Goal: Task Accomplishment & Management: Complete application form

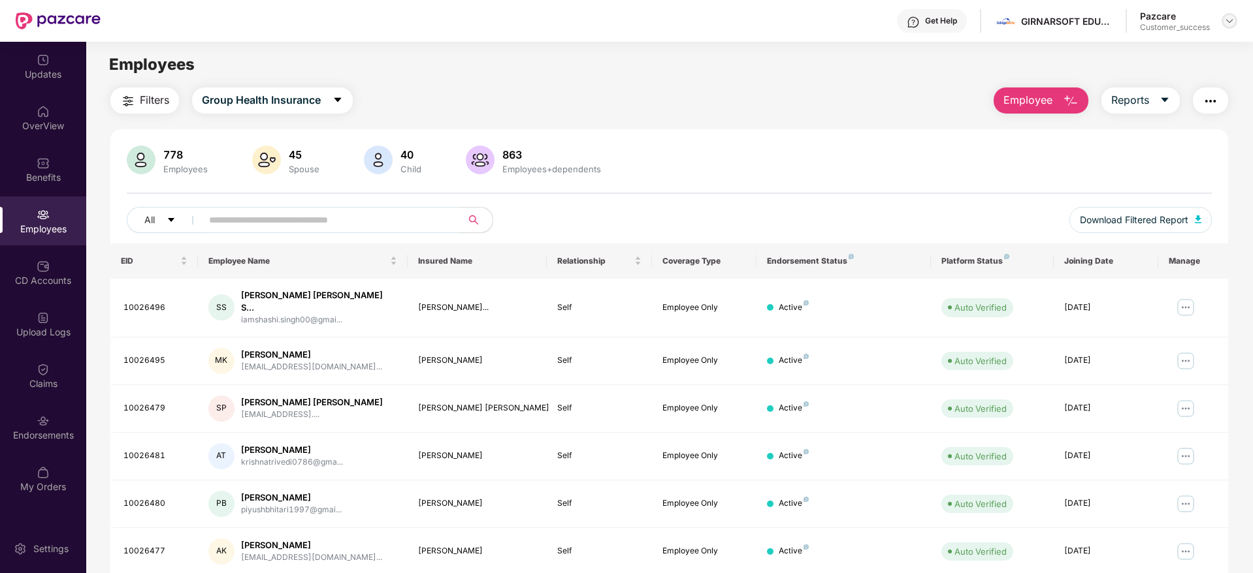
click at [1229, 17] on img at bounding box center [1229, 21] width 10 height 10
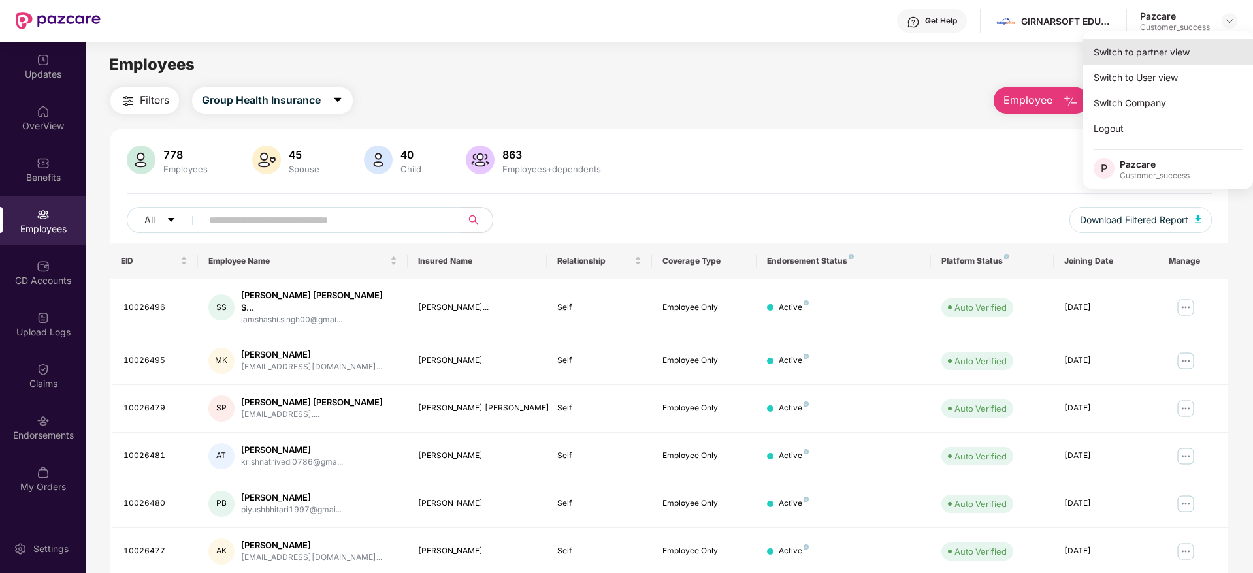
click at [1132, 57] on div "Switch to partner view" at bounding box center [1168, 51] width 170 height 25
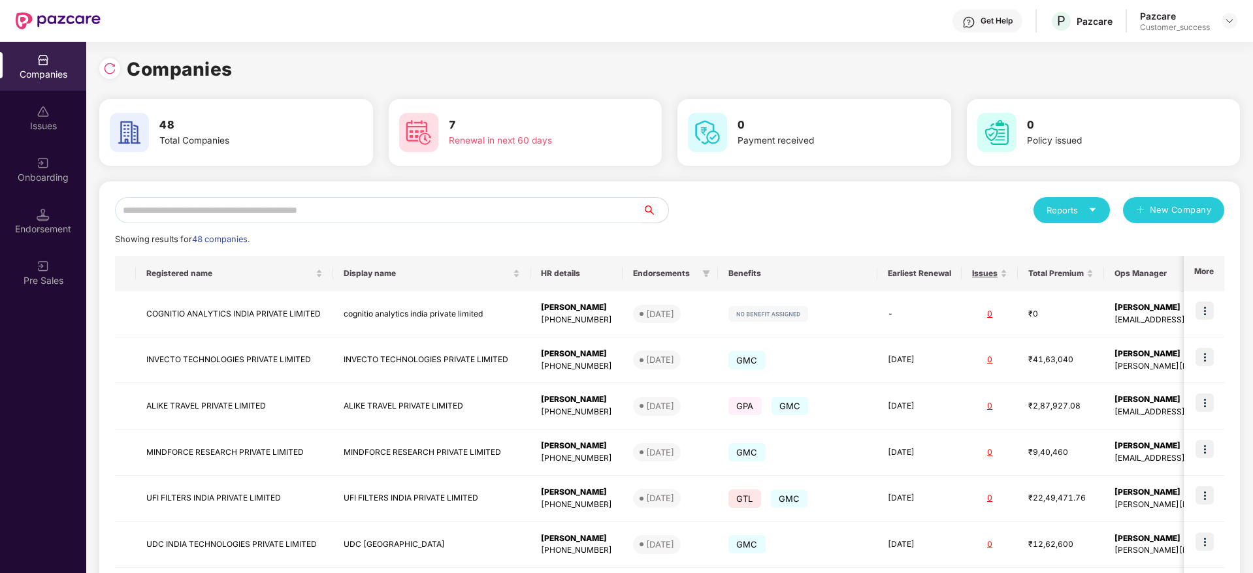
click at [298, 218] on input "text" at bounding box center [378, 210] width 527 height 26
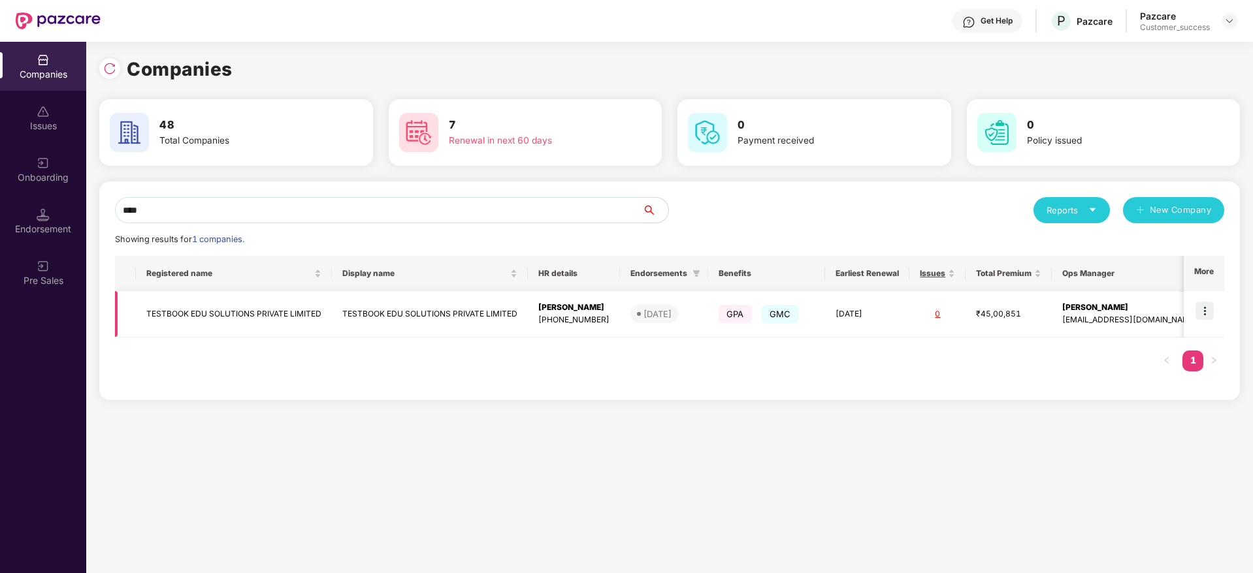
type input "****"
click at [1211, 312] on img at bounding box center [1204, 311] width 18 height 18
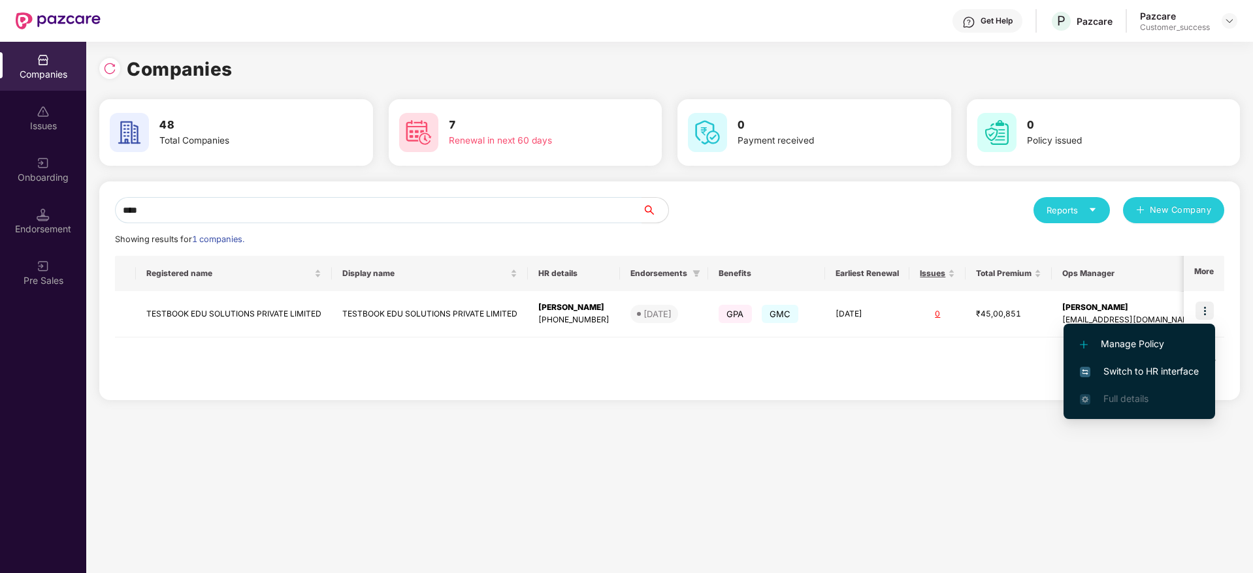
click at [1140, 373] on span "Switch to HR interface" at bounding box center [1139, 371] width 119 height 14
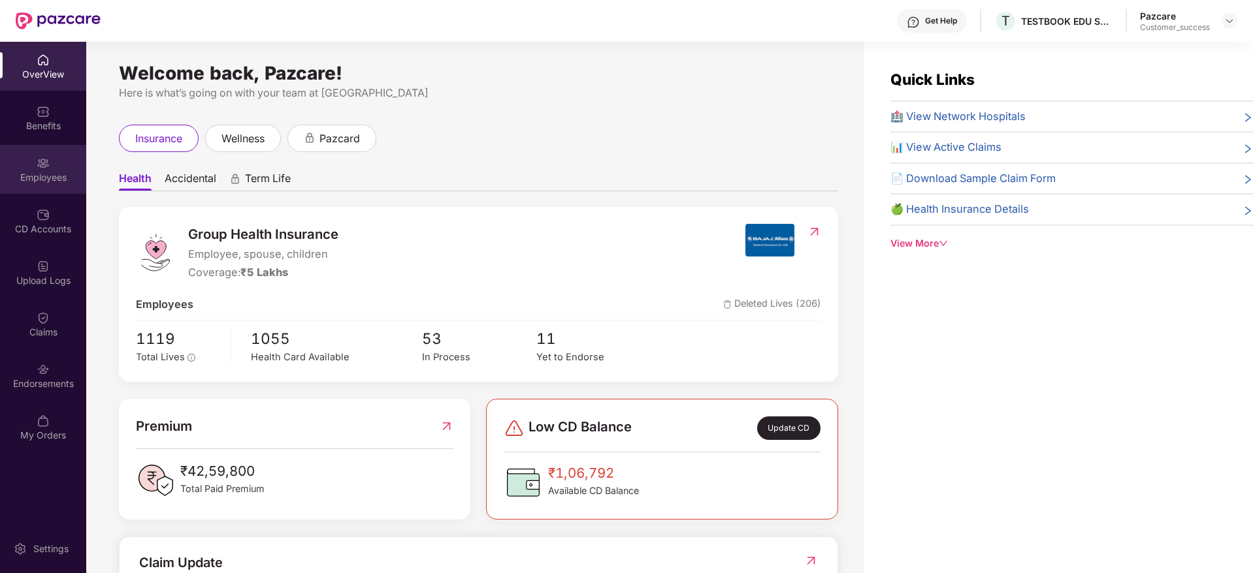
click at [39, 168] on img at bounding box center [43, 163] width 13 height 13
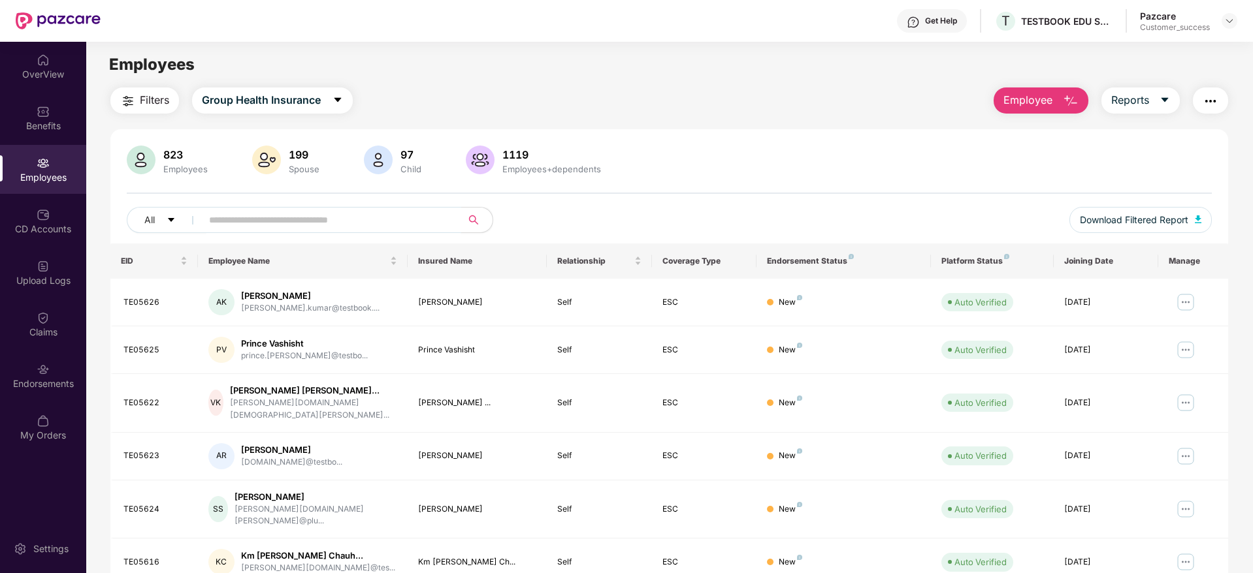
click at [283, 216] on input "text" at bounding box center [326, 220] width 234 height 20
paste input "*******"
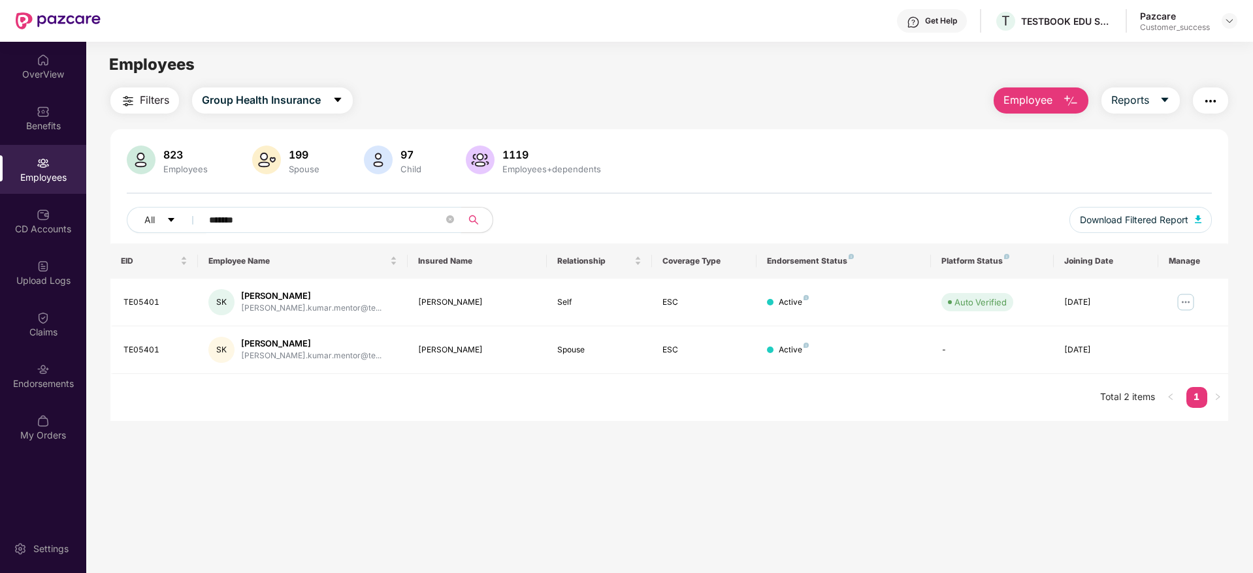
type input "*******"
click at [1183, 298] on img at bounding box center [1185, 302] width 21 height 21
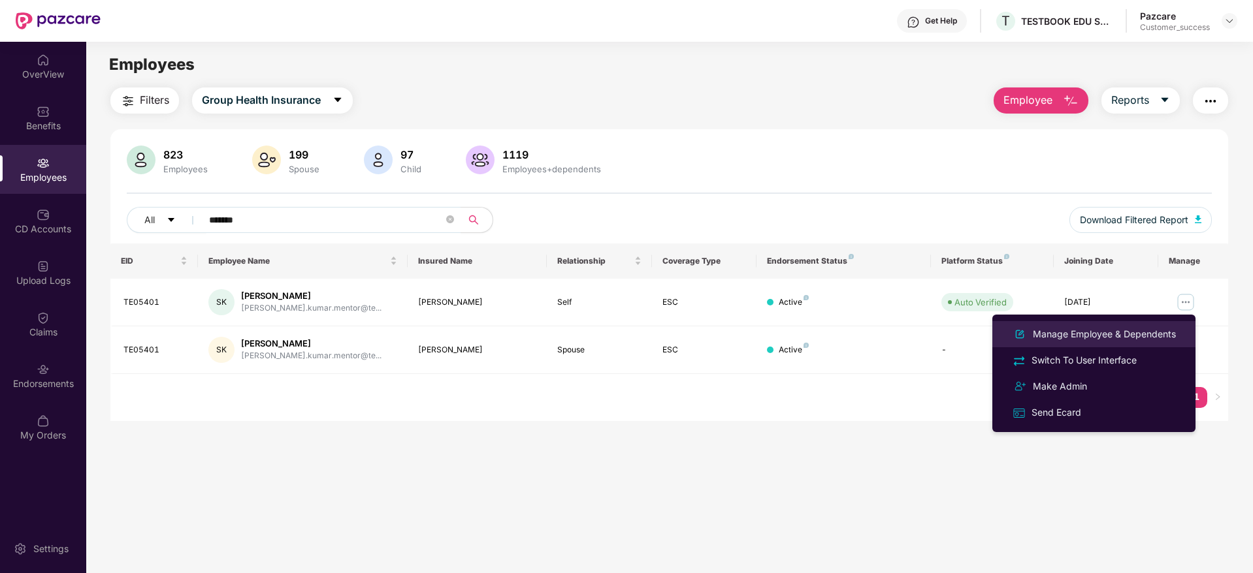
click at [1076, 334] on div "Manage Employee & Dependents" at bounding box center [1104, 334] width 148 height 14
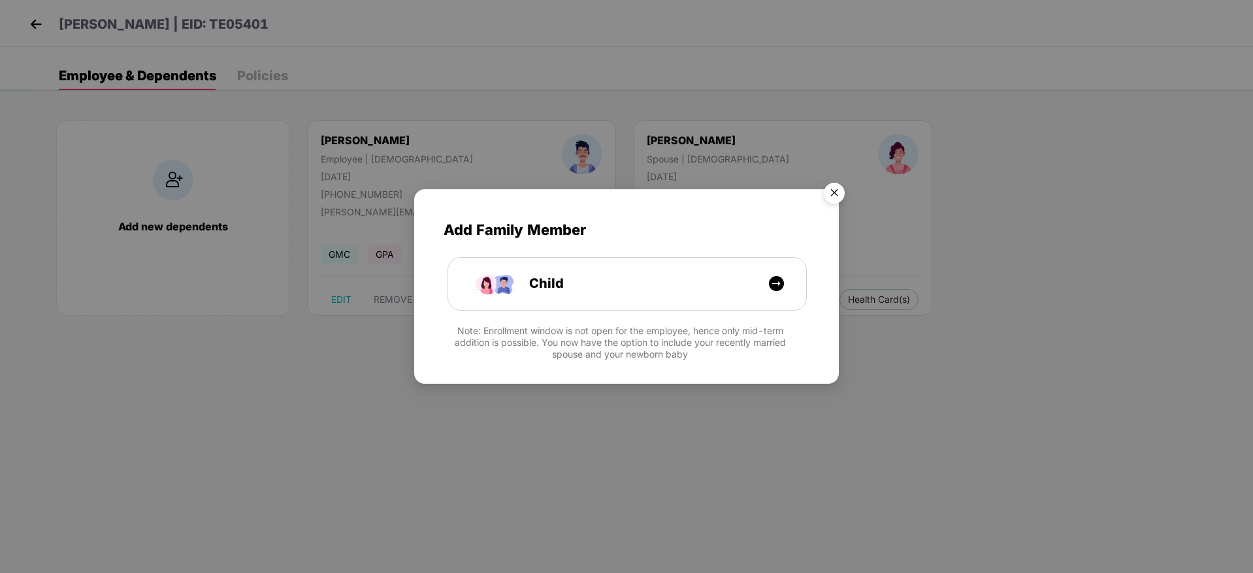
click at [830, 194] on img "Close" at bounding box center [834, 195] width 37 height 37
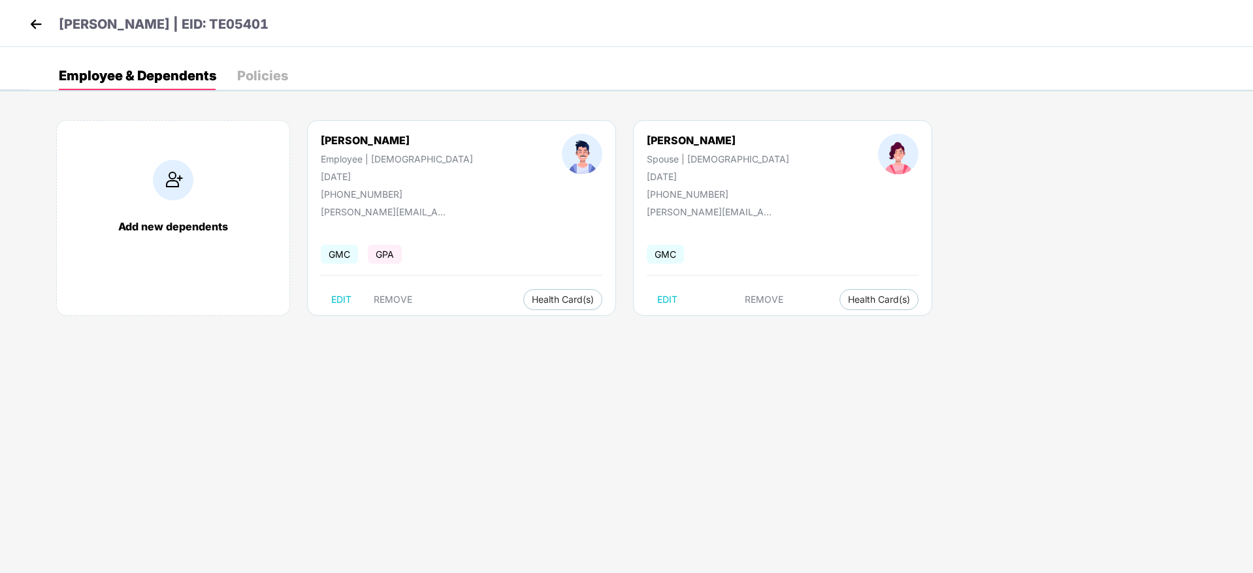
click at [37, 20] on img at bounding box center [36, 24] width 20 height 20
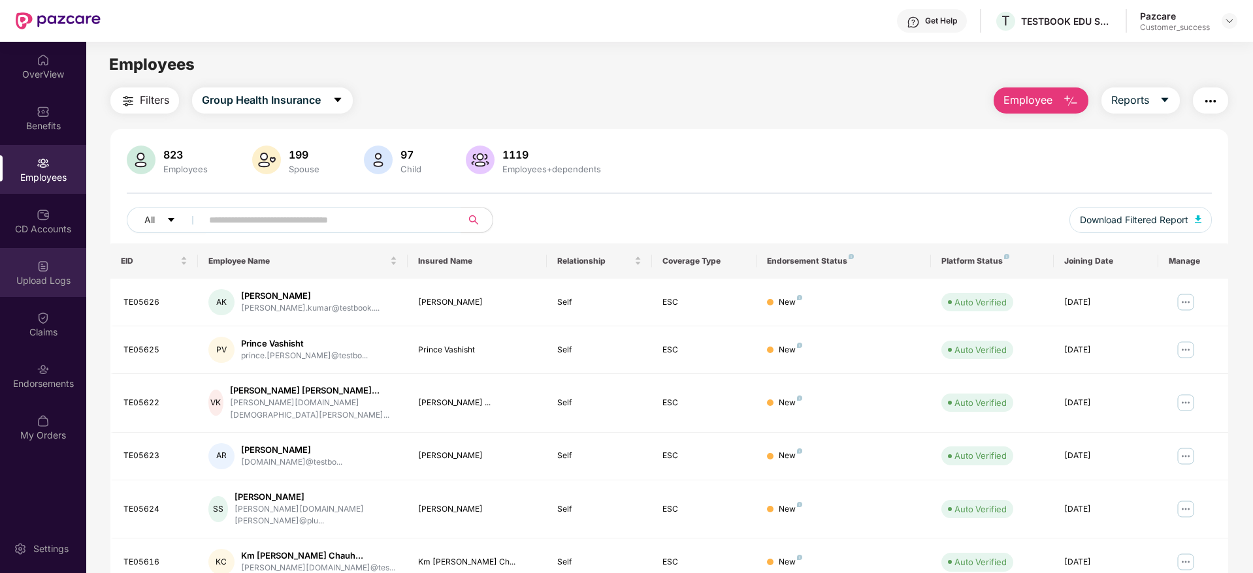
click at [47, 270] on img at bounding box center [43, 266] width 13 height 13
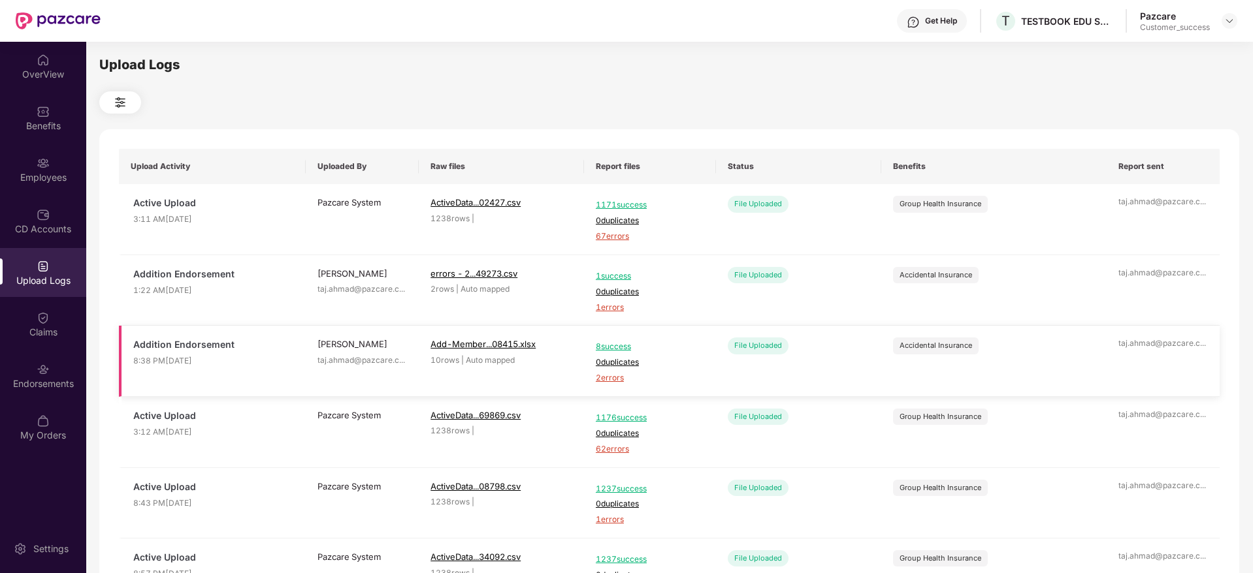
click at [617, 379] on span "2 errors" at bounding box center [650, 378] width 108 height 12
click at [41, 181] on div "Employees" at bounding box center [43, 177] width 86 height 13
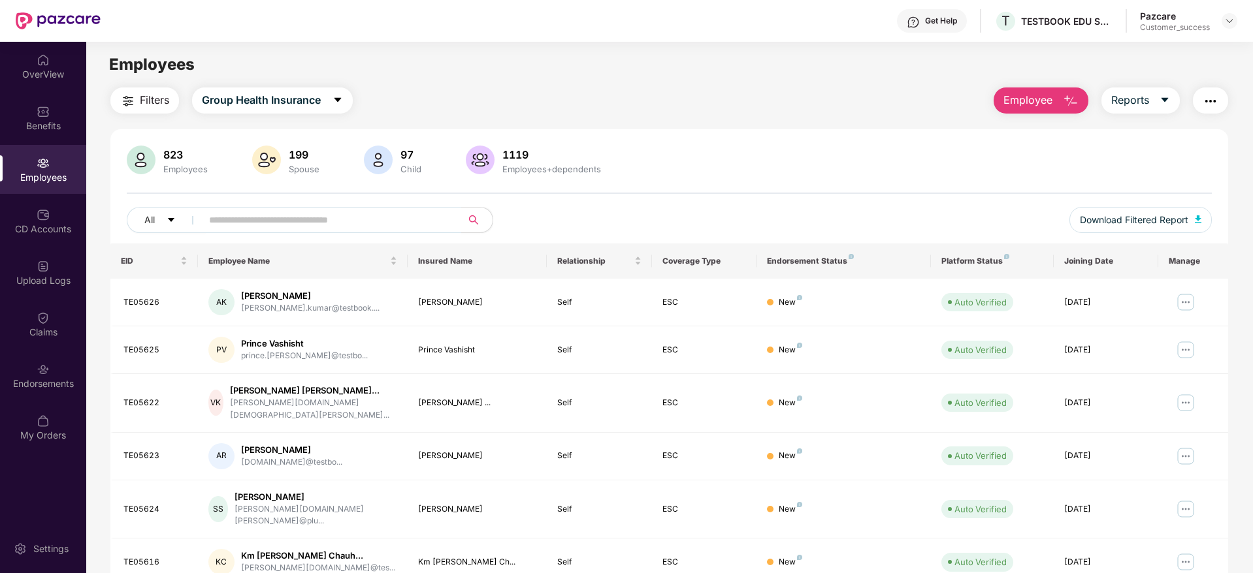
click at [244, 222] on input "text" at bounding box center [326, 220] width 234 height 20
type input "*"
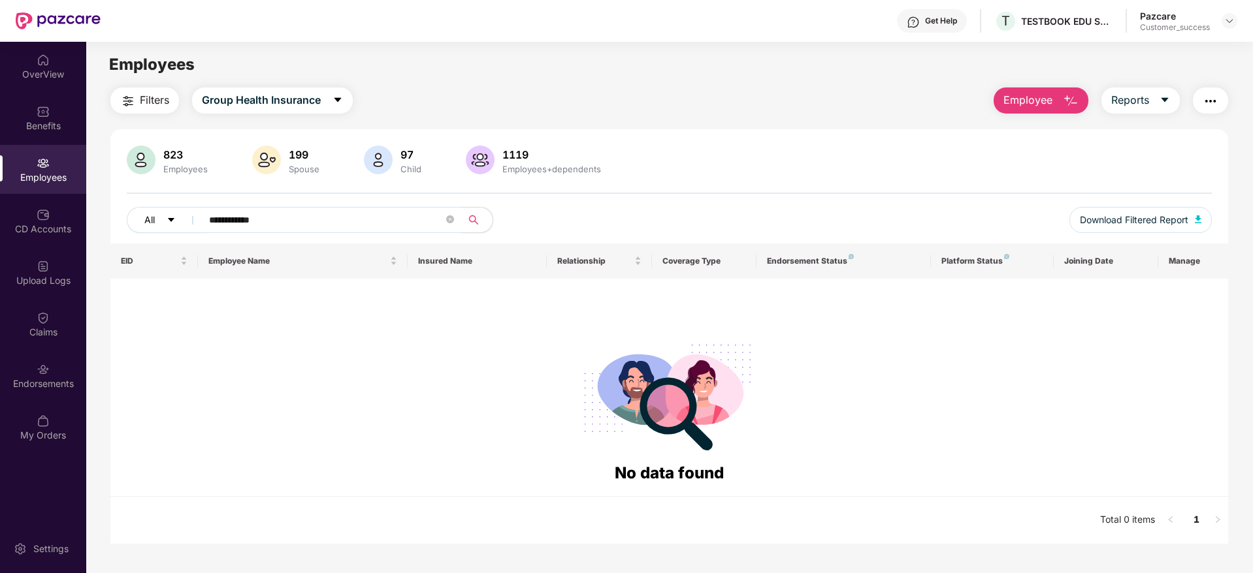
drag, startPoint x: 279, startPoint y: 221, endPoint x: 149, endPoint y: 221, distance: 130.0
click at [149, 221] on div "**********" at bounding box center [443, 220] width 633 height 26
paste input "text"
drag, startPoint x: 273, startPoint y: 230, endPoint x: 179, endPoint y: 221, distance: 94.4
click at [179, 221] on div "All *******" at bounding box center [443, 220] width 633 height 26
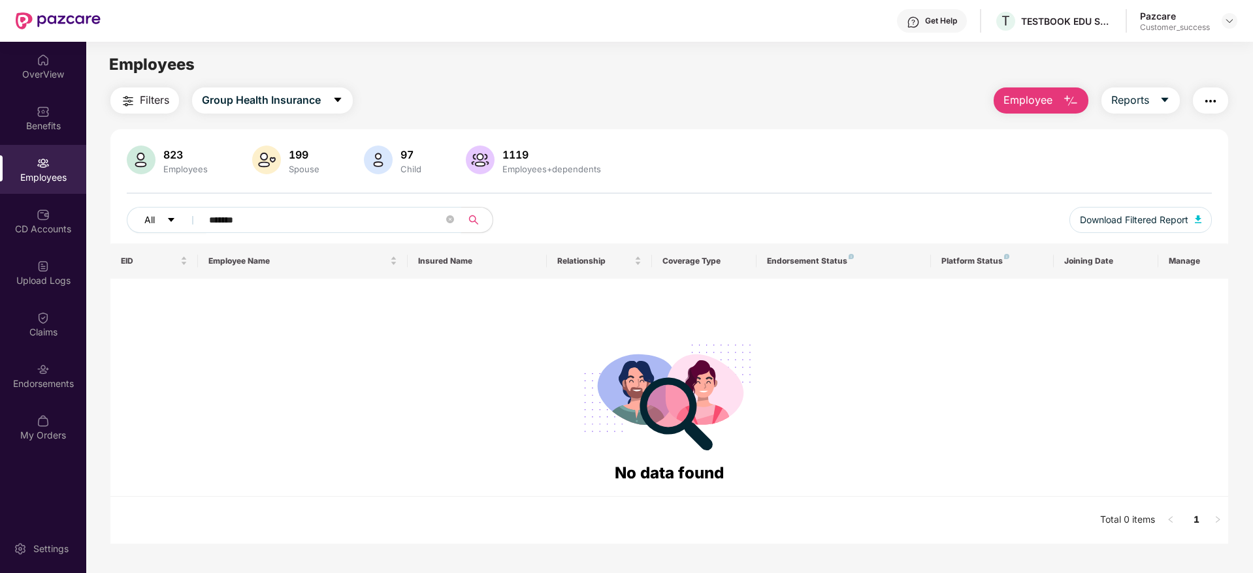
drag, startPoint x: 257, startPoint y: 218, endPoint x: 184, endPoint y: 220, distance: 72.5
click at [184, 220] on div "All *******" at bounding box center [443, 220] width 633 height 26
paste input "text"
type input "*******"
click at [283, 325] on div "No data found" at bounding box center [669, 387] width 1096 height 197
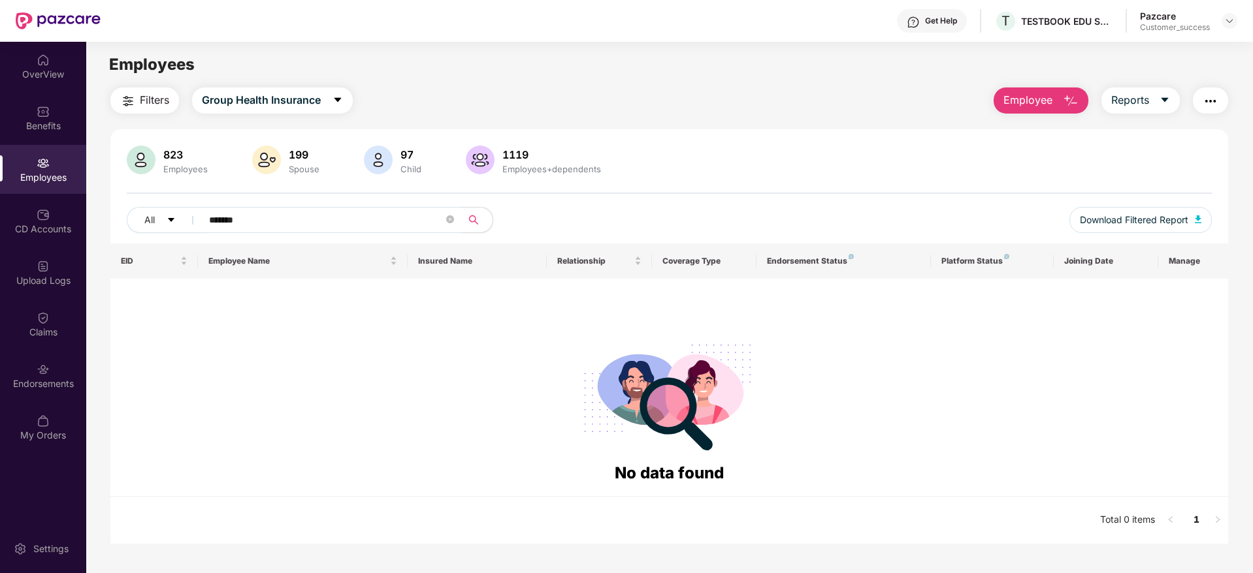
click at [268, 217] on input "*******" at bounding box center [326, 220] width 234 height 20
click at [296, 101] on span "Group Health Insurance" at bounding box center [261, 100] width 119 height 16
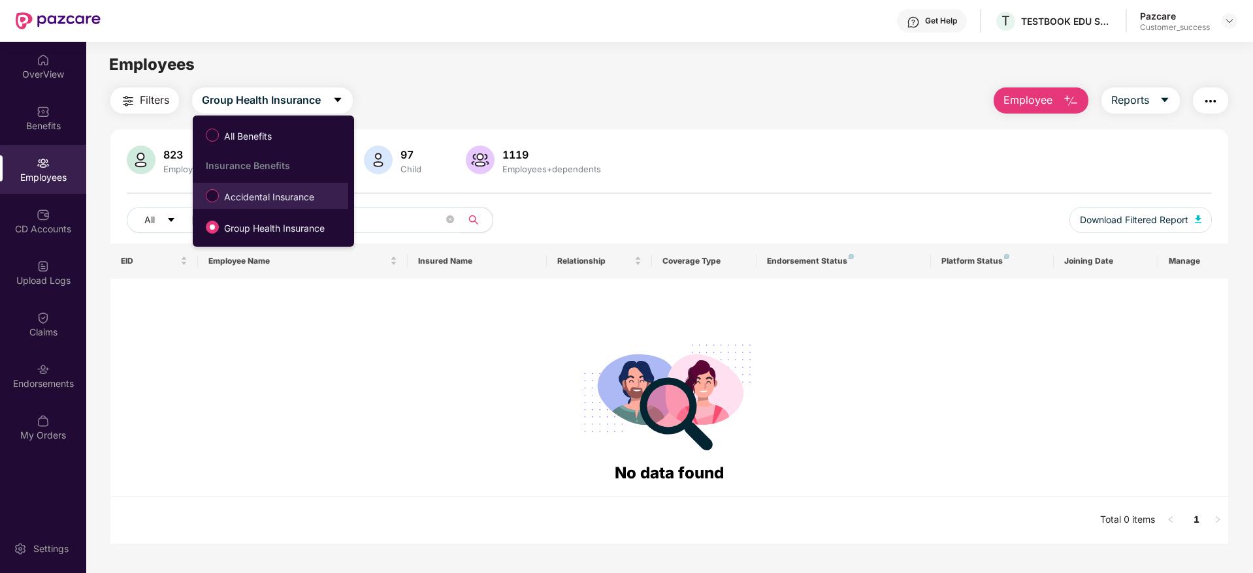
click at [258, 197] on span "Accidental Insurance" at bounding box center [269, 197] width 101 height 14
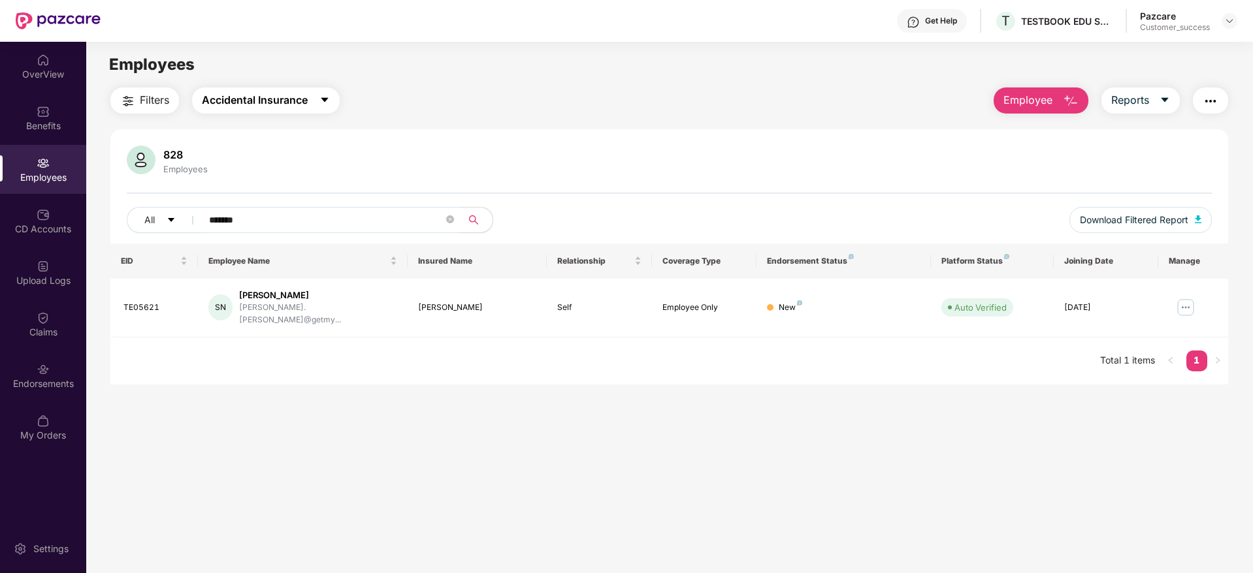
click at [276, 106] on span "Accidental Insurance" at bounding box center [255, 100] width 106 height 16
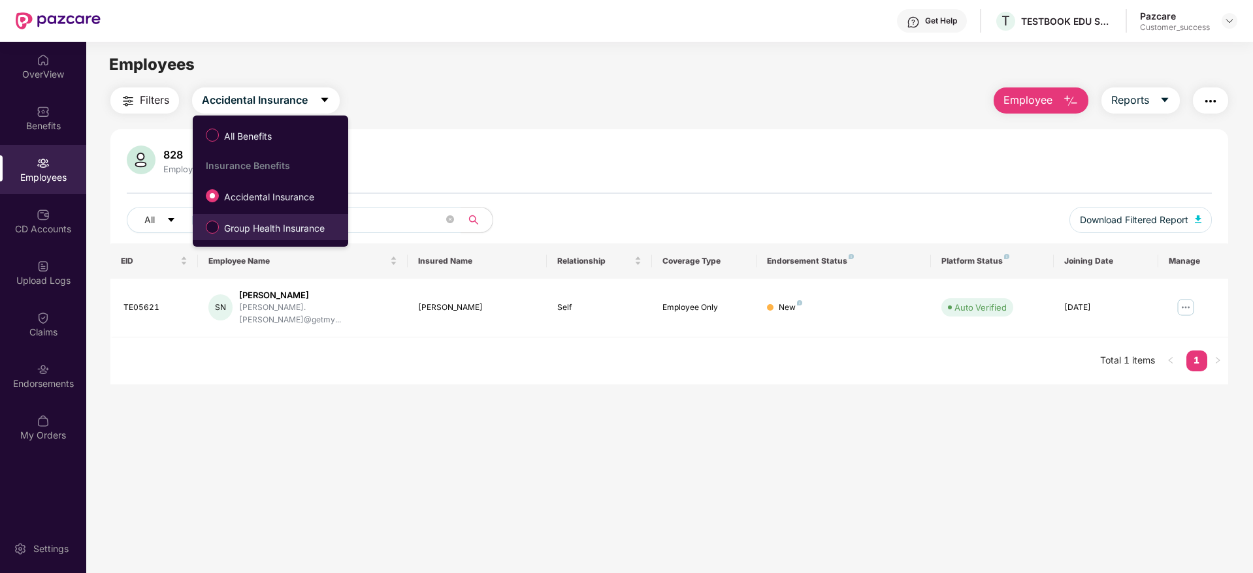
click at [246, 232] on span "Group Health Insurance" at bounding box center [274, 228] width 111 height 14
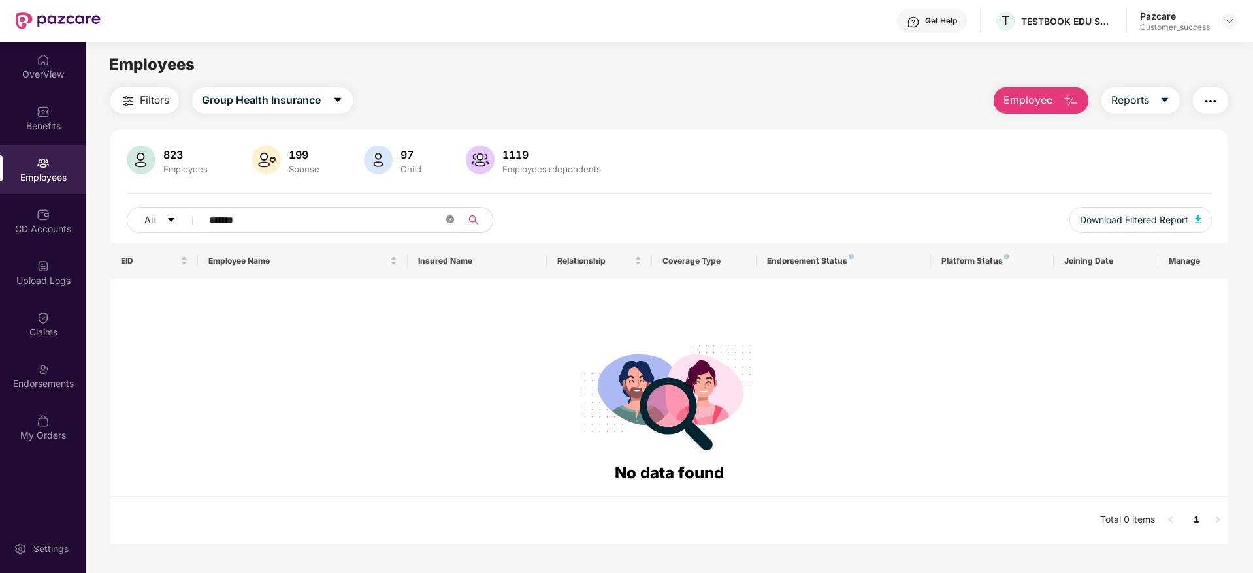
click at [450, 220] on icon "close-circle" at bounding box center [450, 220] width 8 height 8
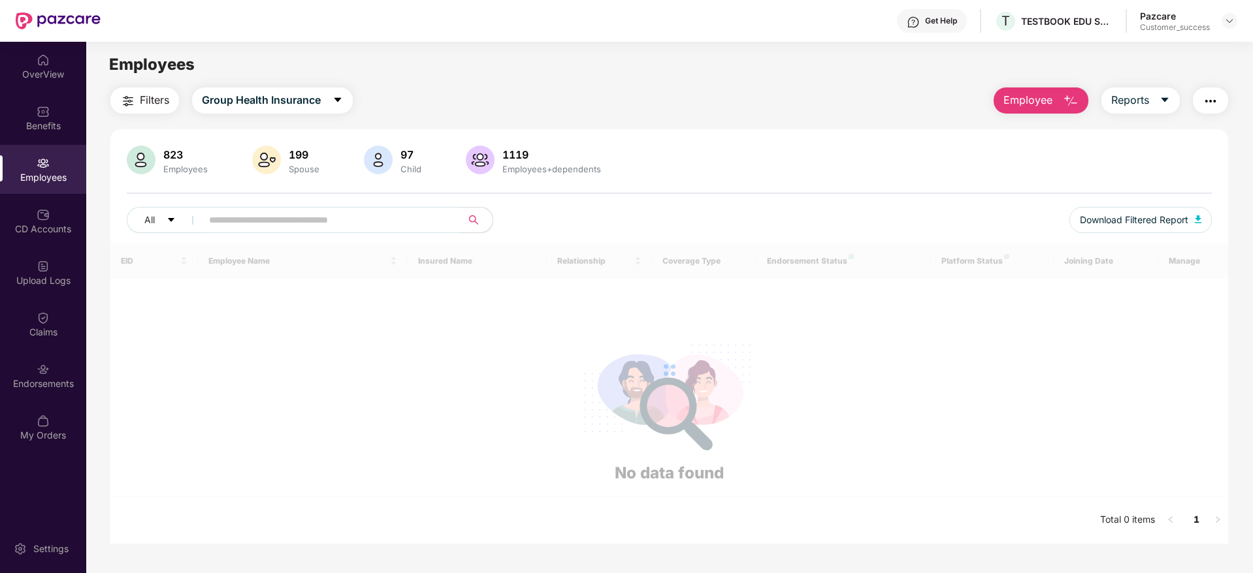
click at [1070, 88] on button "Employee" at bounding box center [1040, 101] width 95 height 26
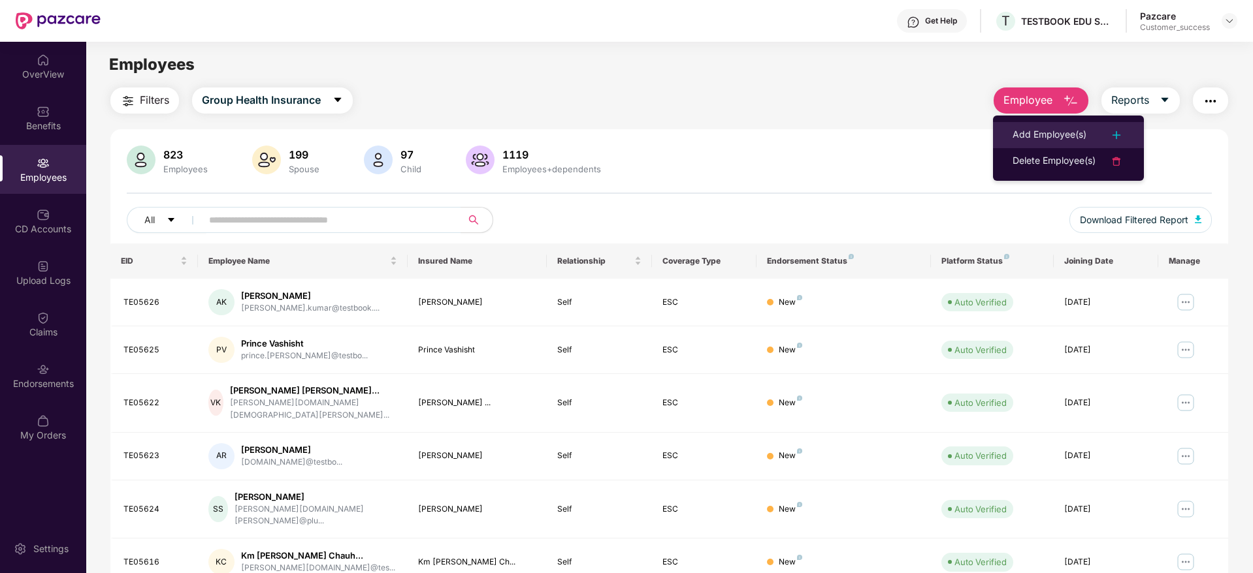
click at [1034, 129] on div "Add Employee(s)" at bounding box center [1049, 135] width 74 height 16
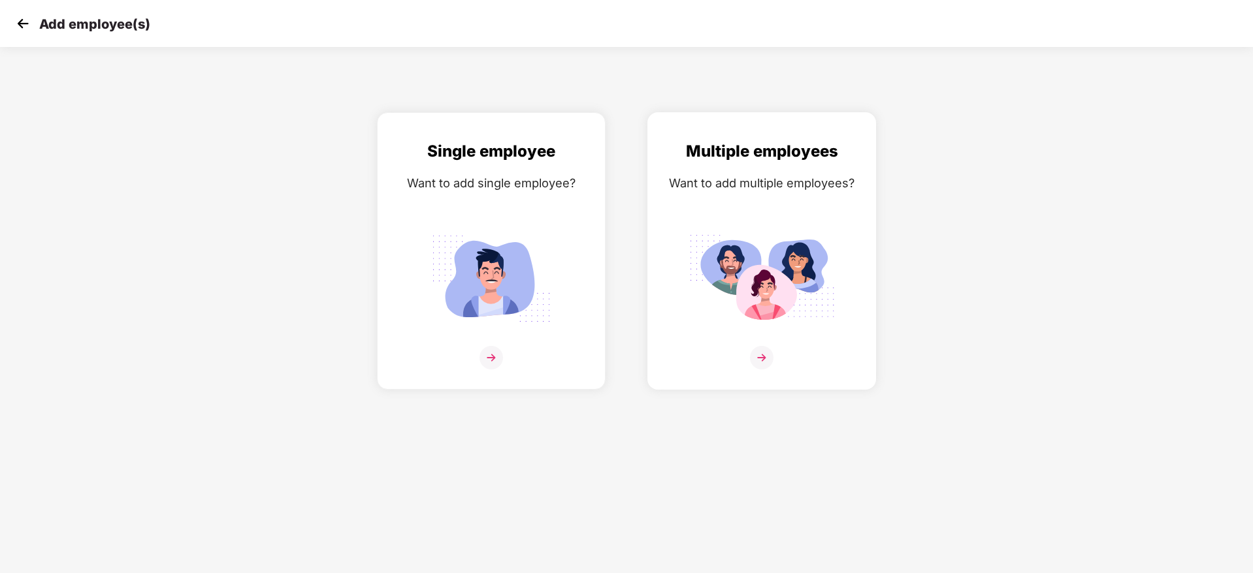
click at [763, 357] on img at bounding box center [762, 358] width 24 height 24
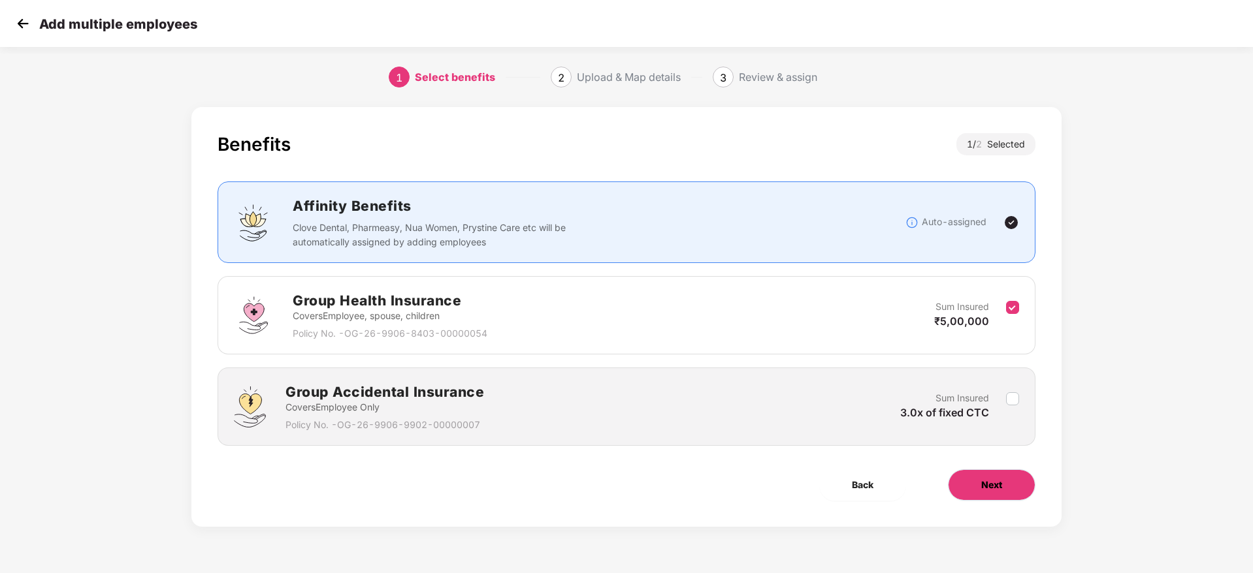
click at [987, 488] on span "Next" at bounding box center [991, 485] width 21 height 14
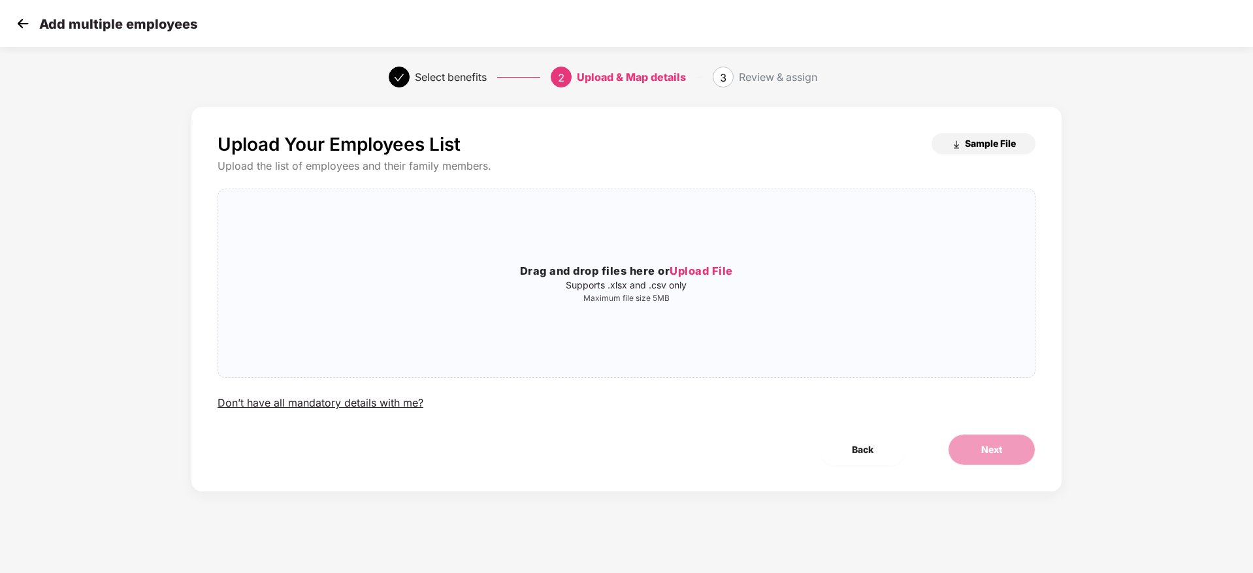
click at [961, 138] on button "Sample File" at bounding box center [983, 143] width 104 height 21
click at [714, 266] on span "Upload File" at bounding box center [700, 270] width 63 height 13
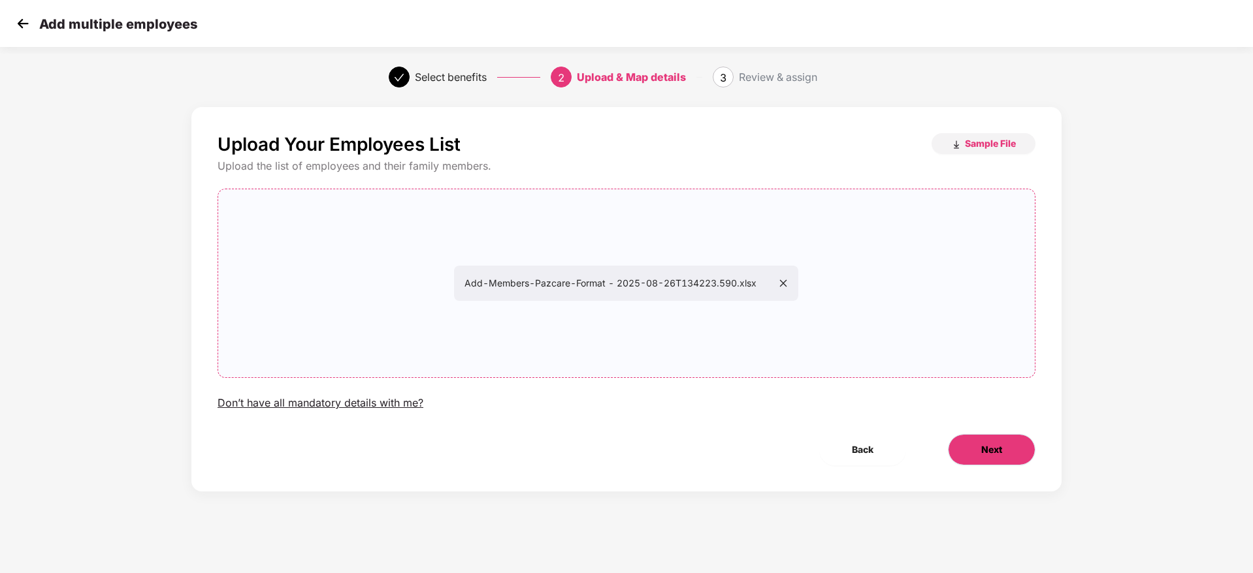
click at [998, 445] on span "Next" at bounding box center [991, 450] width 21 height 14
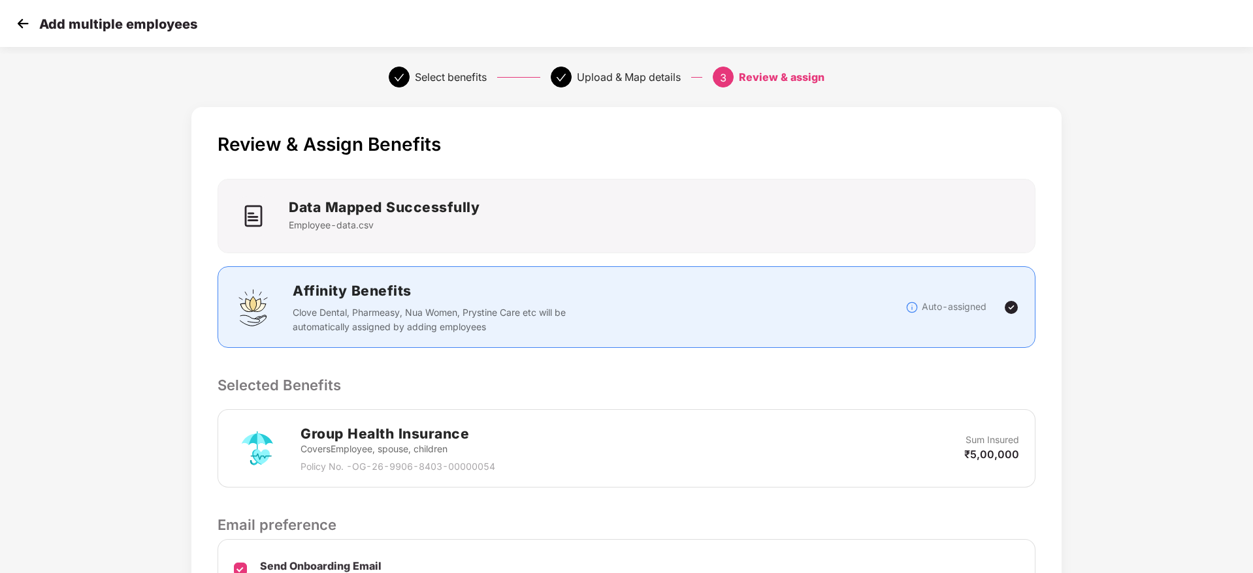
click at [975, 397] on div "Review & Assign Benefits Data Mapped Successfully Employee-data.csv Affinity Be…" at bounding box center [626, 401] width 870 height 588
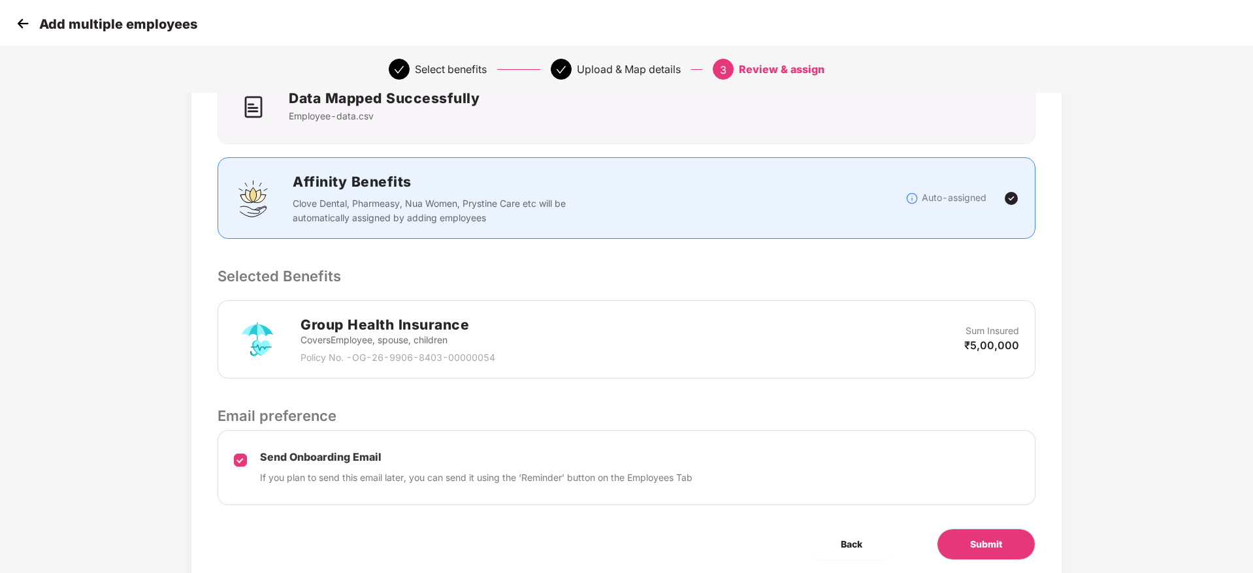
scroll to position [155, 0]
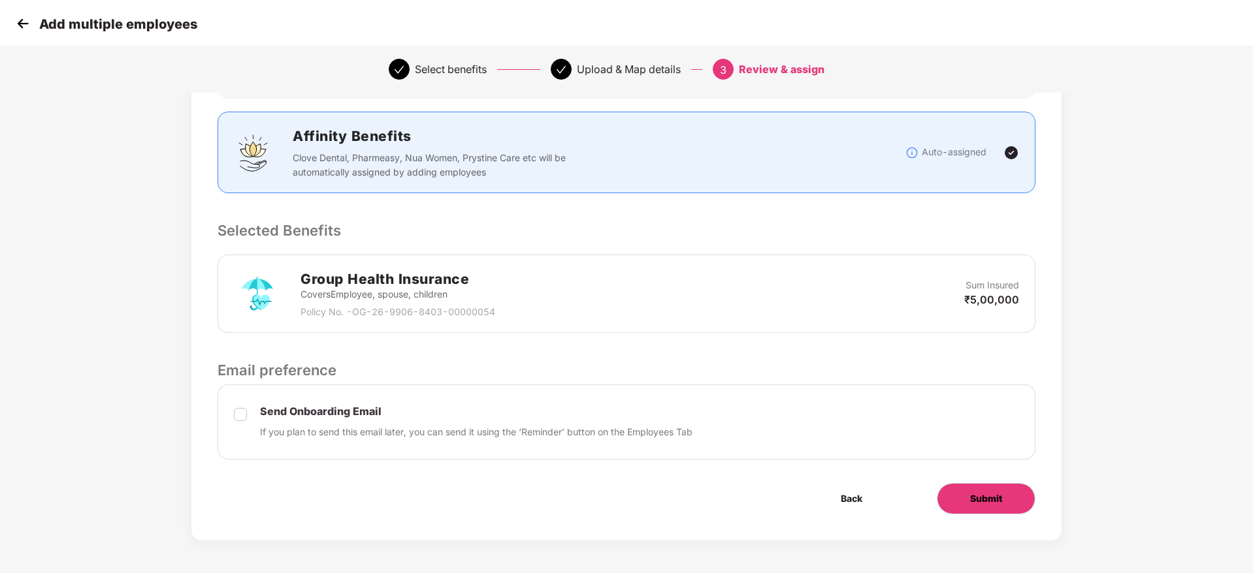
click at [997, 497] on span "Submit" at bounding box center [986, 499] width 32 height 14
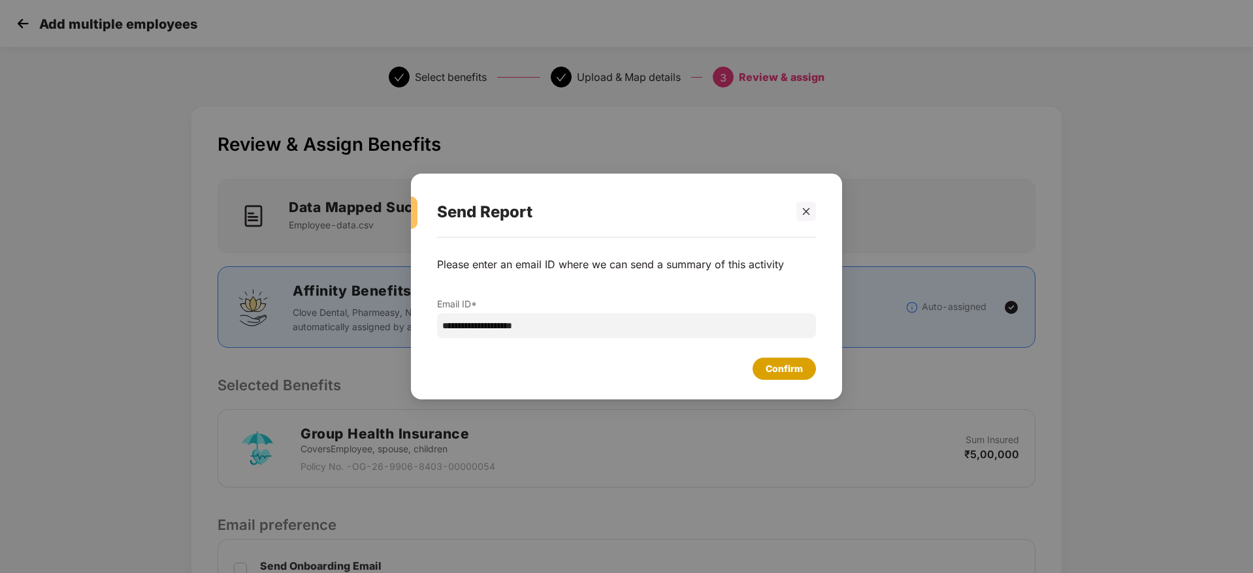
click at [778, 362] on div "Confirm" at bounding box center [783, 369] width 37 height 14
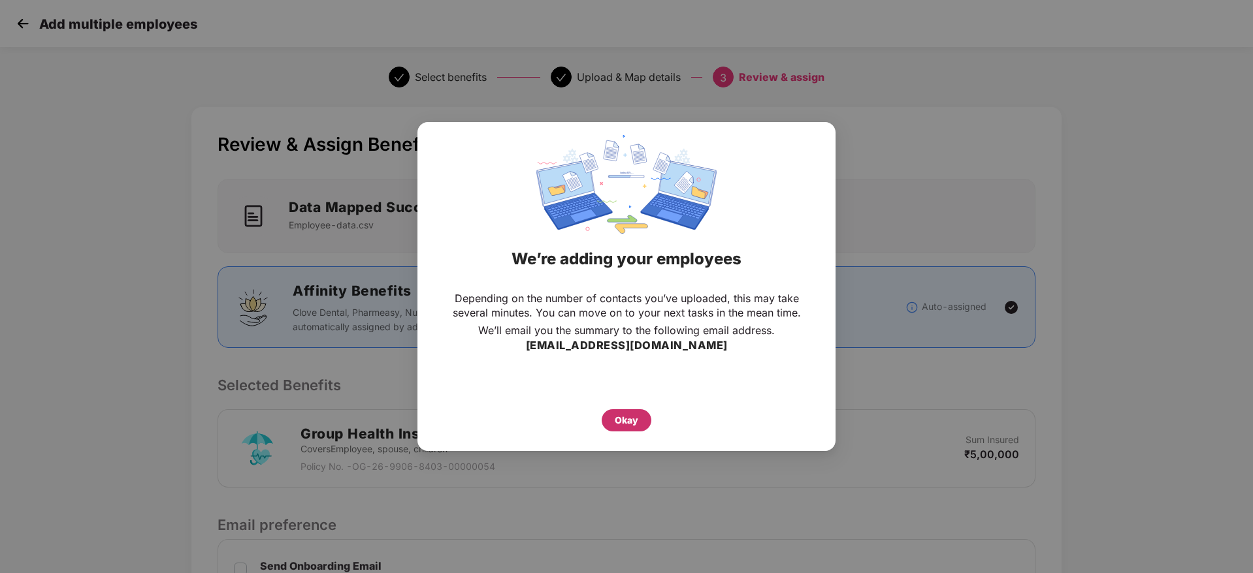
click at [623, 419] on div "Okay" at bounding box center [627, 420] width 24 height 14
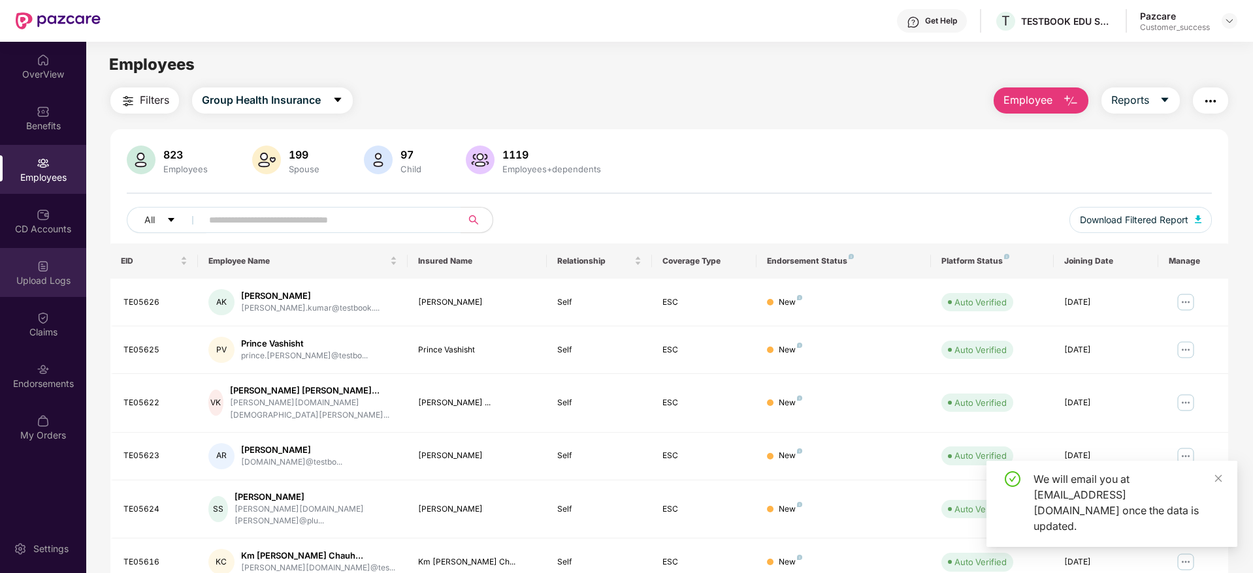
click at [48, 276] on div "Upload Logs" at bounding box center [43, 280] width 86 height 13
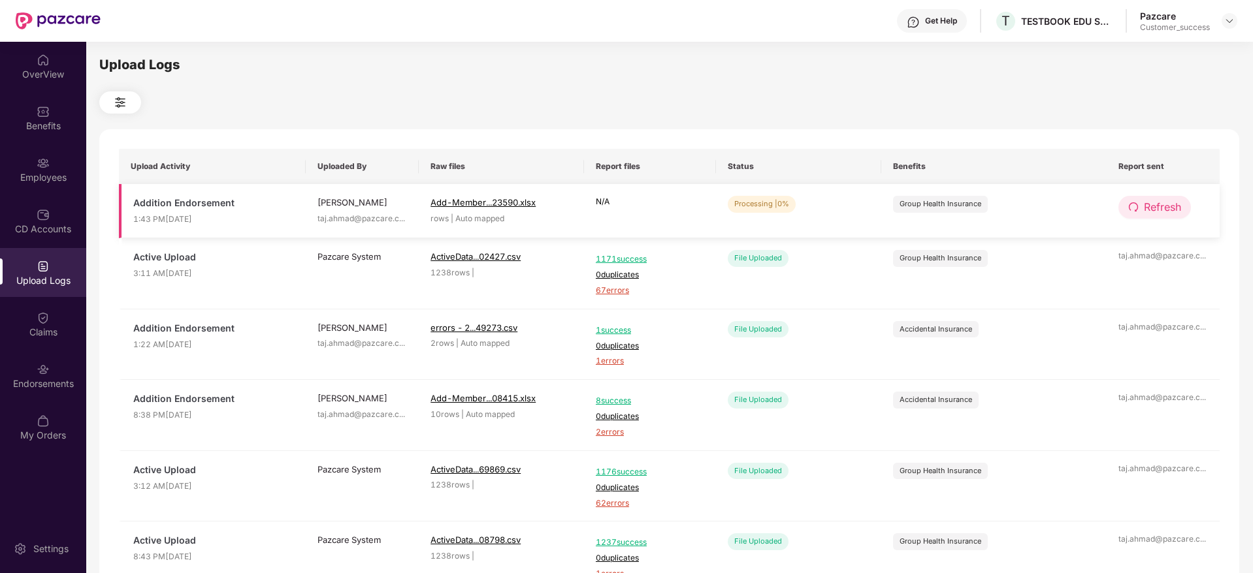
click at [1150, 207] on span "Refresh" at bounding box center [1162, 207] width 37 height 16
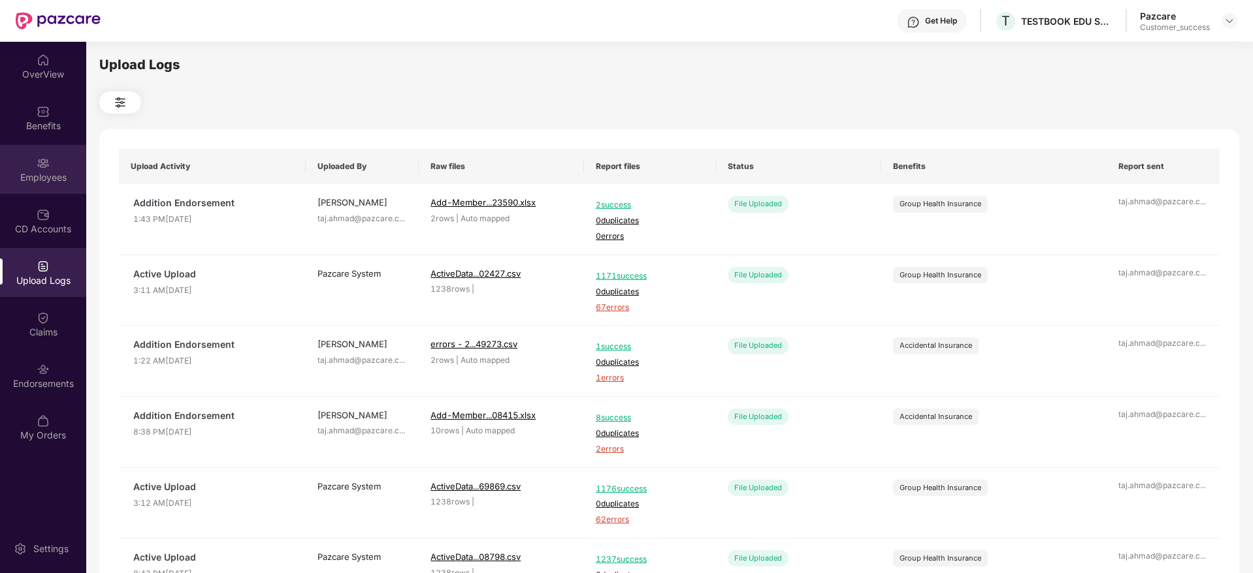
click at [42, 167] on img at bounding box center [43, 163] width 13 height 13
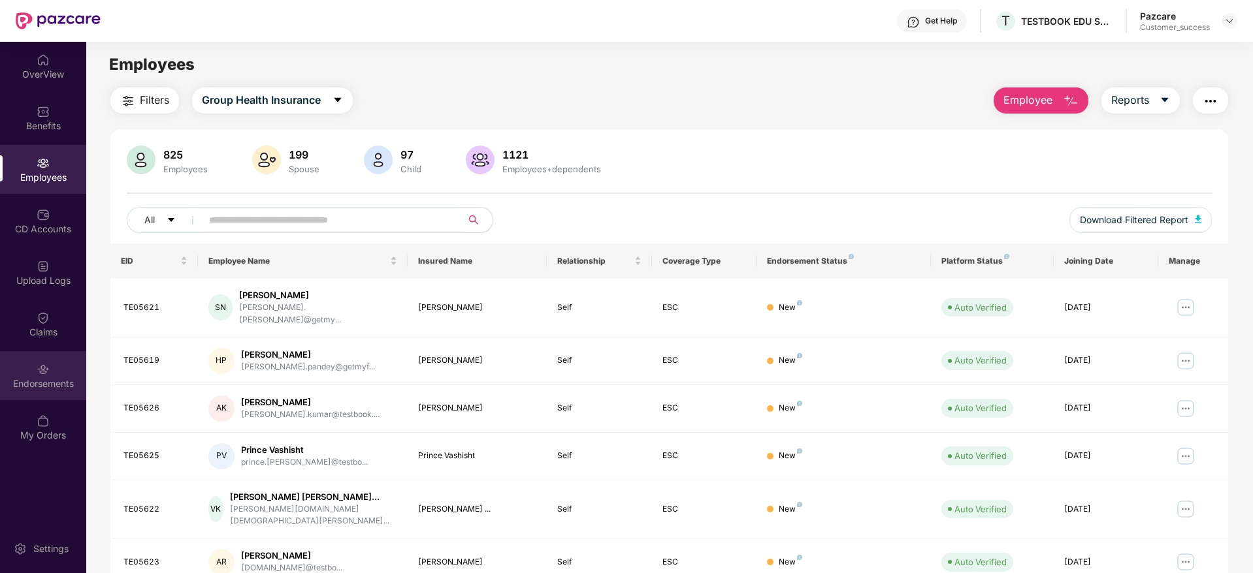
click at [33, 371] on div "Endorsements" at bounding box center [43, 375] width 86 height 49
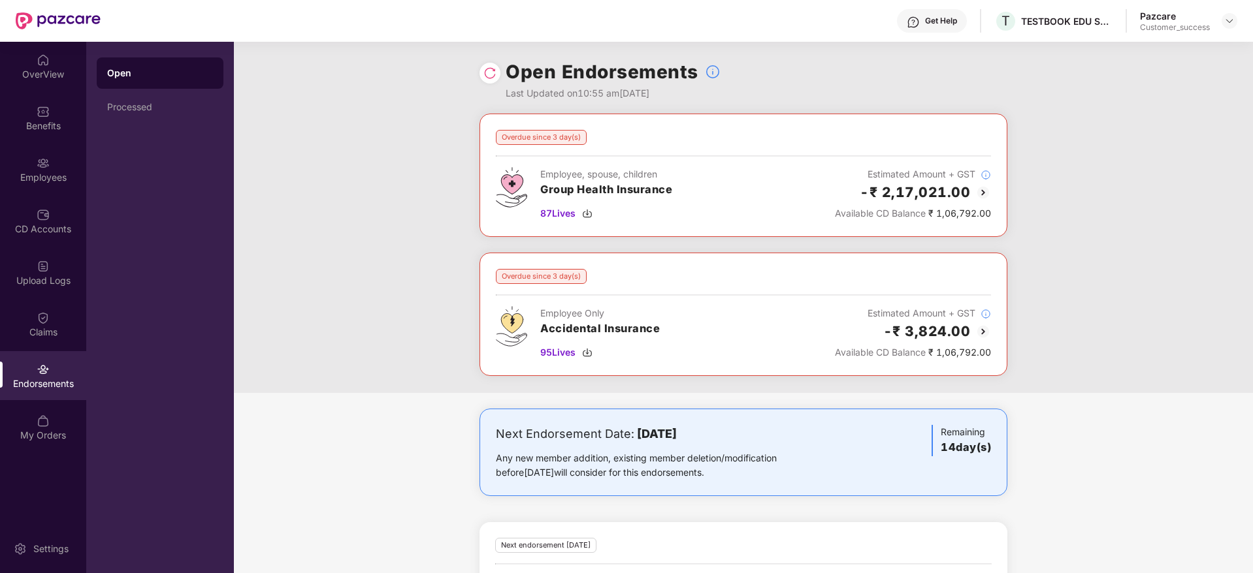
click at [495, 74] on img at bounding box center [489, 73] width 13 height 13
click at [36, 181] on div "Employees" at bounding box center [43, 177] width 86 height 13
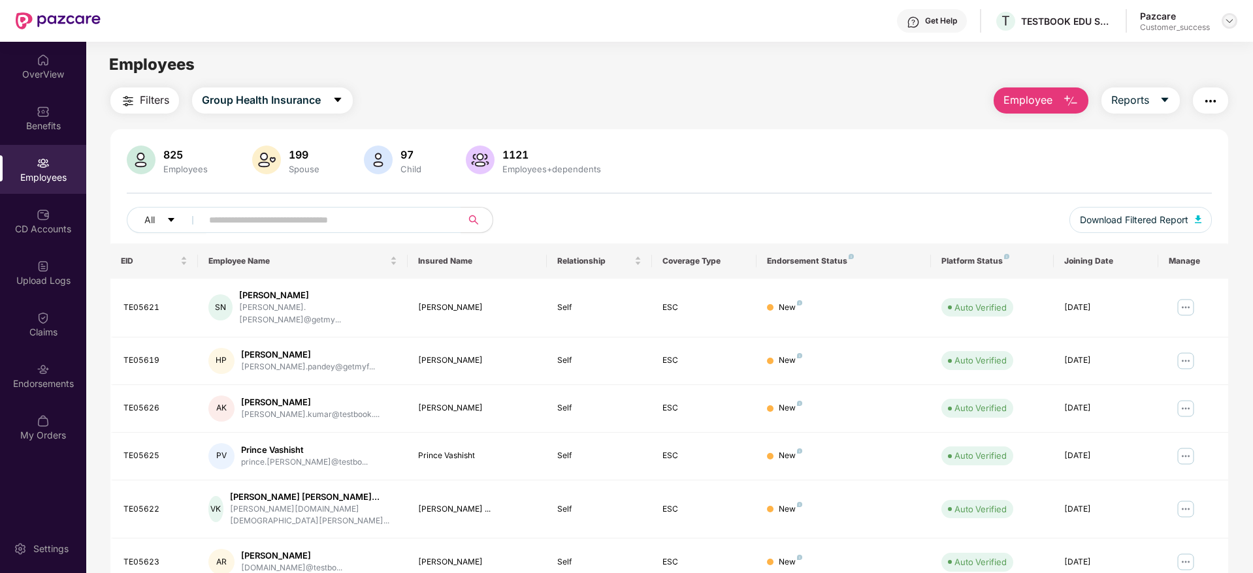
click at [1230, 22] on img at bounding box center [1229, 21] width 10 height 10
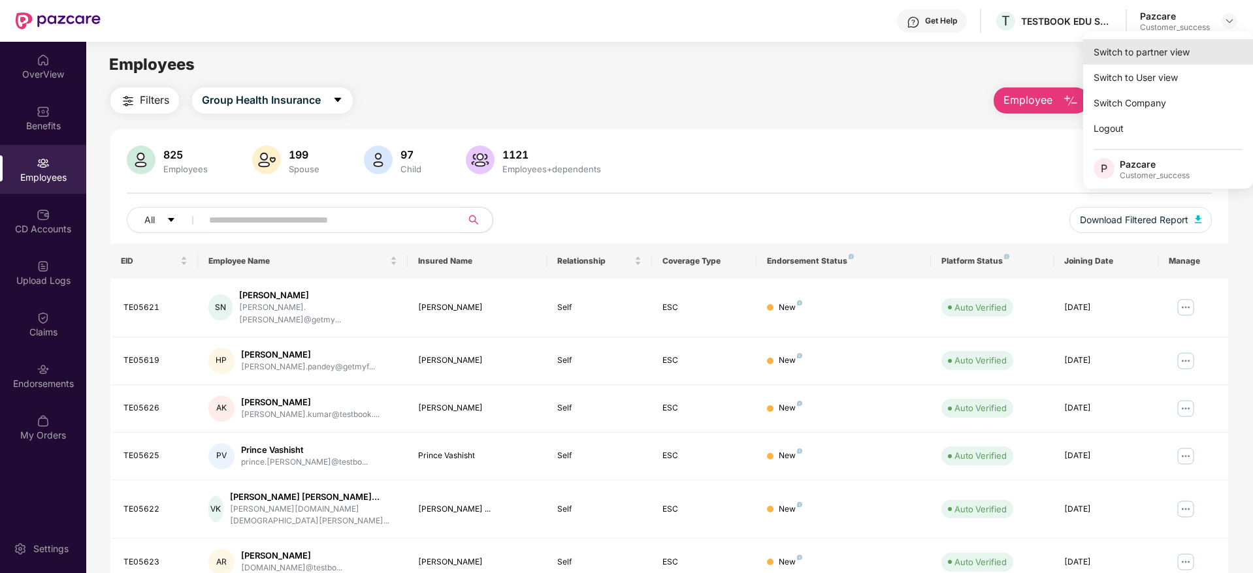
click at [1138, 49] on div "Switch to partner view" at bounding box center [1168, 51] width 170 height 25
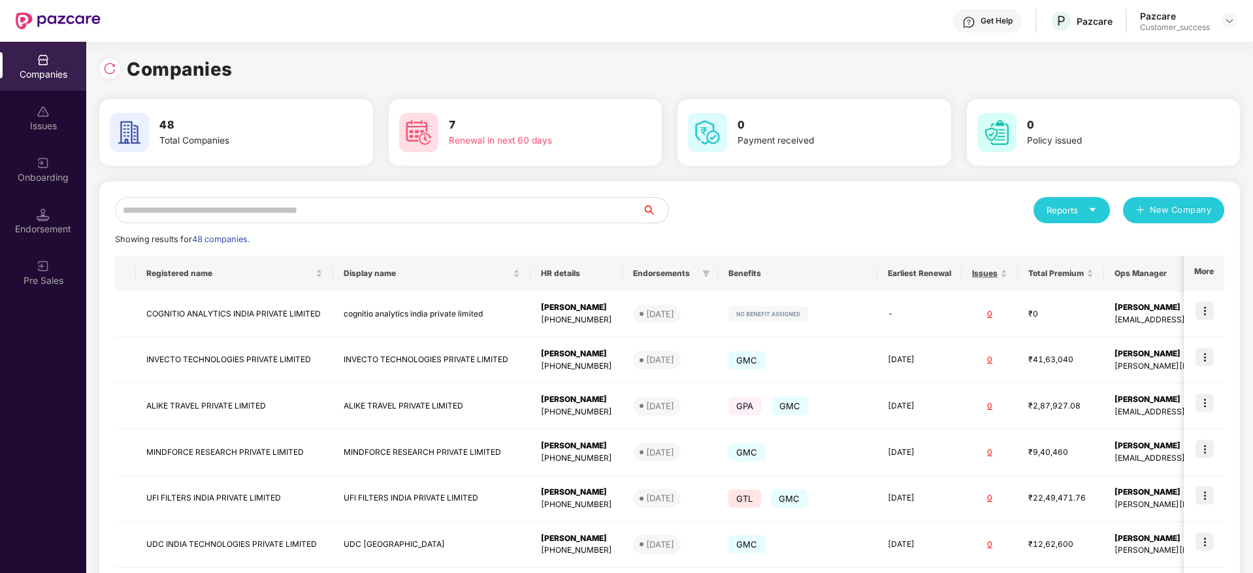
click at [423, 215] on input "text" at bounding box center [378, 210] width 527 height 26
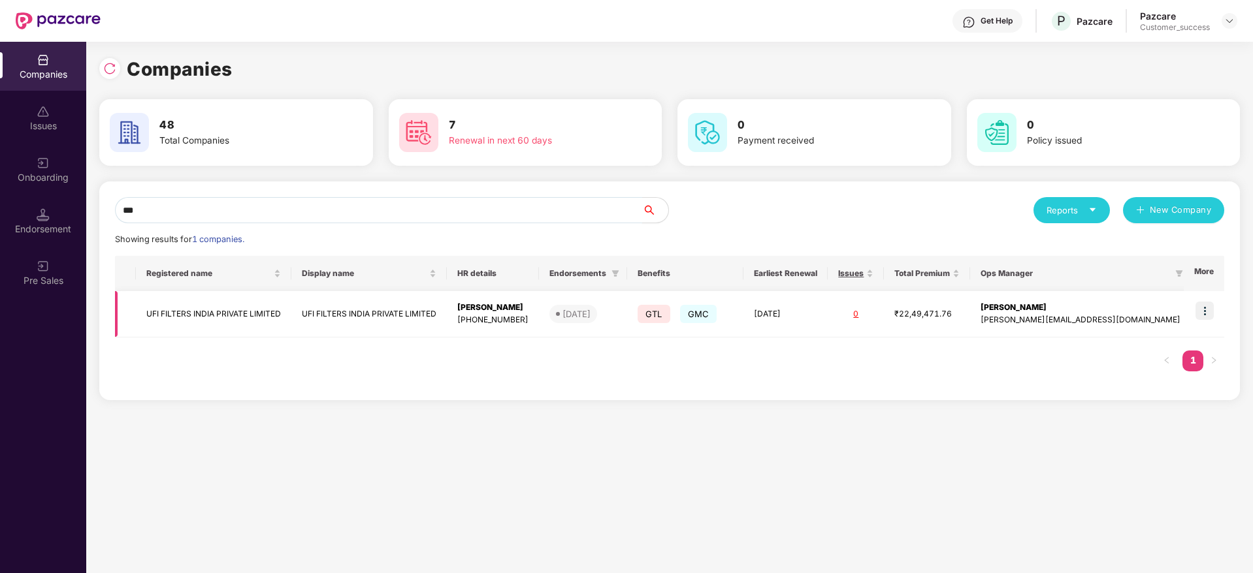
type input "***"
click at [1200, 310] on img at bounding box center [1204, 311] width 18 height 18
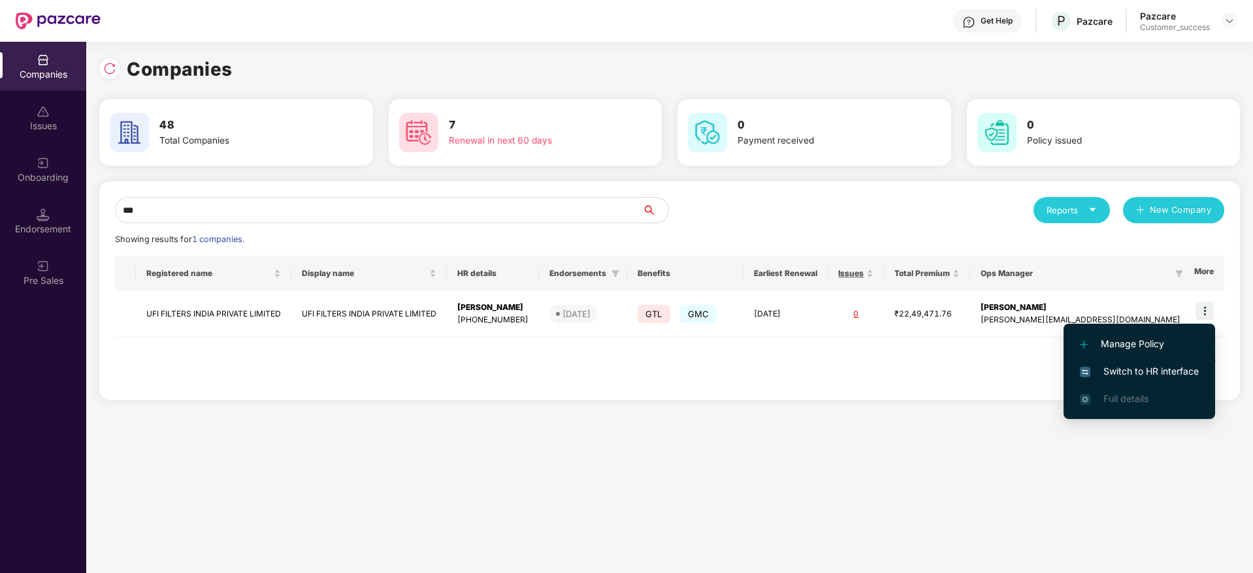
click at [1139, 364] on span "Switch to HR interface" at bounding box center [1139, 371] width 119 height 14
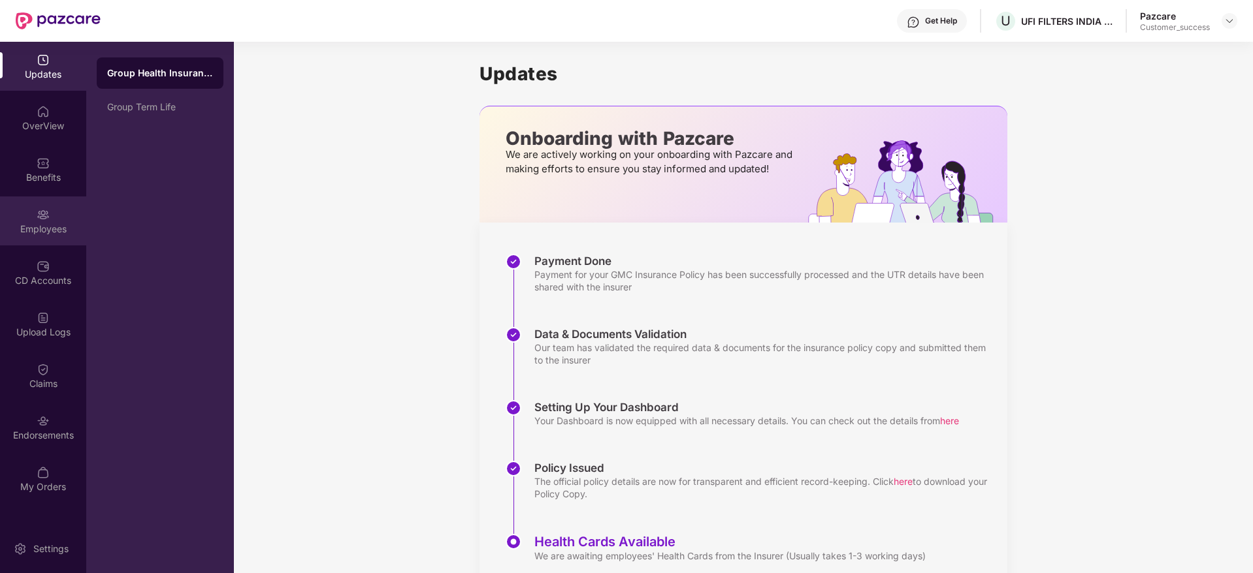
click at [39, 219] on img at bounding box center [43, 214] width 13 height 13
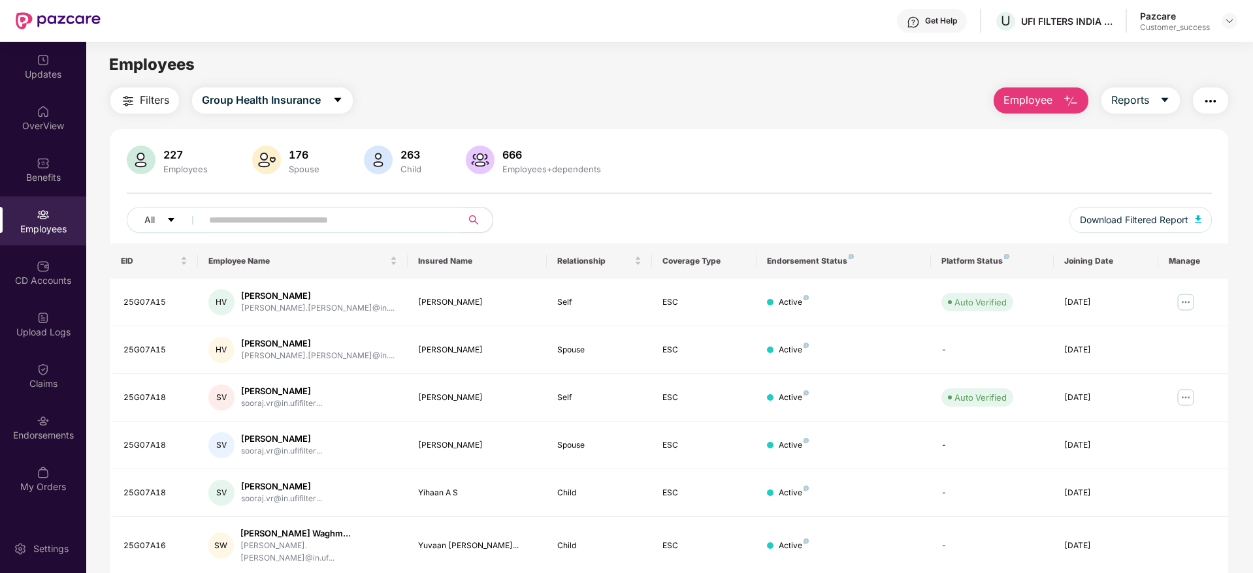
click at [367, 217] on input "text" at bounding box center [326, 220] width 234 height 20
paste input "********"
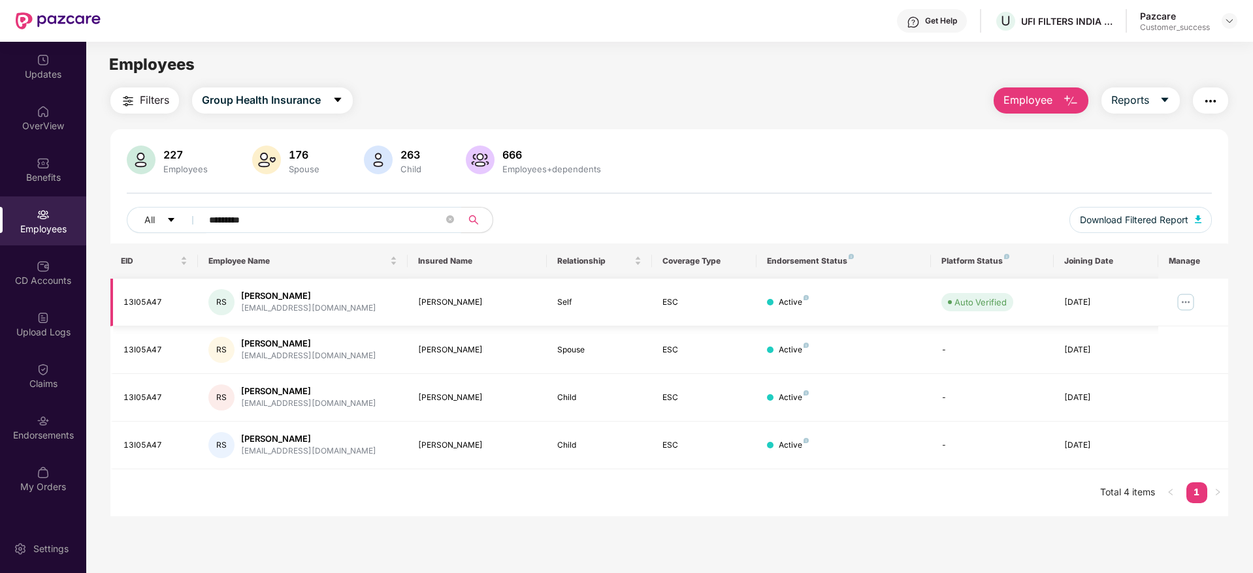
type input "********"
click at [1183, 299] on img at bounding box center [1185, 302] width 21 height 21
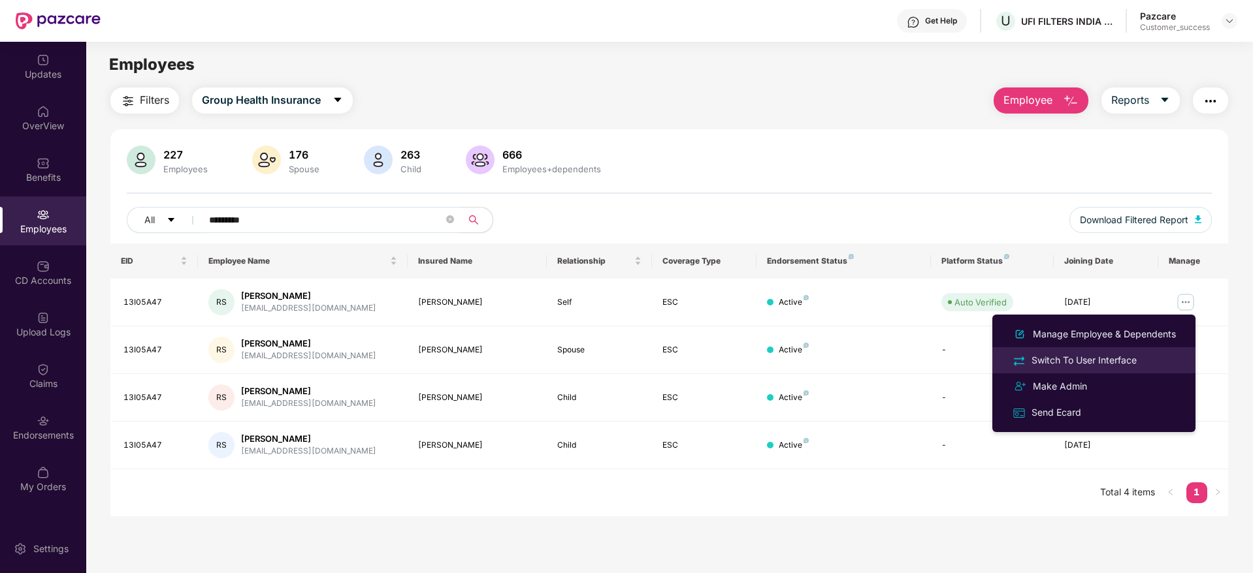
click at [1048, 365] on div "Switch To User Interface" at bounding box center [1084, 360] width 110 height 14
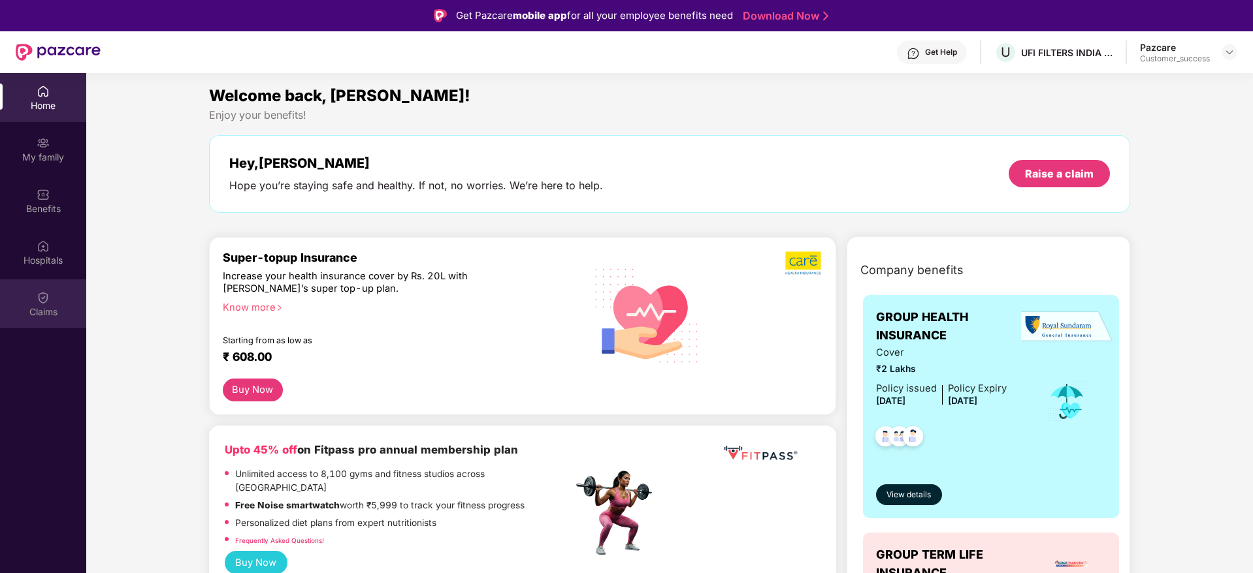
click at [38, 308] on div "Claims" at bounding box center [43, 312] width 86 height 13
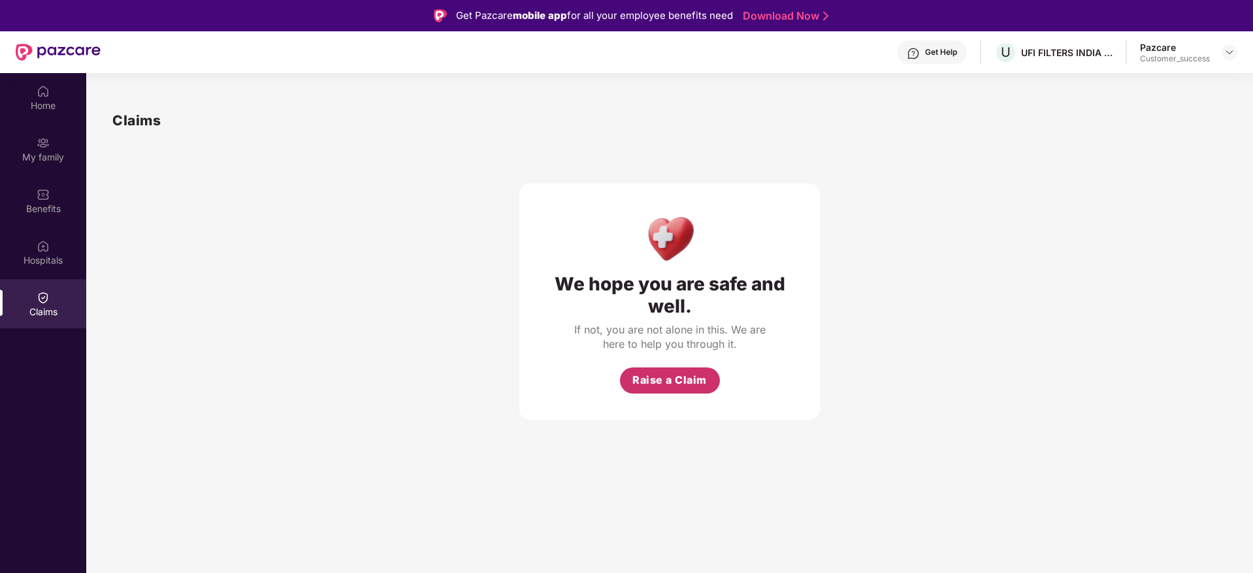
click at [640, 385] on span "Raise a Claim" at bounding box center [669, 380] width 74 height 16
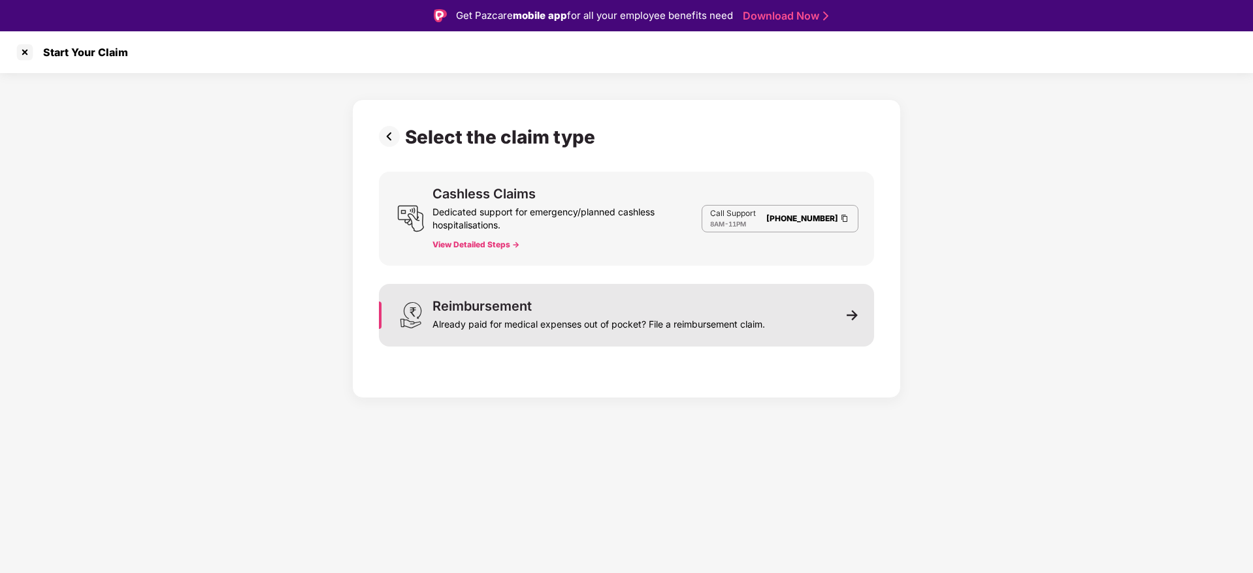
click at [649, 320] on div "Already paid for medical expenses out of pocket? File a reimbursement claim." at bounding box center [598, 322] width 332 height 18
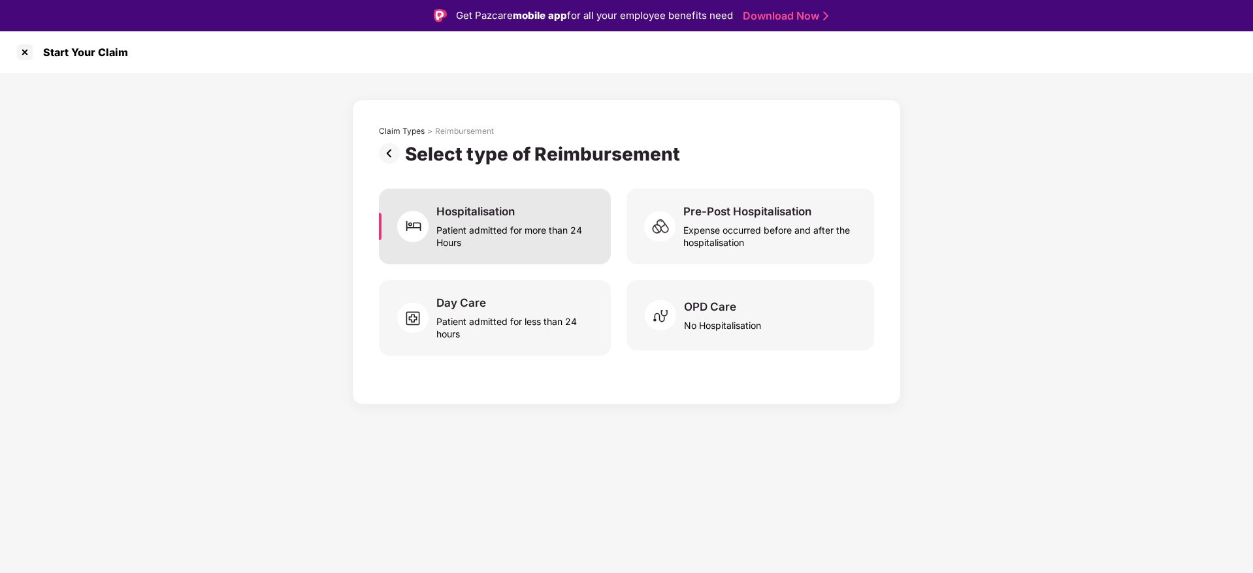
click at [538, 214] on div "Hospitalisation Patient admitted for more than 24 Hours" at bounding box center [515, 226] width 159 height 44
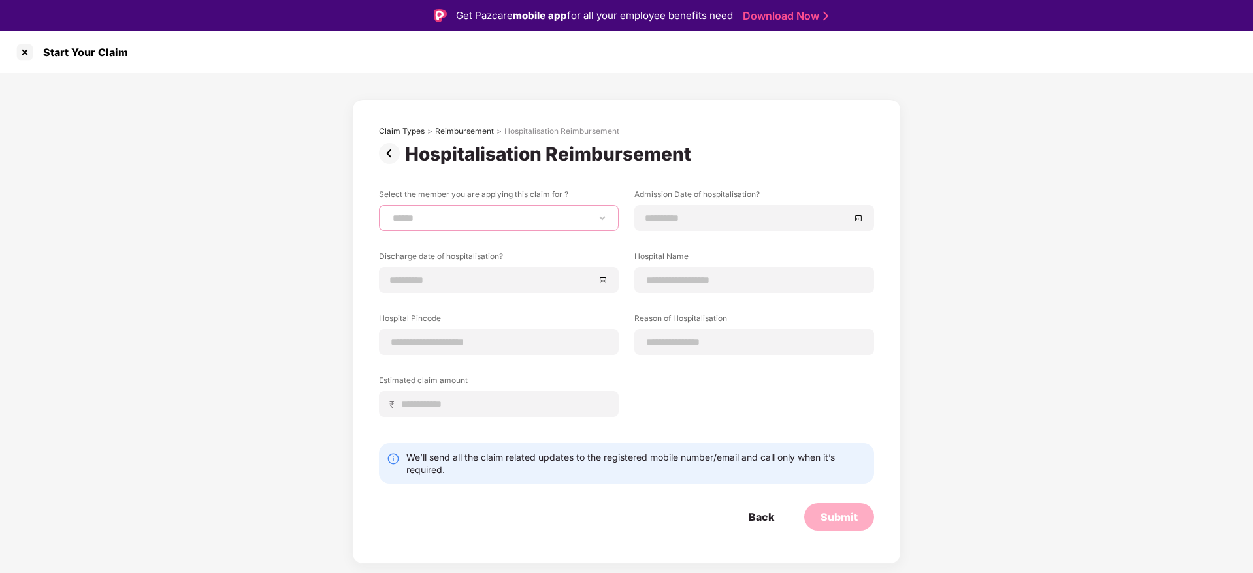
click at [510, 223] on select "**********" at bounding box center [498, 218] width 217 height 10
select select "**********"
click at [390, 213] on select "**********" at bounding box center [498, 218] width 217 height 10
click at [704, 213] on input at bounding box center [747, 218] width 204 height 14
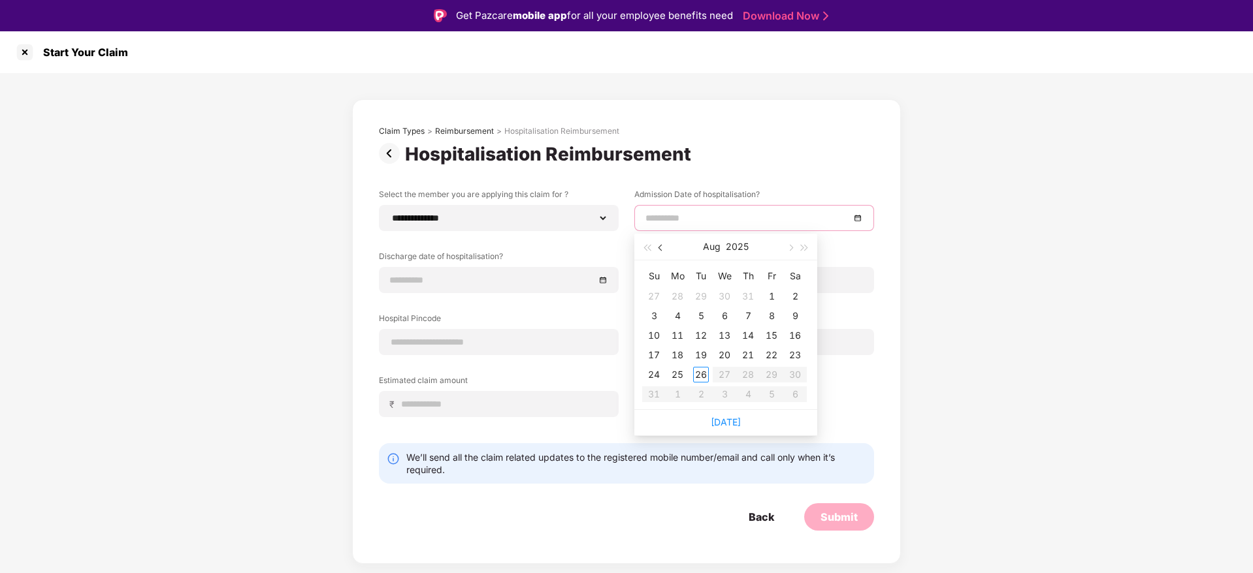
click at [659, 249] on span "button" at bounding box center [661, 248] width 7 height 7
type input "**********"
click at [722, 376] on div "30" at bounding box center [724, 375] width 16 height 16
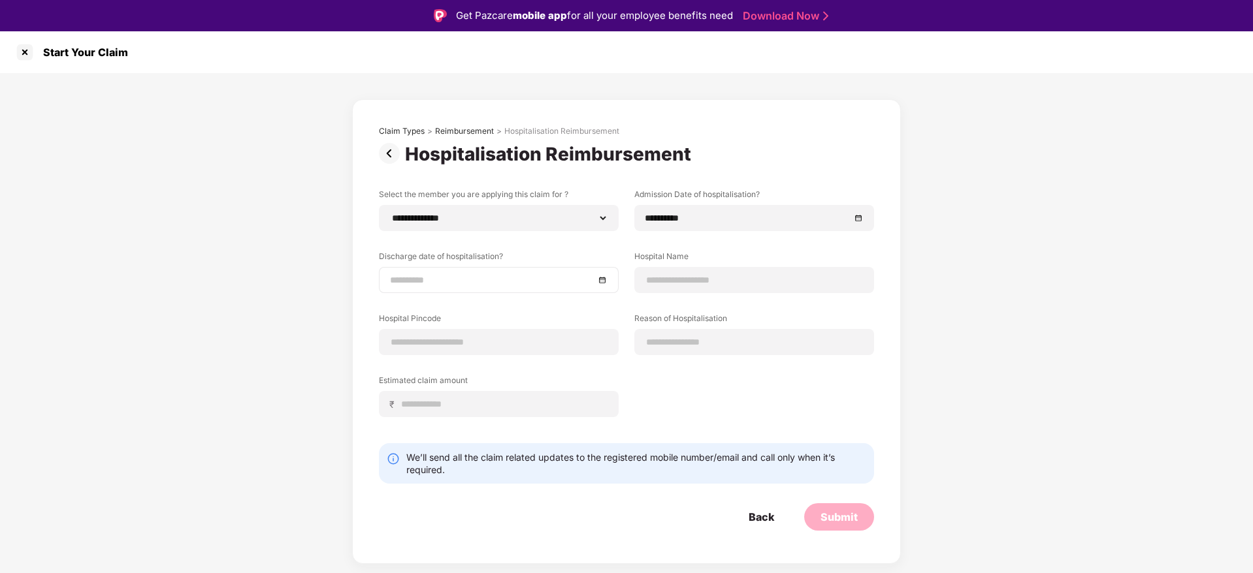
click at [518, 272] on div at bounding box center [499, 280] width 240 height 26
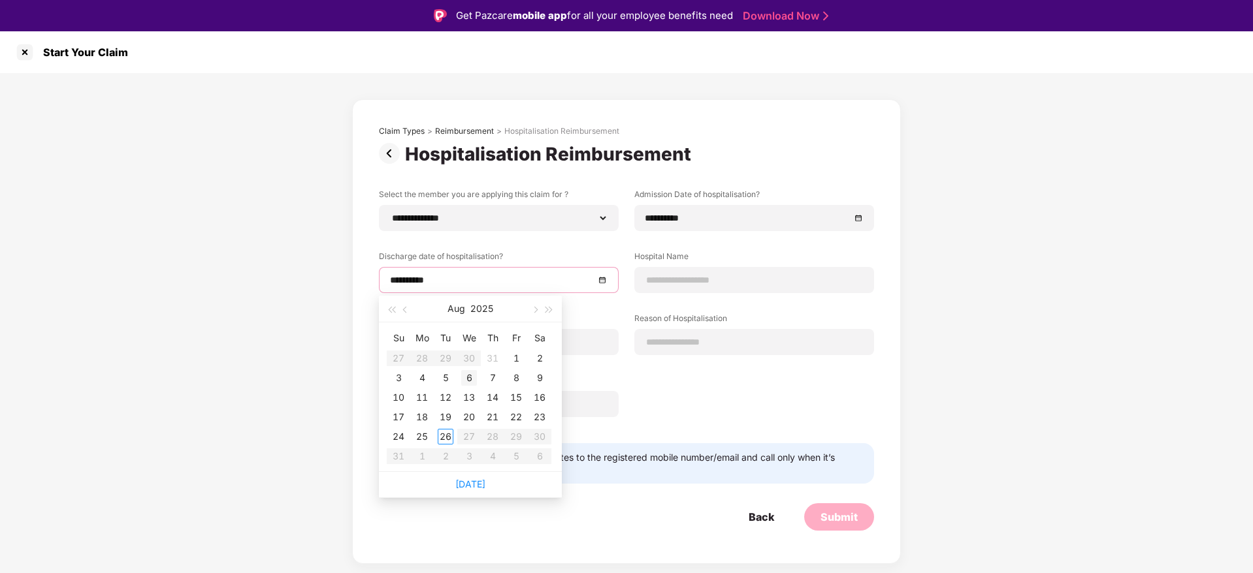
type input "**********"
click at [449, 379] on div "5" at bounding box center [446, 378] width 16 height 16
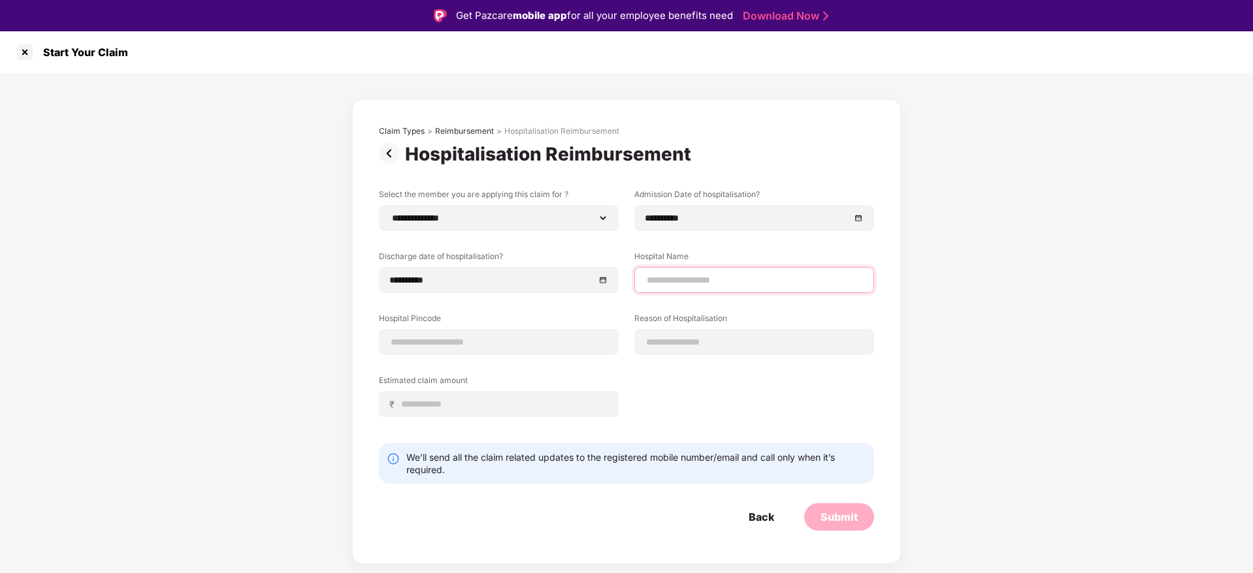
click at [659, 278] on input at bounding box center [753, 281] width 217 height 14
type input "**********"
click at [525, 336] on input at bounding box center [498, 343] width 217 height 14
type input "******"
select select "*********"
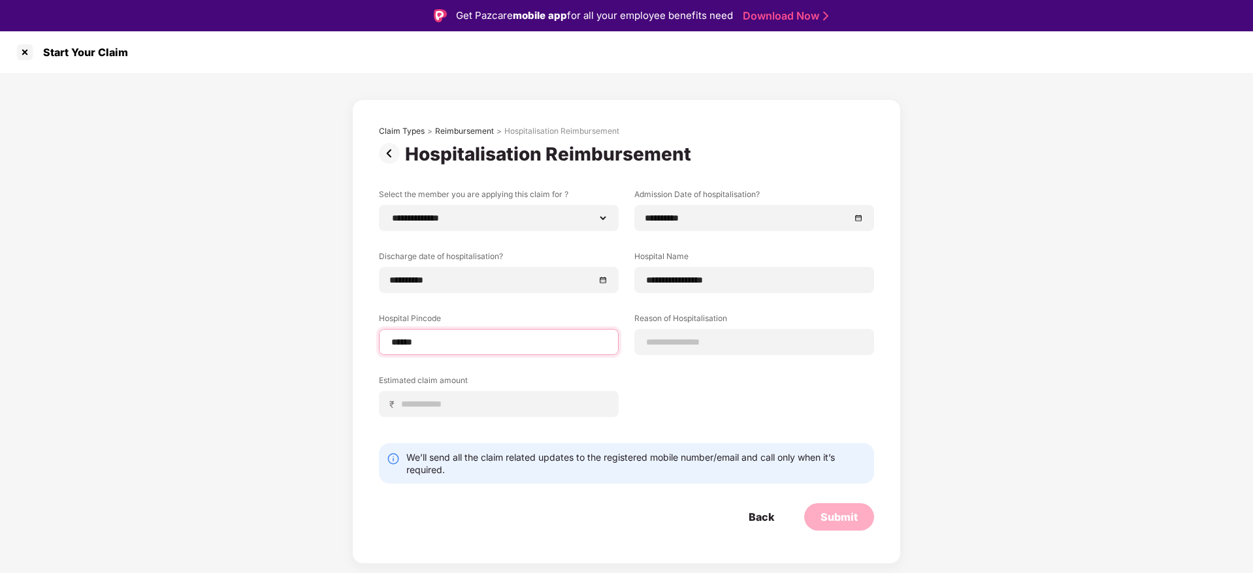
select select "**********"
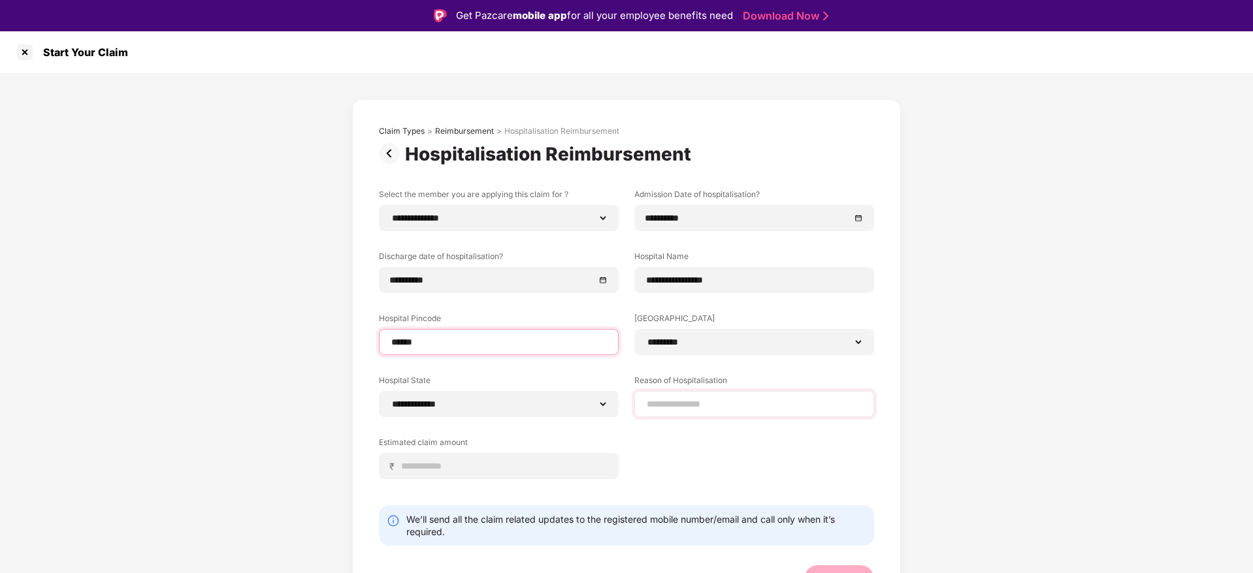
type input "******"
click at [692, 405] on input at bounding box center [753, 405] width 217 height 14
type input "*******"
click at [471, 472] on input at bounding box center [503, 467] width 207 height 14
type input "*****"
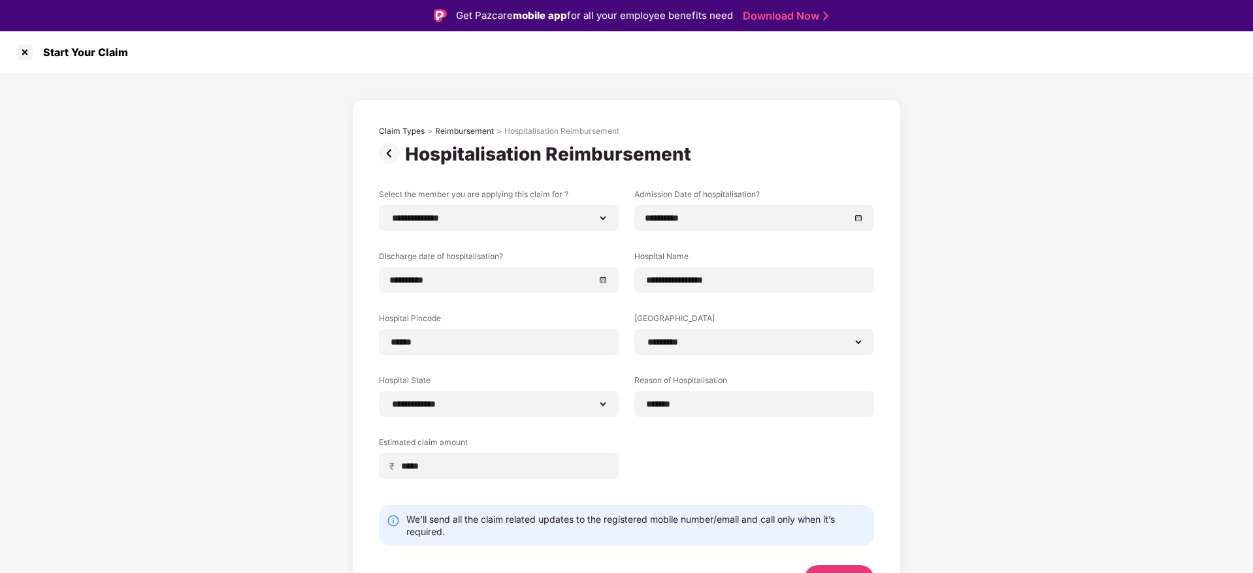
click at [1196, 272] on div "**********" at bounding box center [626, 349] width 1253 height 553
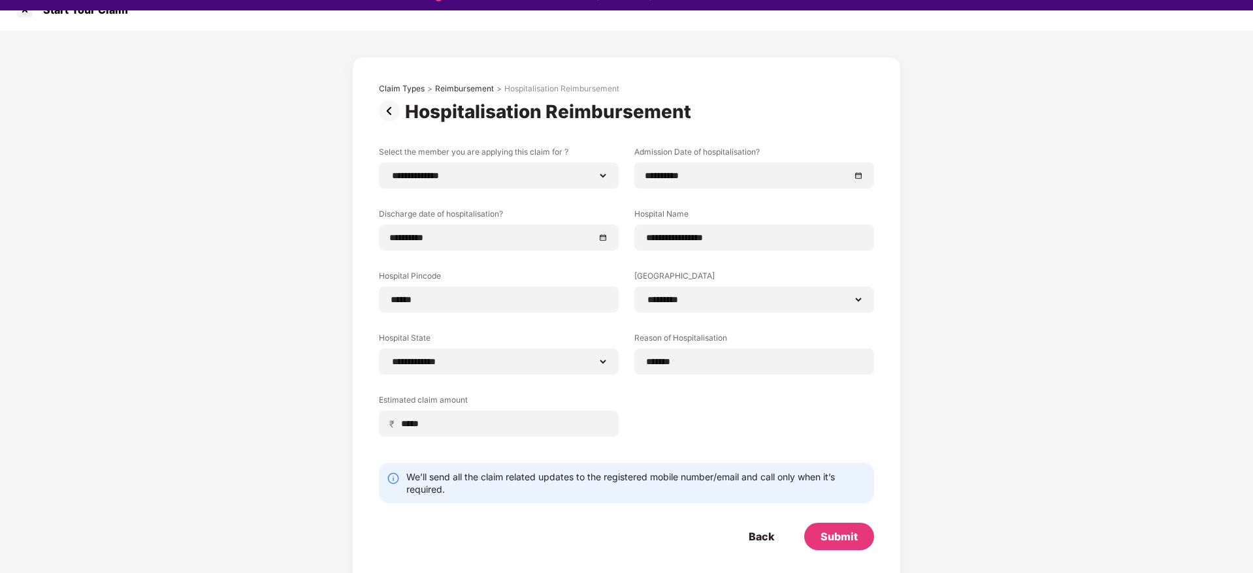
scroll to position [31, 0]
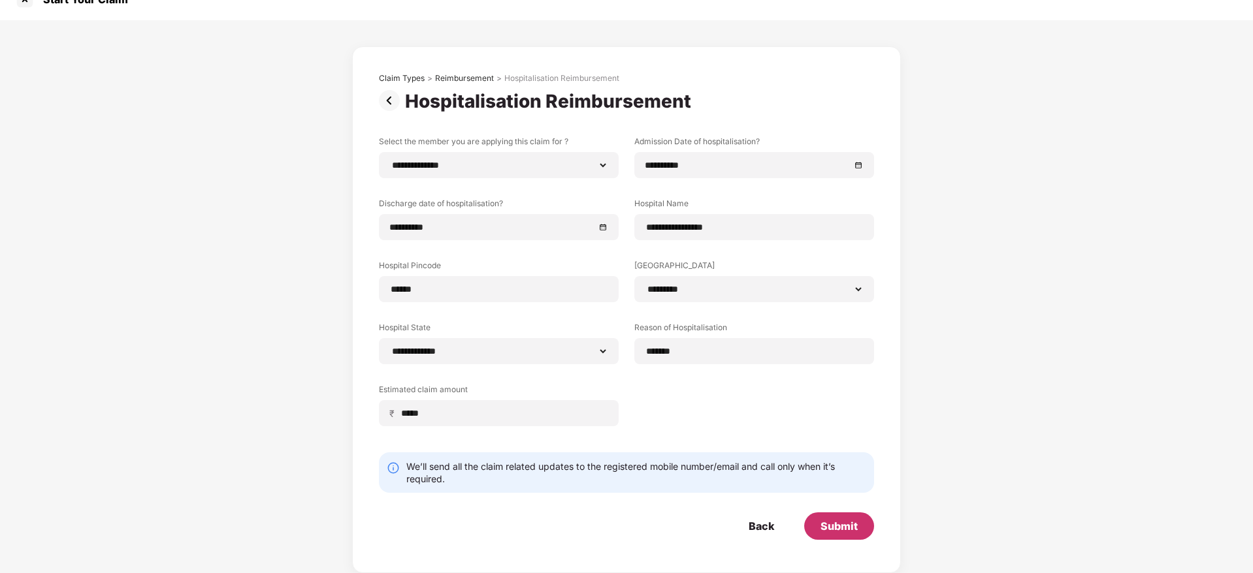
click at [837, 529] on div "Submit" at bounding box center [838, 526] width 37 height 14
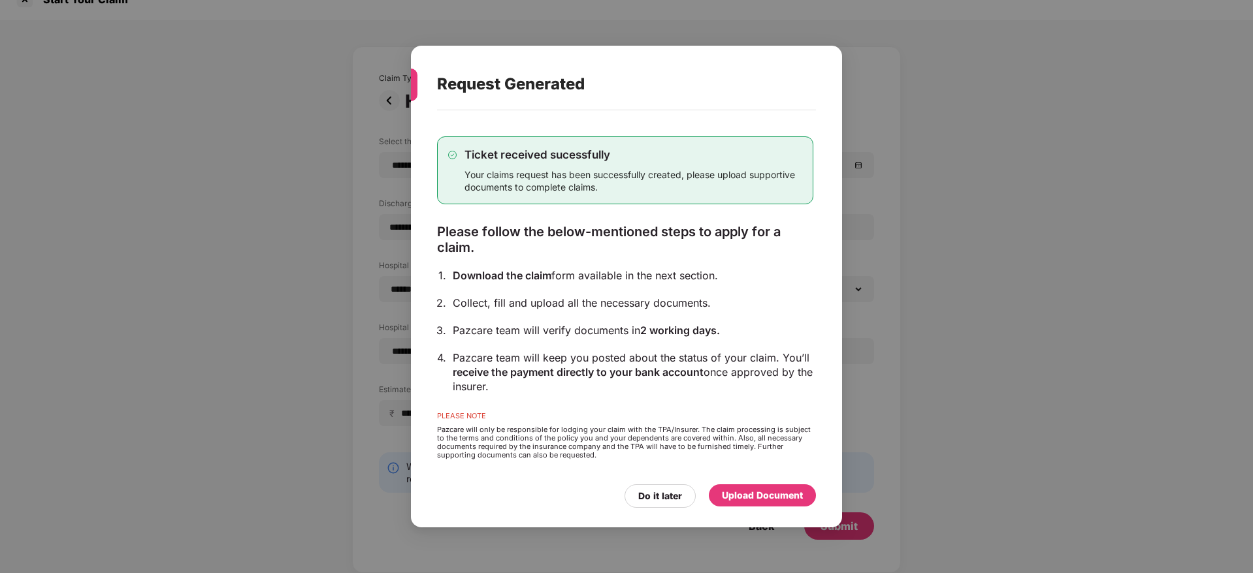
click at [772, 487] on div "Upload Document" at bounding box center [762, 496] width 107 height 22
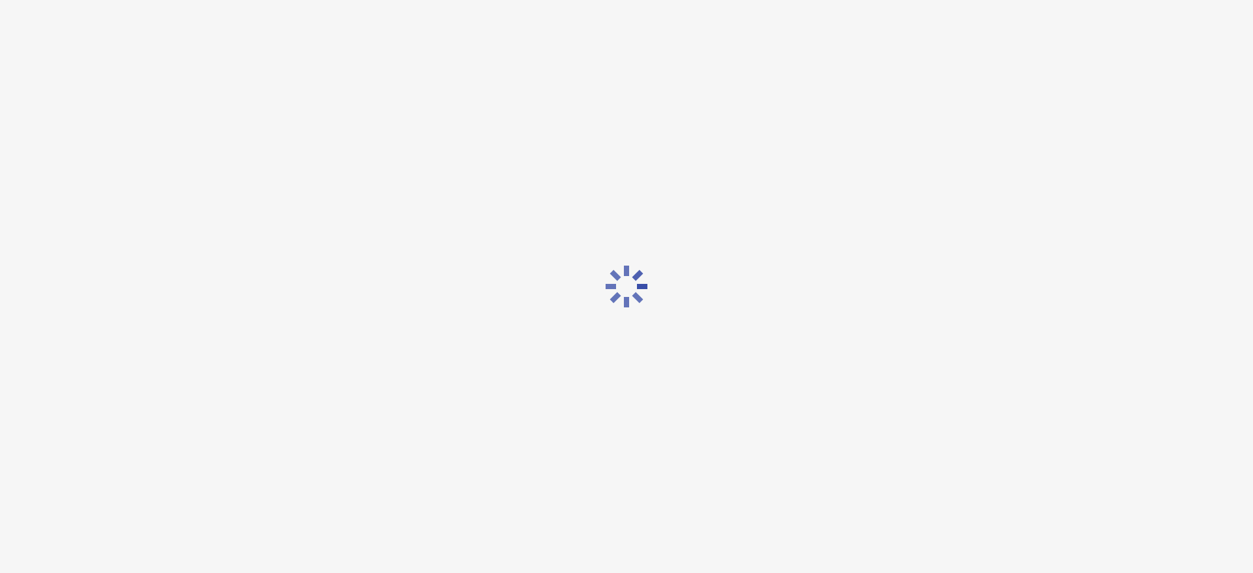
scroll to position [0, 0]
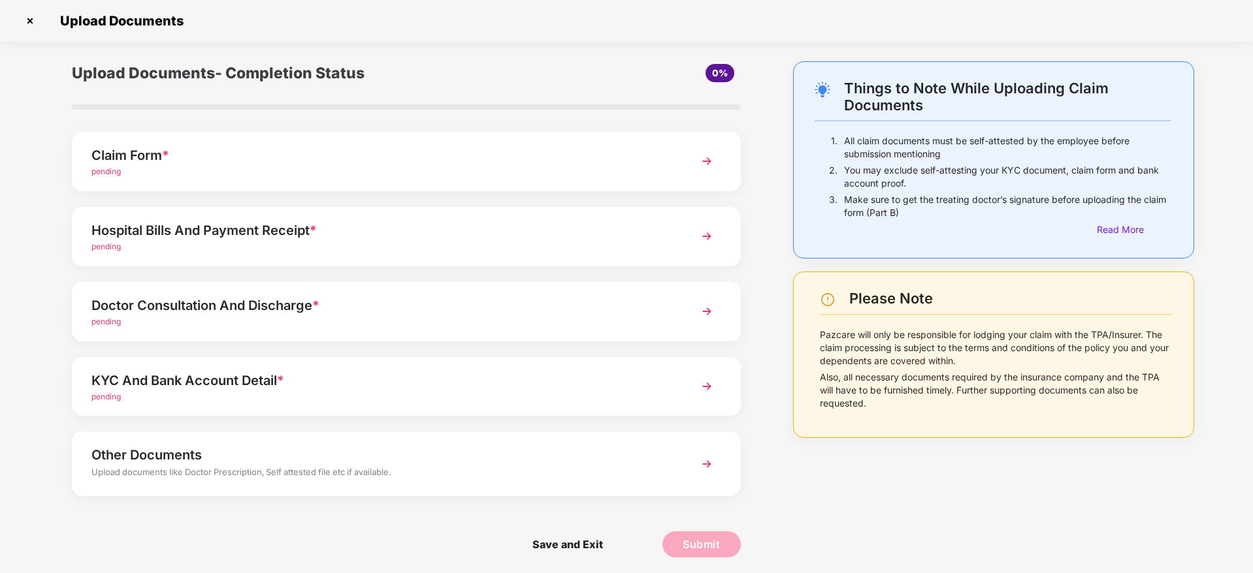
click at [689, 161] on div "Claim Form * pending" at bounding box center [406, 161] width 669 height 59
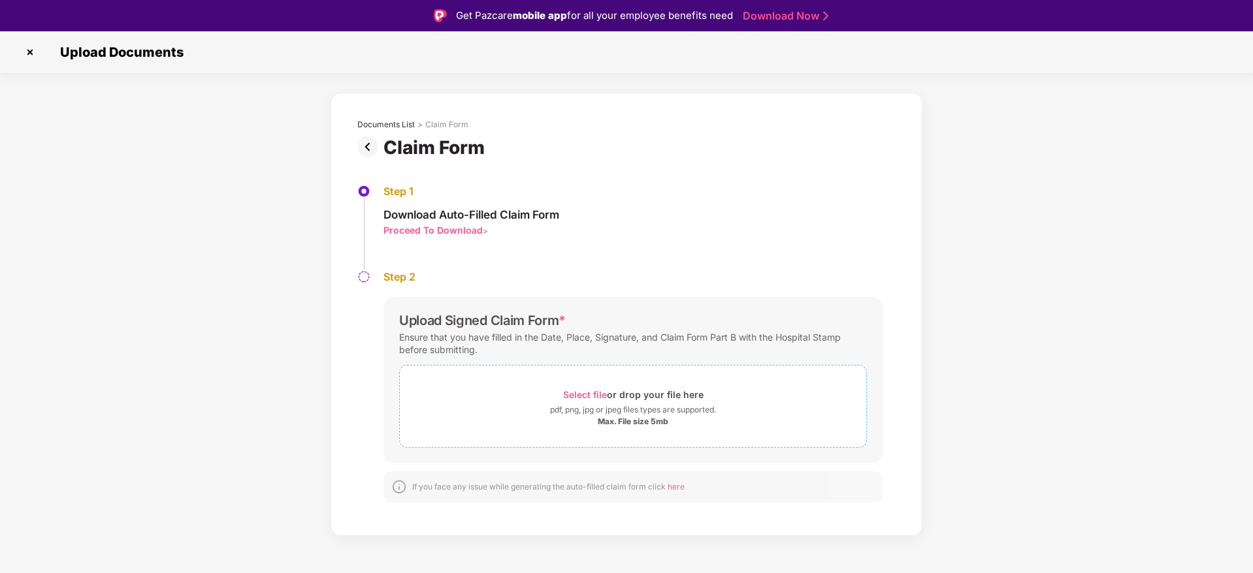
click at [578, 389] on span "Select file" at bounding box center [585, 394] width 44 height 11
click at [971, 376] on div "Documents List > Claim Form Claim Form Step 1 Download Auto-Filled Claim Form P…" at bounding box center [626, 345] width 1253 height 505
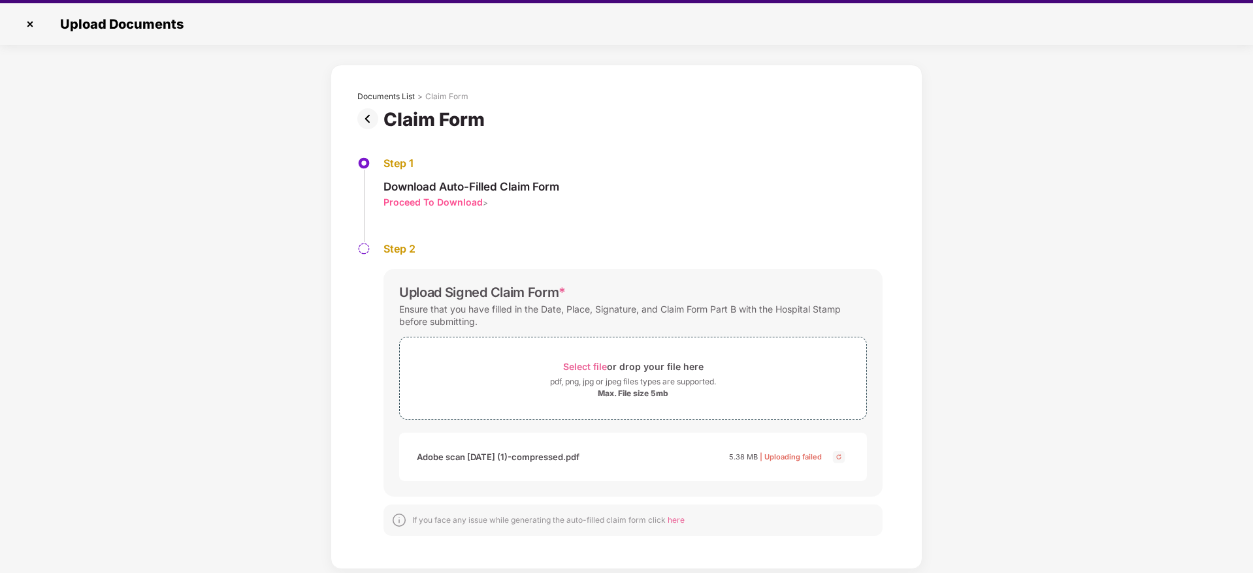
scroll to position [31, 0]
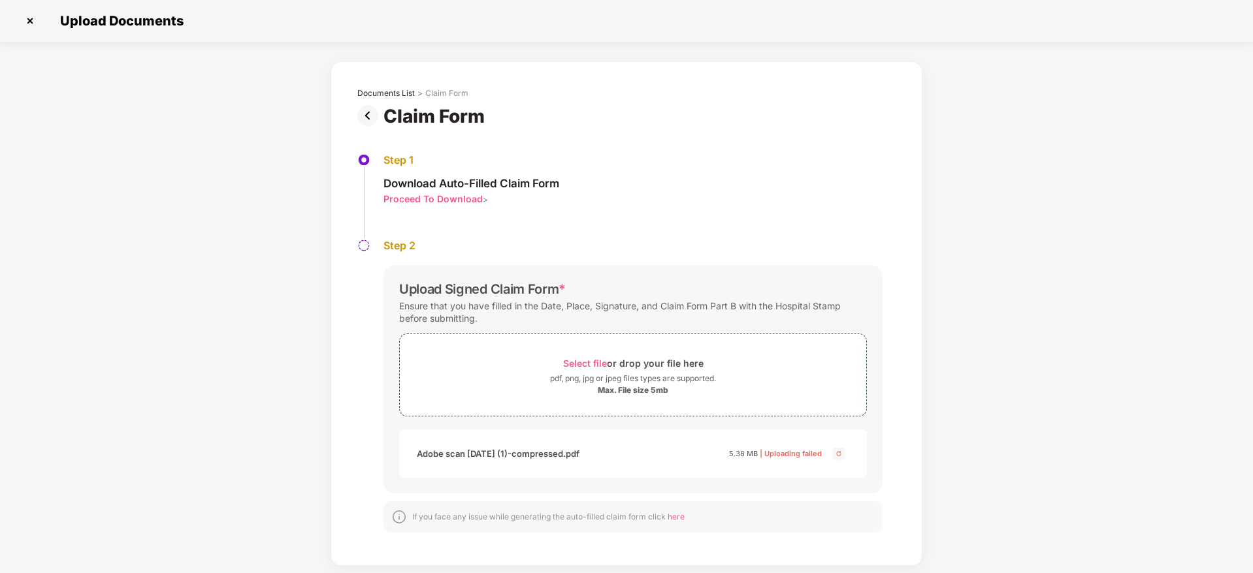
click at [838, 454] on img at bounding box center [839, 454] width 16 height 16
click at [596, 362] on span "Select file" at bounding box center [585, 363] width 44 height 11
click at [991, 368] on div "Documents List > Claim Form Claim Form Step 1 Download Auto-Filled Claim Form P…" at bounding box center [626, 313] width 1253 height 505
click at [789, 450] on span "| Uploading failed" at bounding box center [791, 453] width 62 height 9
click at [605, 450] on div "Adobe scan aug 20, 2025 (1)-compressed-compressed.pdf" at bounding box center [526, 454] width 218 height 22
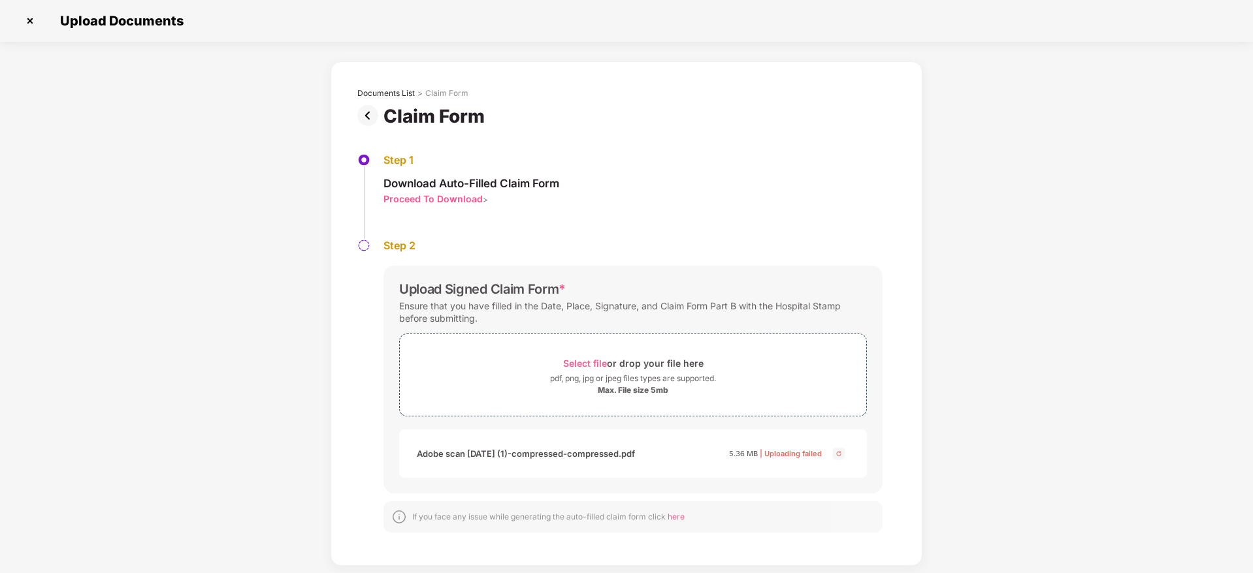
click at [680, 517] on span "here" at bounding box center [675, 517] width 17 height 10
click at [366, 117] on img at bounding box center [370, 115] width 26 height 21
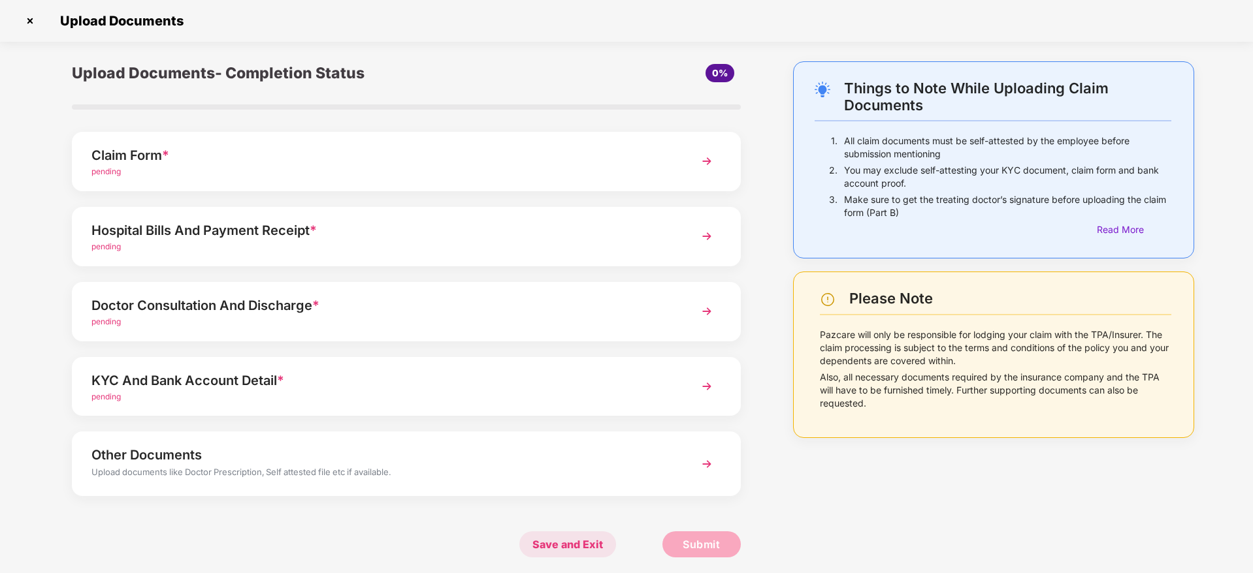
click at [562, 542] on span "Save and Exit" at bounding box center [567, 545] width 97 height 26
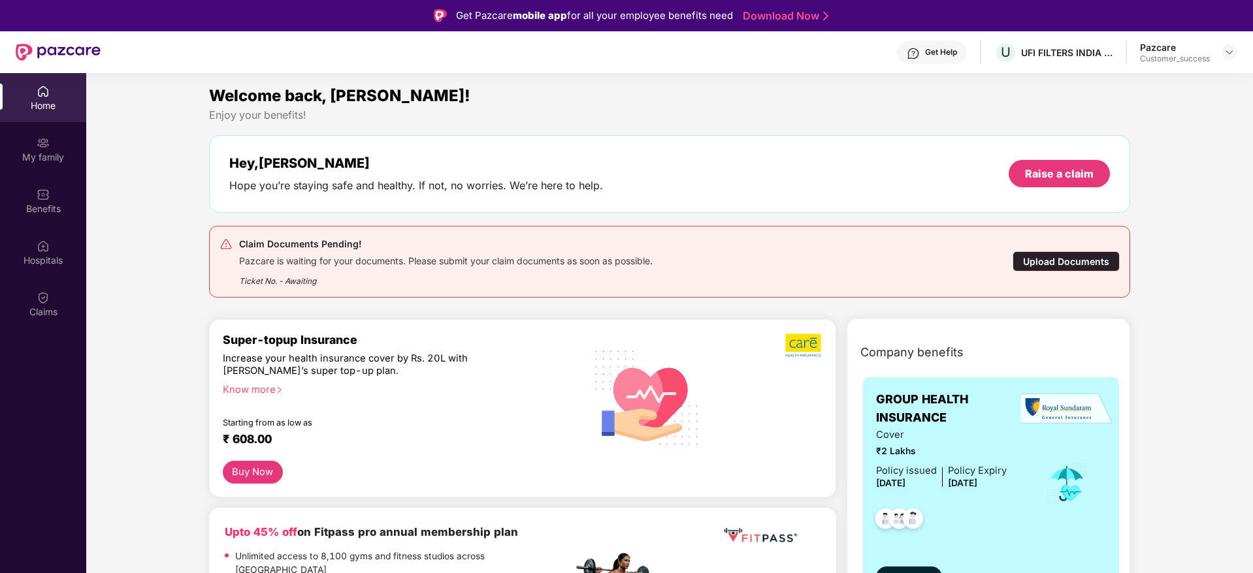
click at [551, 268] on div "Ticket No. - Awaiting" at bounding box center [445, 277] width 413 height 20
click at [1023, 257] on div "Upload Documents" at bounding box center [1065, 261] width 107 height 20
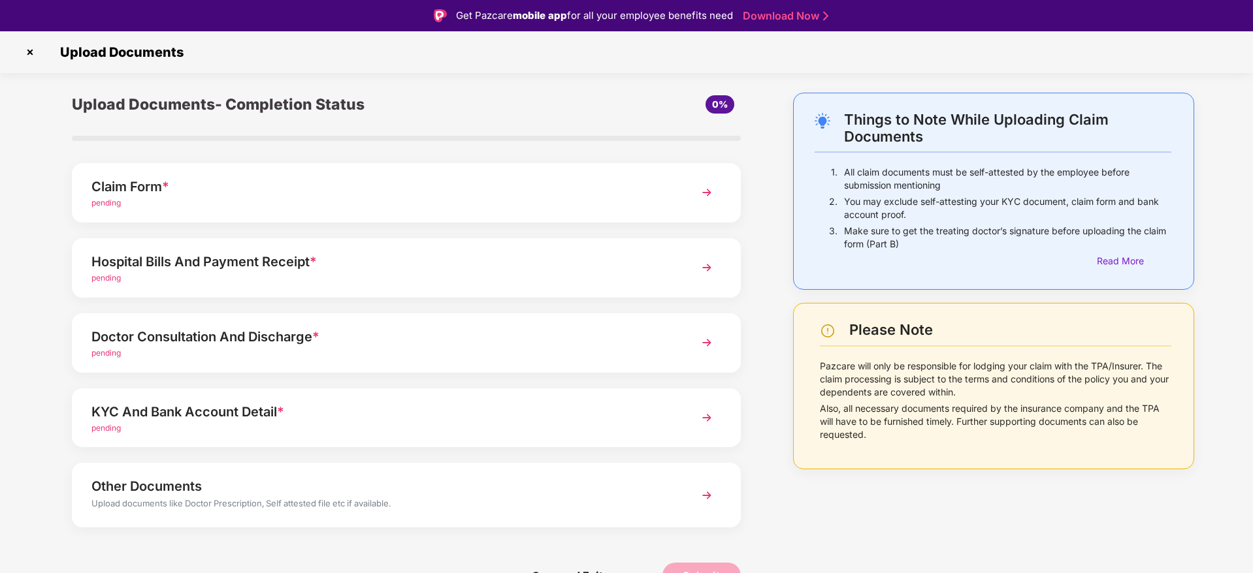
click at [519, 215] on div "Claim Form * pending" at bounding box center [406, 192] width 669 height 59
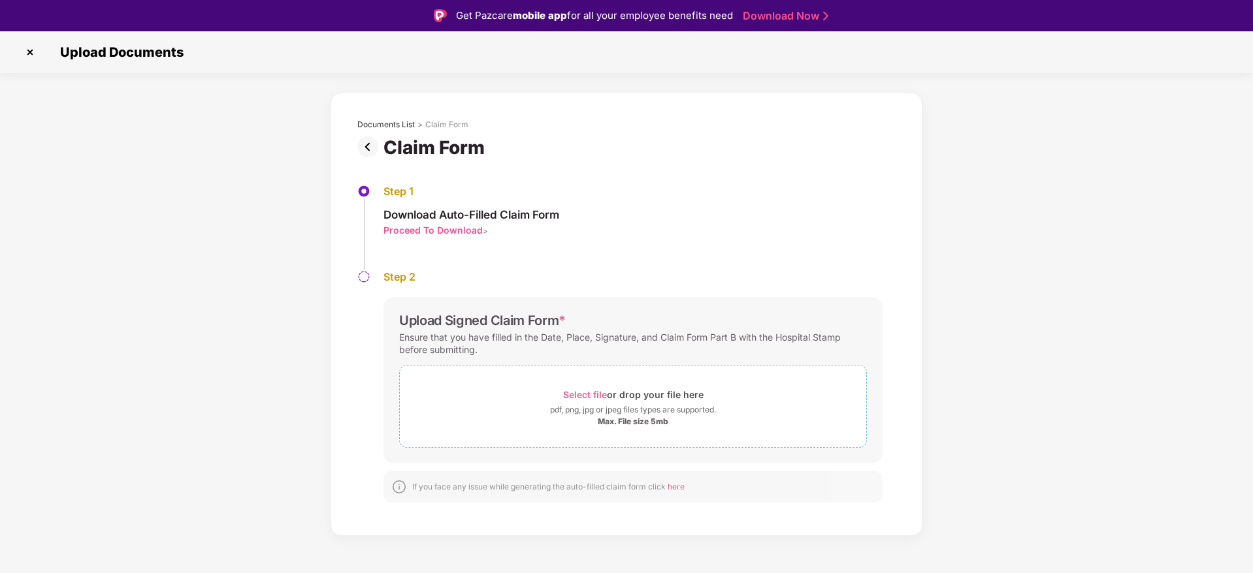
click at [590, 391] on span "Select file" at bounding box center [585, 394] width 44 height 11
click at [24, 50] on img at bounding box center [30, 52] width 21 height 21
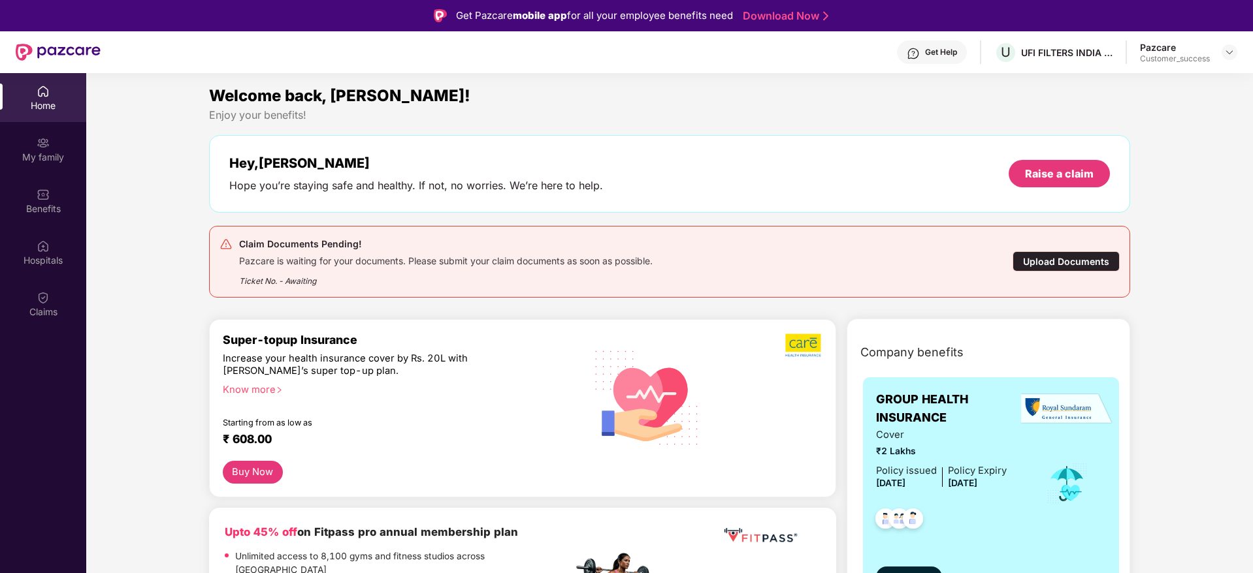
click at [1055, 255] on div "Upload Documents" at bounding box center [1065, 261] width 107 height 20
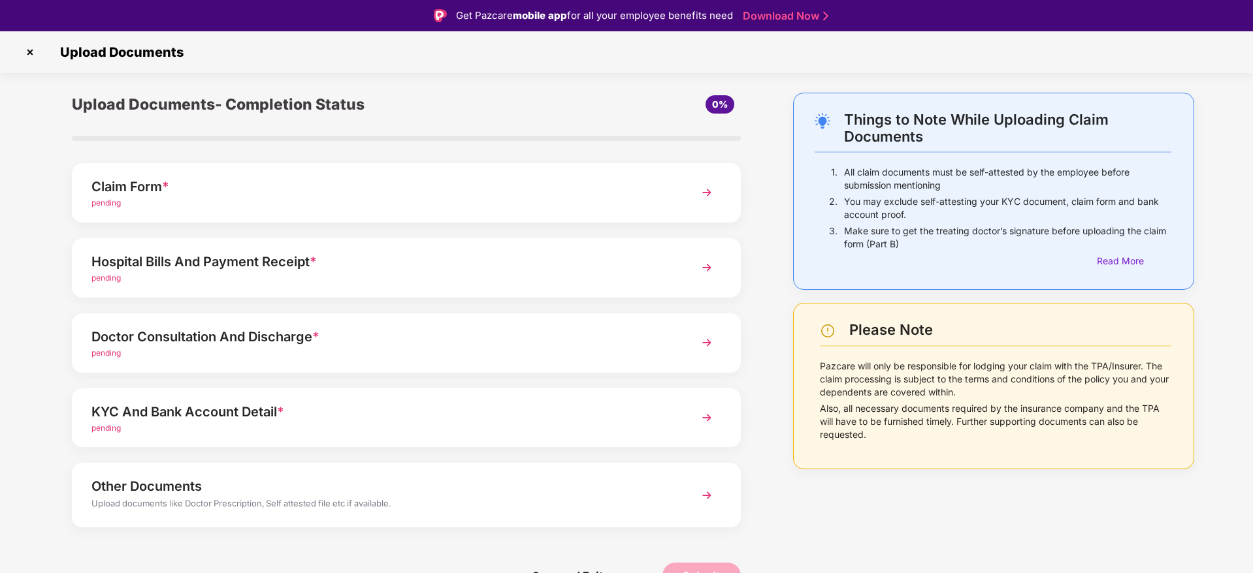
click at [542, 189] on div "Claim Form *" at bounding box center [379, 186] width 577 height 21
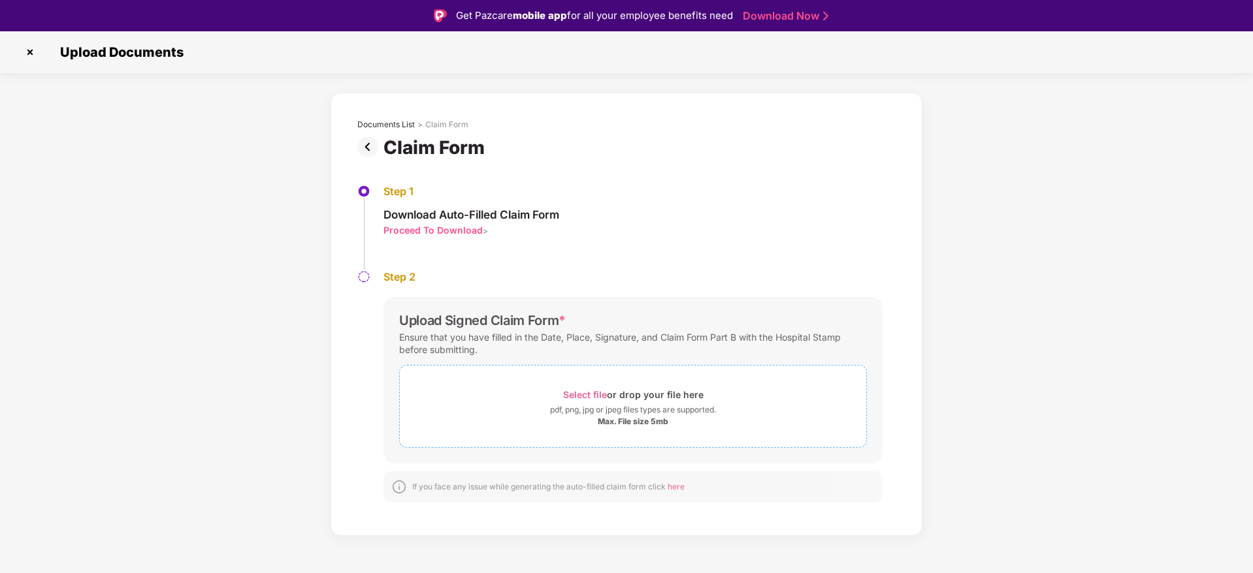
click at [579, 396] on span "Select file" at bounding box center [585, 394] width 44 height 11
click at [898, 297] on div "Step 1 Download Auto-Filled Claim Form Proceed To Download > Step 2 Upload Sign…" at bounding box center [626, 375] width 577 height 432
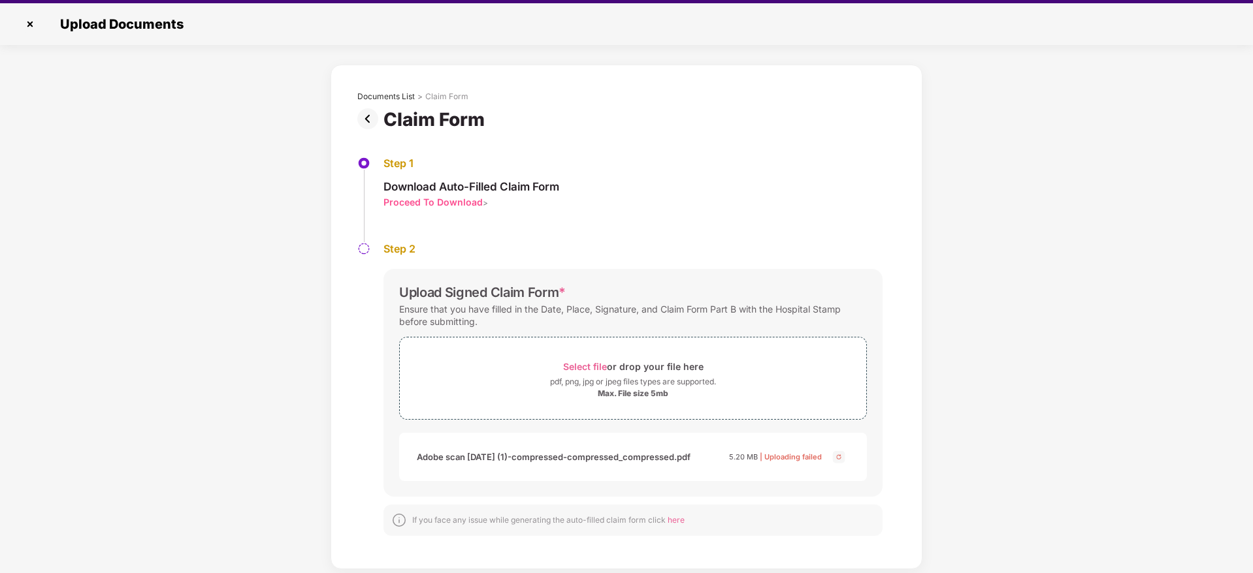
scroll to position [31, 0]
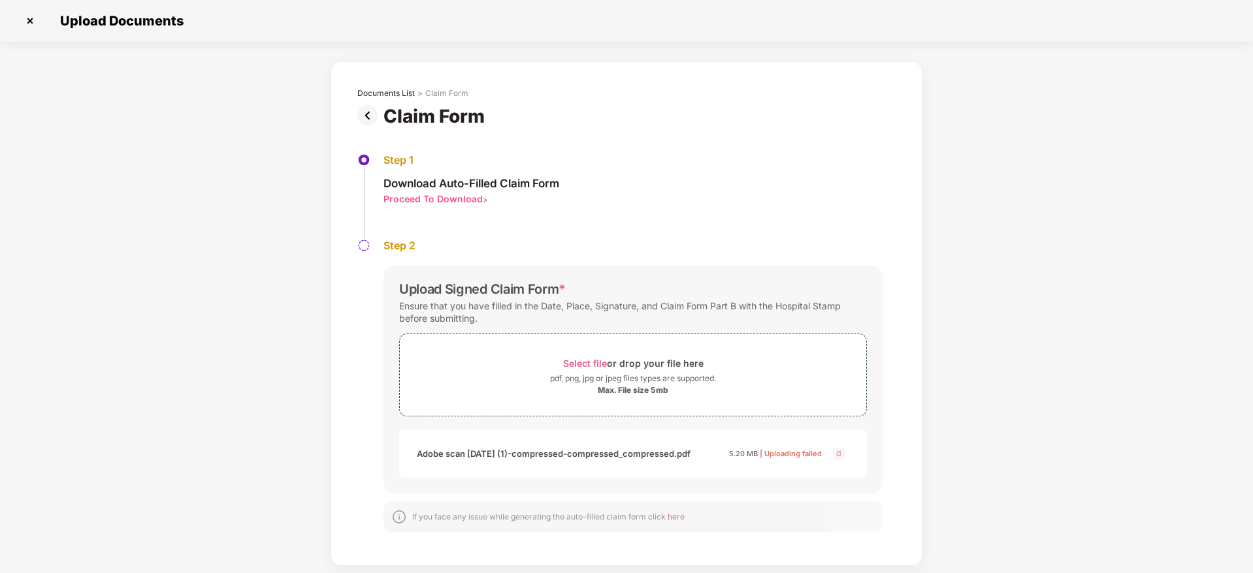
click at [842, 453] on img at bounding box center [839, 454] width 16 height 16
click at [29, 19] on img at bounding box center [30, 20] width 21 height 21
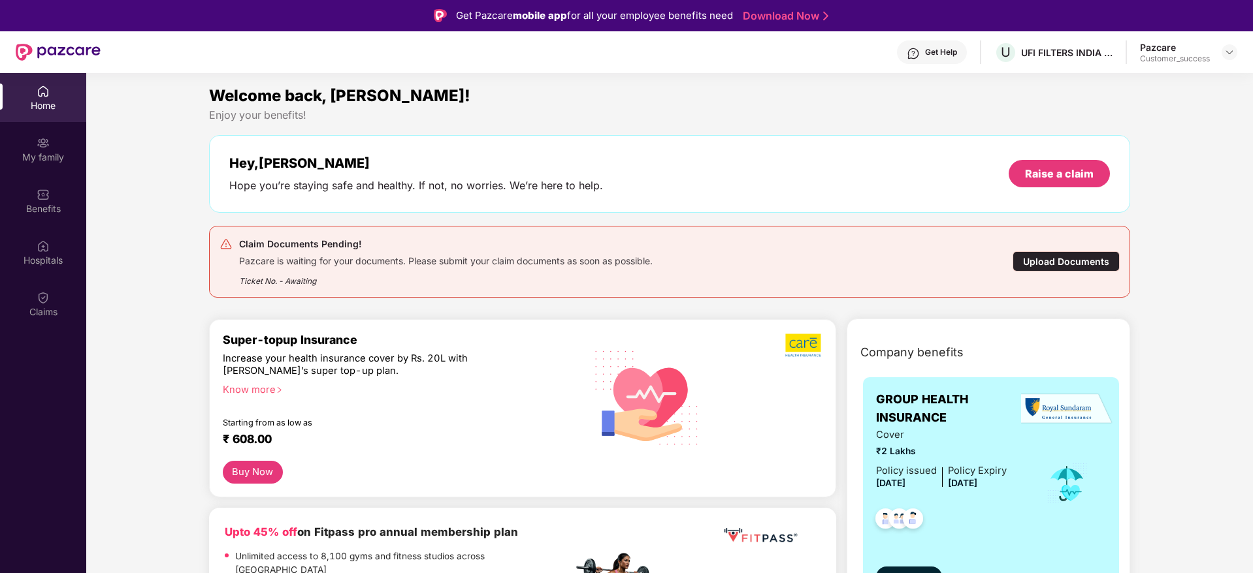
click at [1048, 255] on div "Upload Documents" at bounding box center [1065, 261] width 107 height 20
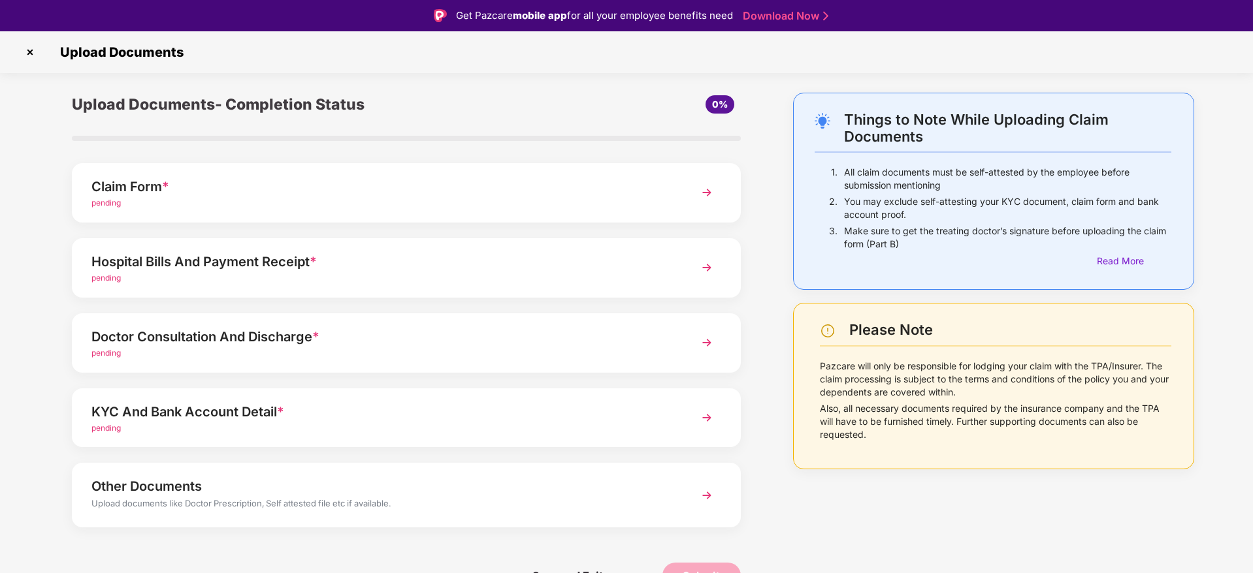
click at [686, 266] on div "Hospital Bills And Payment Receipt * pending" at bounding box center [406, 267] width 669 height 59
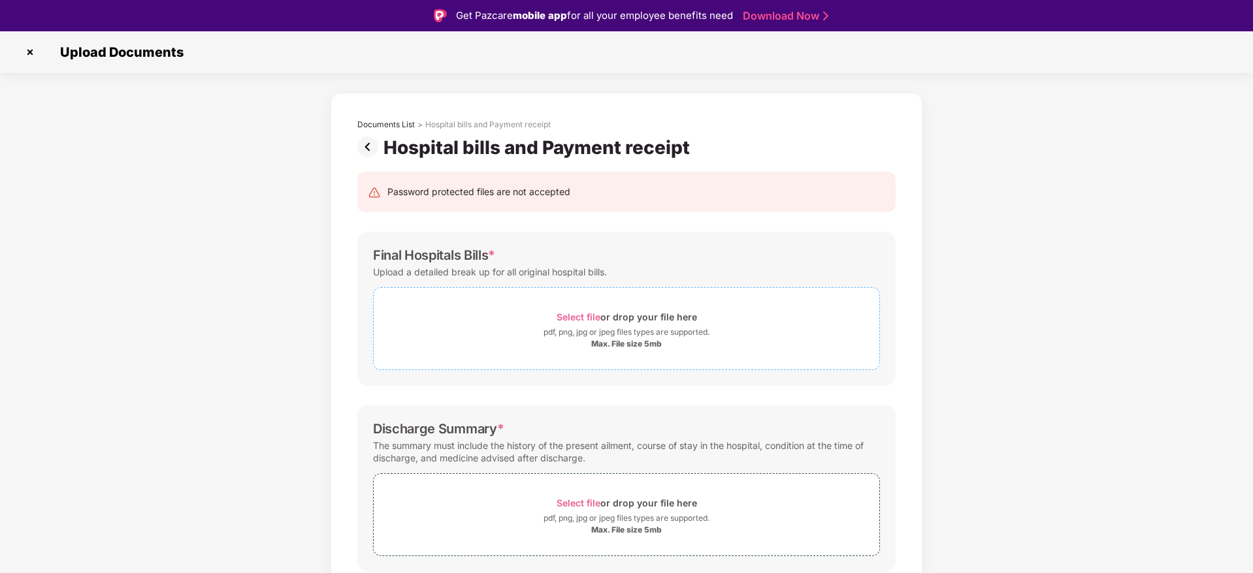
click at [579, 322] on span "Select file" at bounding box center [578, 317] width 44 height 11
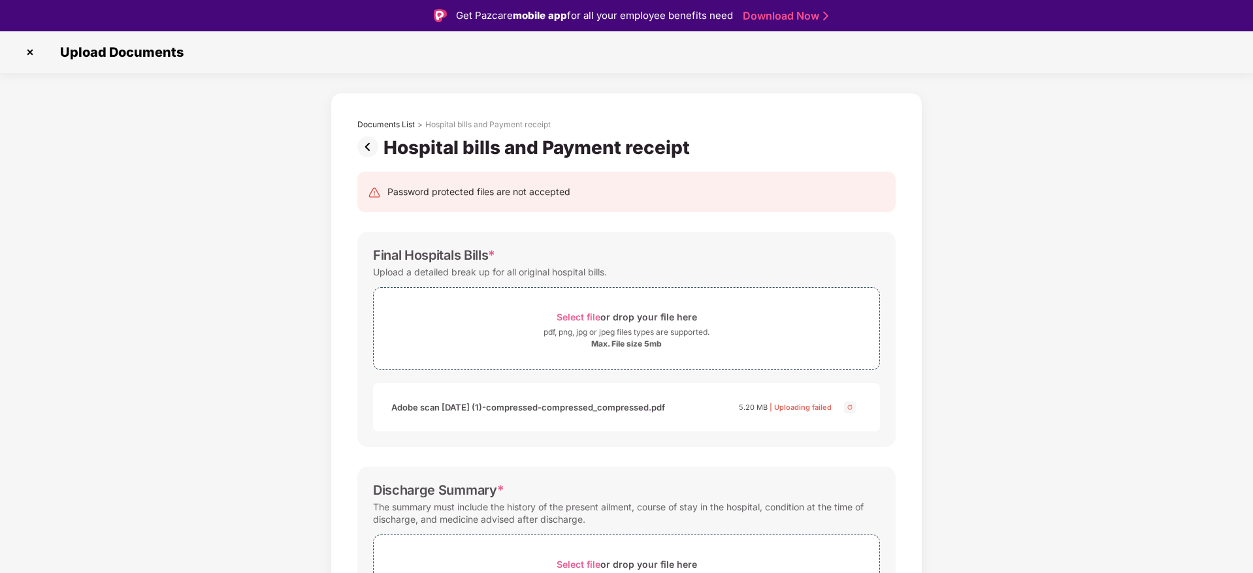
click at [848, 409] on img at bounding box center [850, 408] width 16 height 16
click at [25, 48] on img at bounding box center [30, 52] width 21 height 21
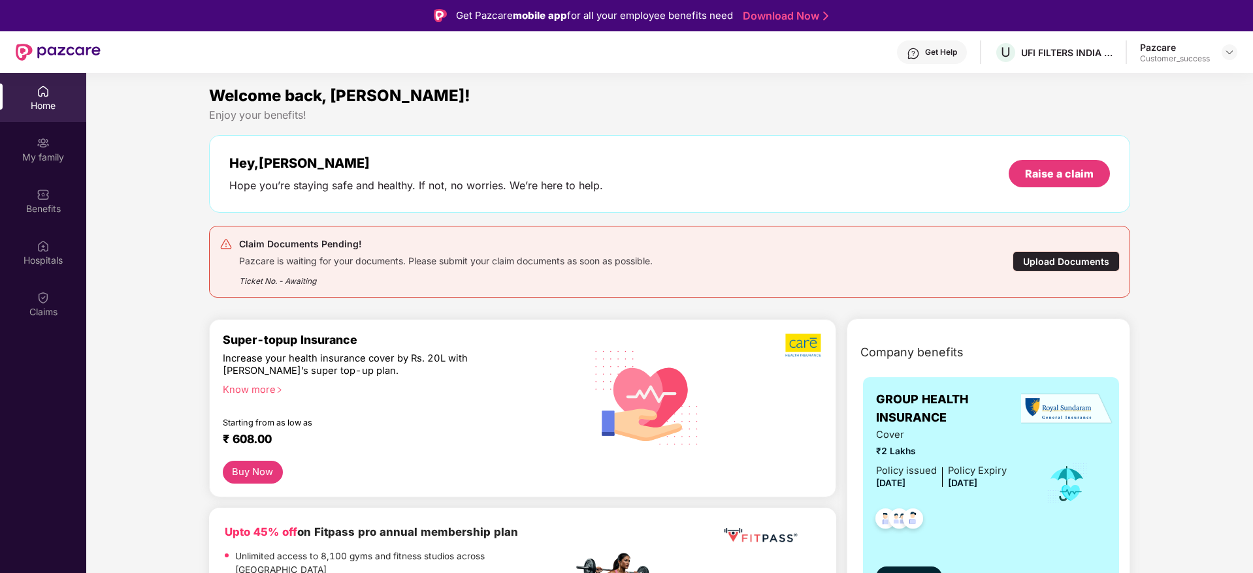
click at [1056, 268] on div "Upload Documents" at bounding box center [1065, 261] width 107 height 20
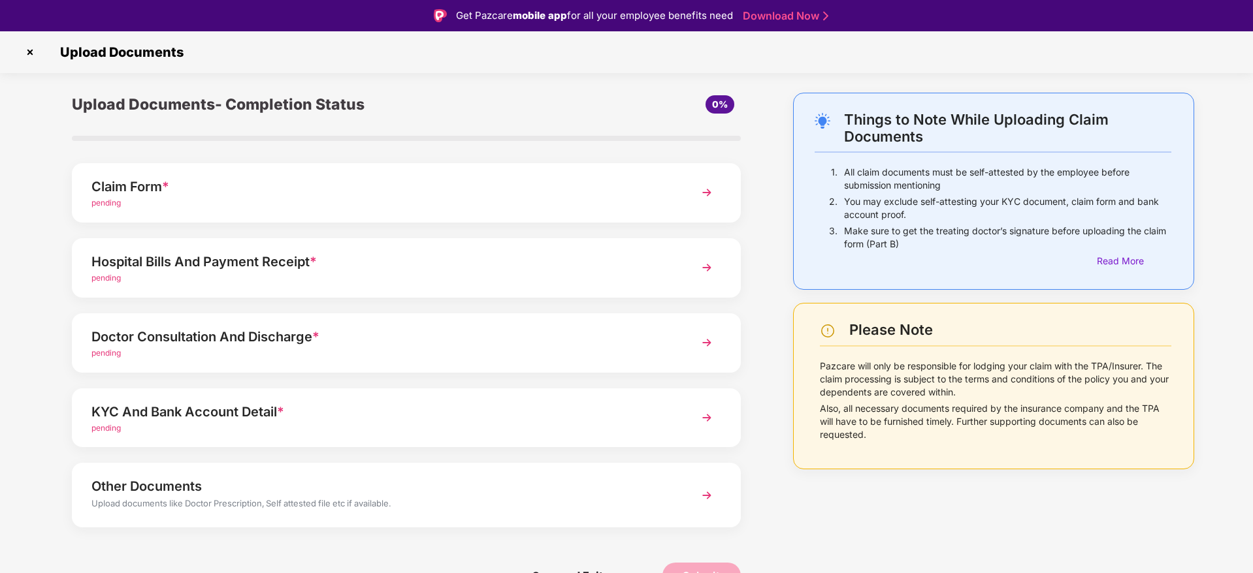
click at [357, 212] on div "Claim Form * pending" at bounding box center [406, 192] width 669 height 59
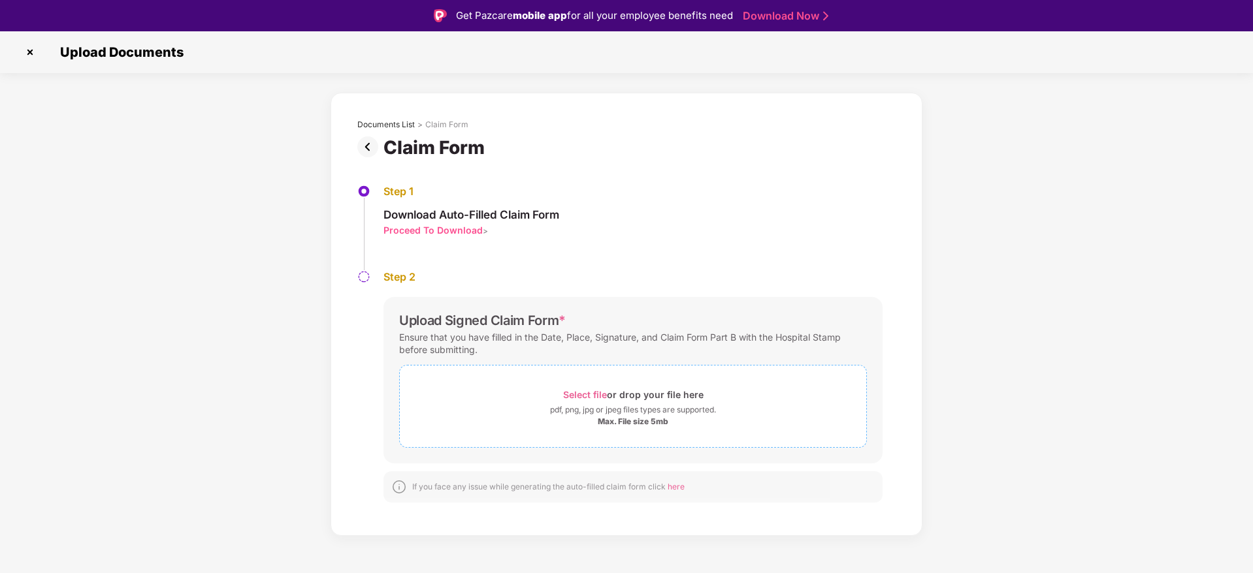
click at [592, 394] on span "Select file" at bounding box center [585, 394] width 44 height 11
click at [27, 57] on img at bounding box center [30, 52] width 21 height 21
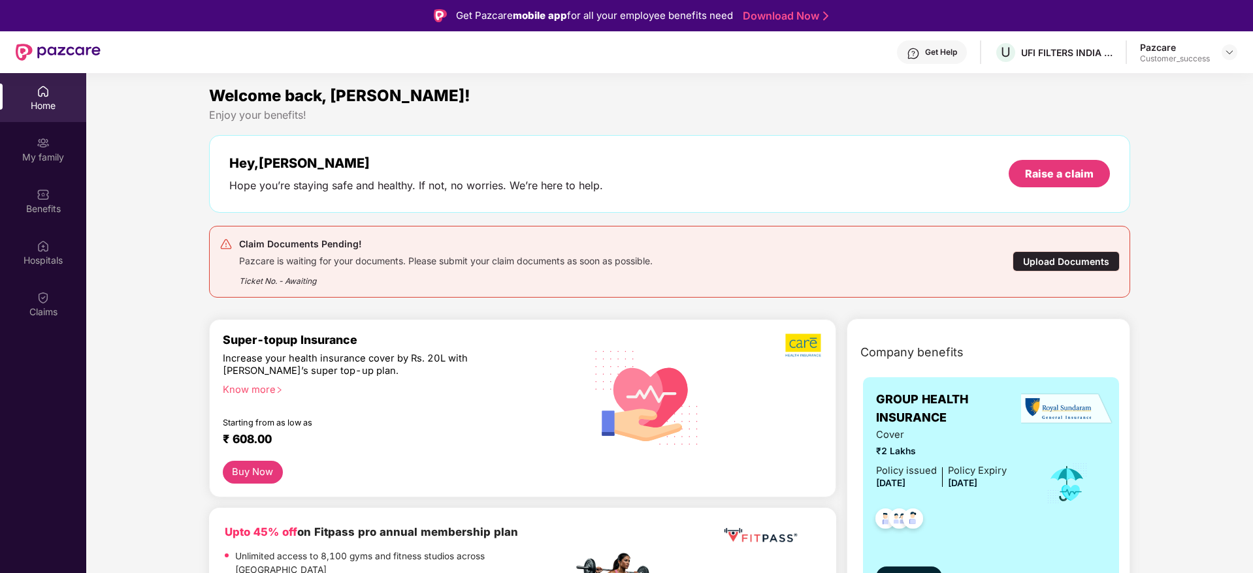
click at [1059, 261] on div "Upload Documents" at bounding box center [1065, 261] width 107 height 20
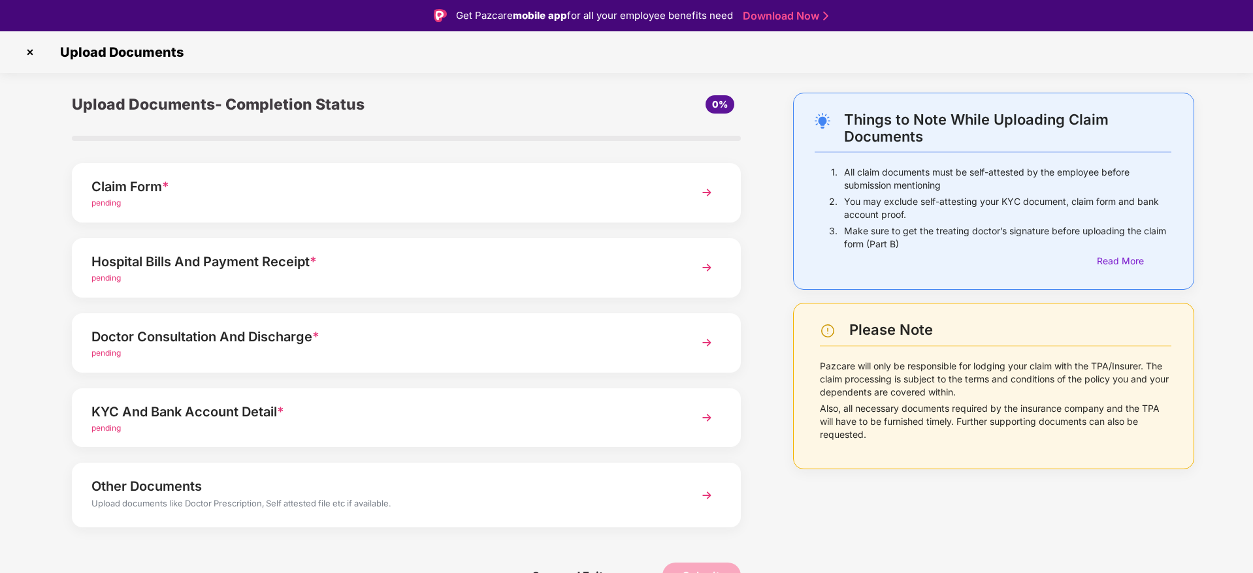
click at [362, 213] on div "Claim Form * pending" at bounding box center [406, 192] width 669 height 59
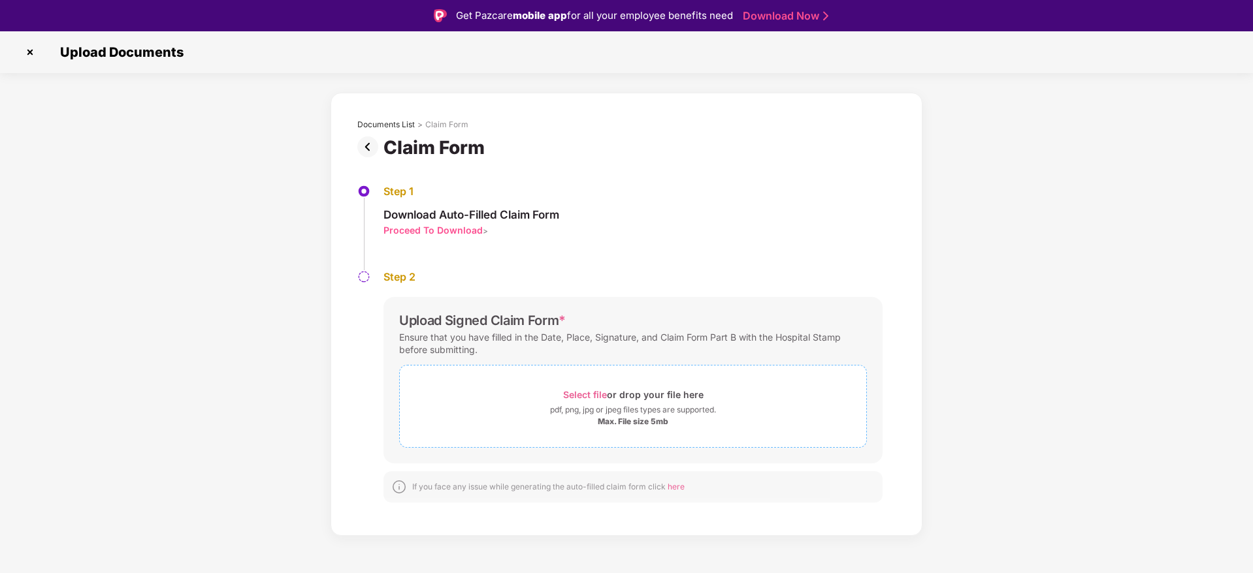
click at [590, 394] on span "Select file" at bounding box center [585, 394] width 44 height 11
click at [876, 411] on div "Upload Signed Claim Form * Ensure that you have filled in the Date, Place, Sign…" at bounding box center [632, 411] width 499 height 228
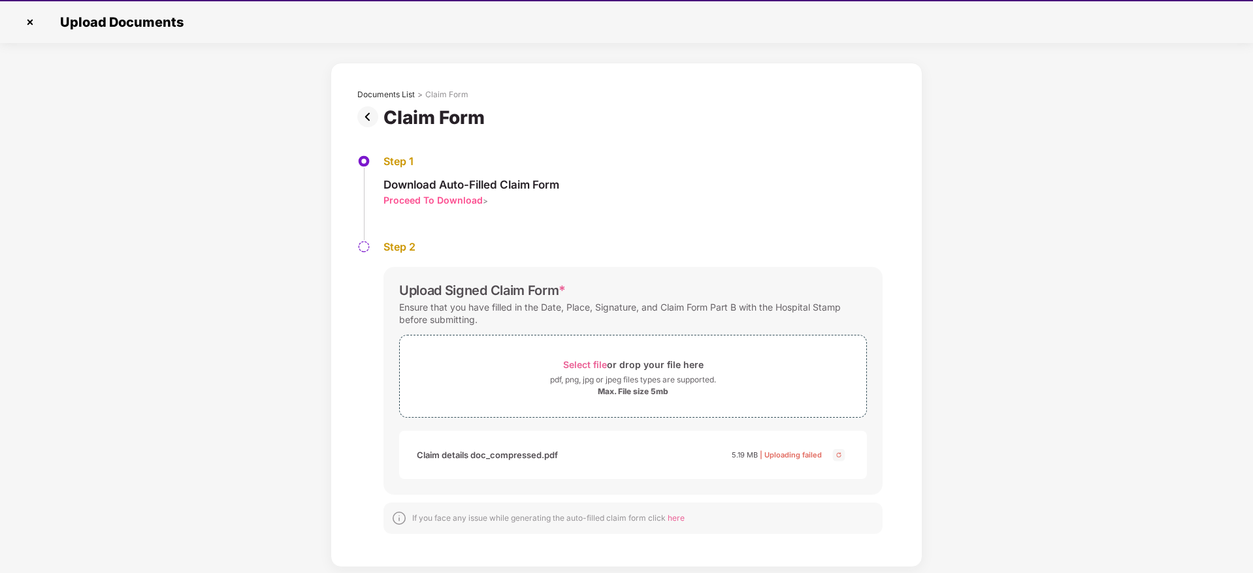
scroll to position [31, 0]
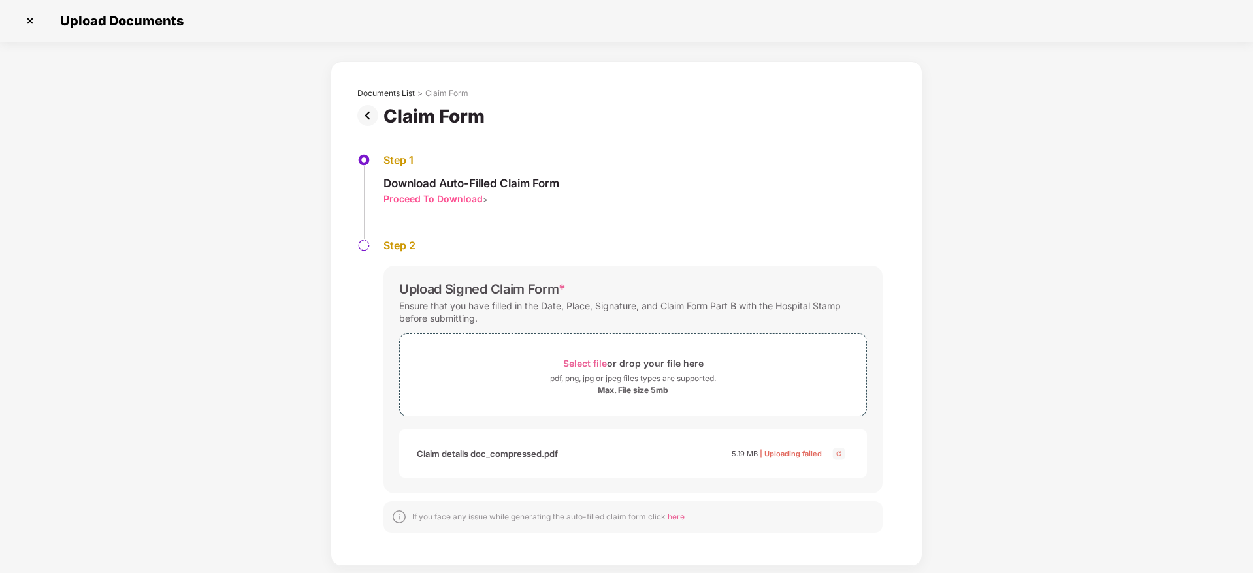
click at [37, 20] on img at bounding box center [30, 20] width 21 height 21
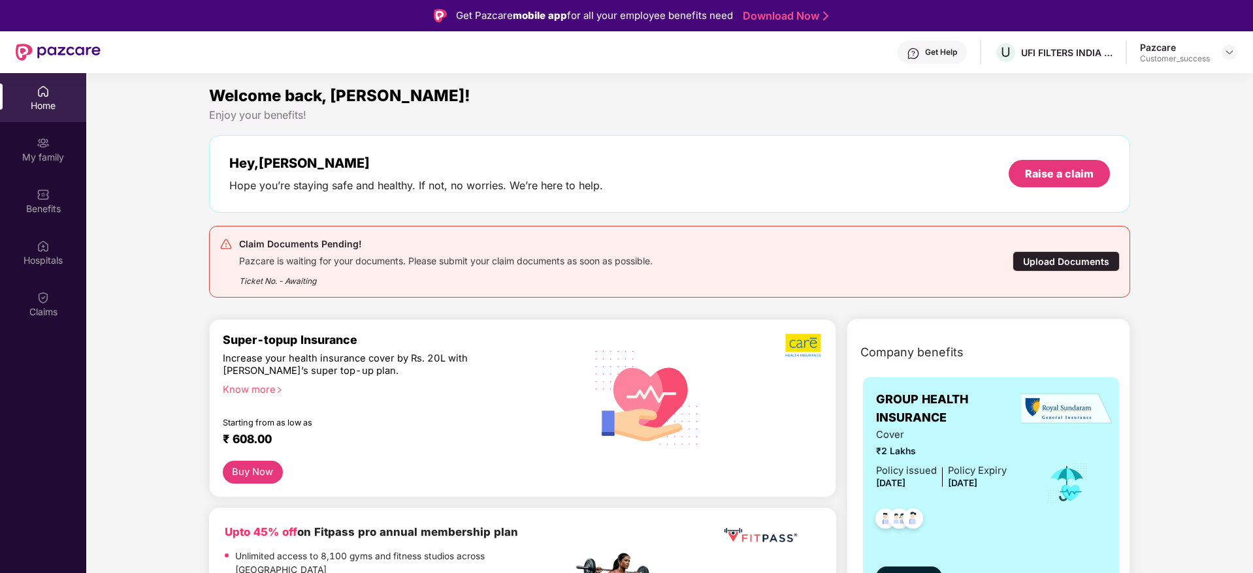
click at [1059, 259] on div "Upload Documents" at bounding box center [1065, 261] width 107 height 20
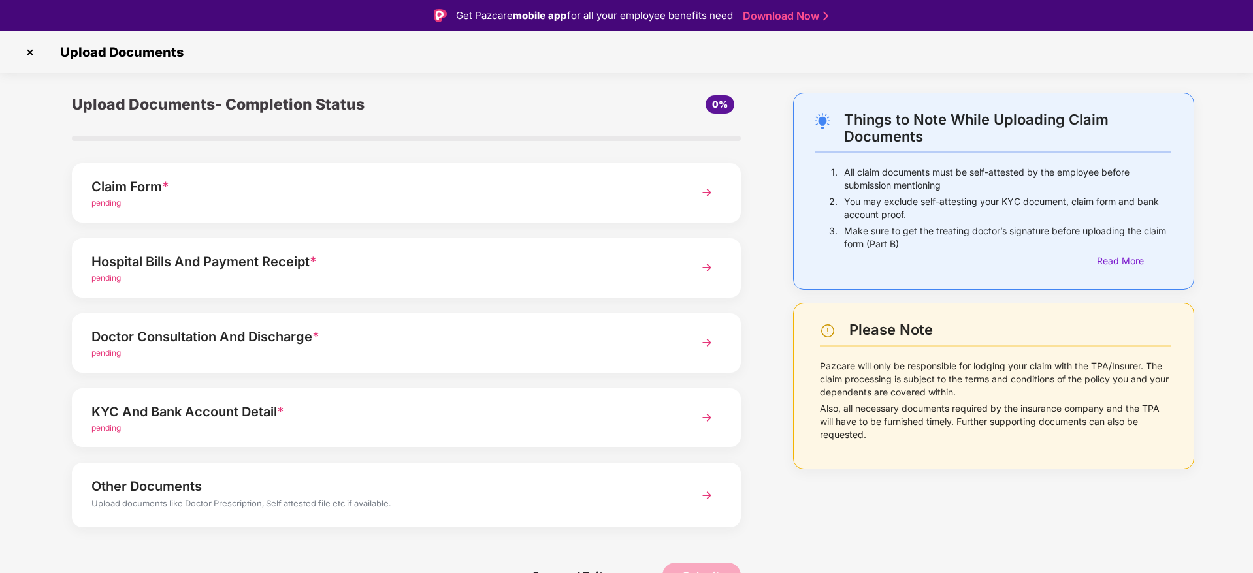
click at [368, 197] on div "pending" at bounding box center [379, 203] width 577 height 12
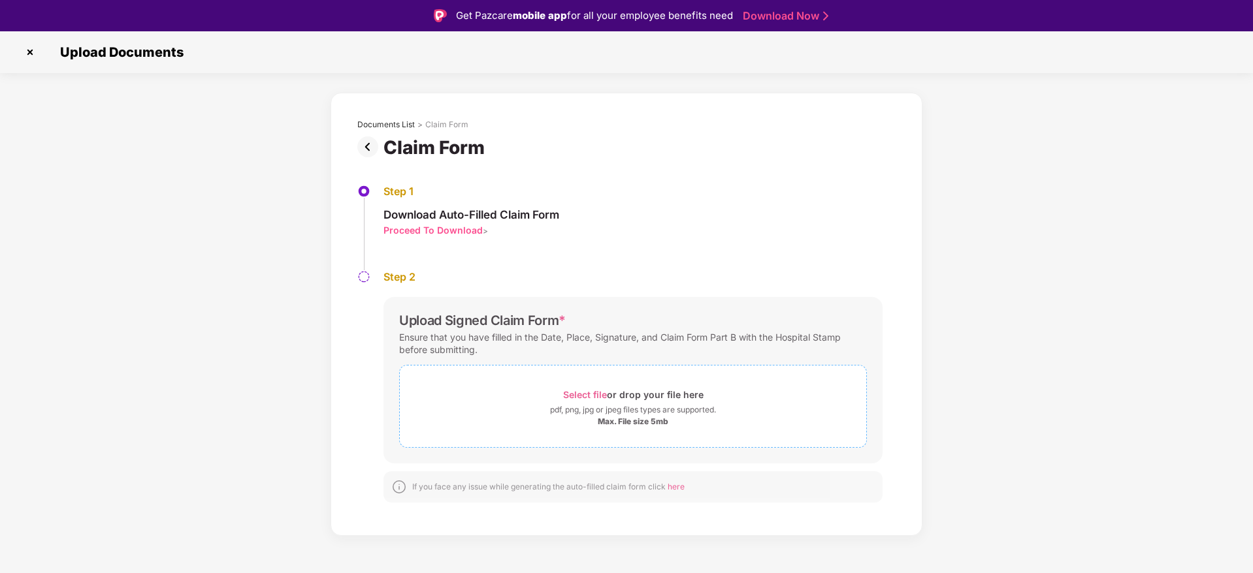
click at [572, 390] on span "Select file" at bounding box center [585, 394] width 44 height 11
click at [1145, 262] on div "Documents List > Claim Form Claim Form Step 1 Download Auto-Filled Claim Form P…" at bounding box center [626, 362] width 1253 height 538
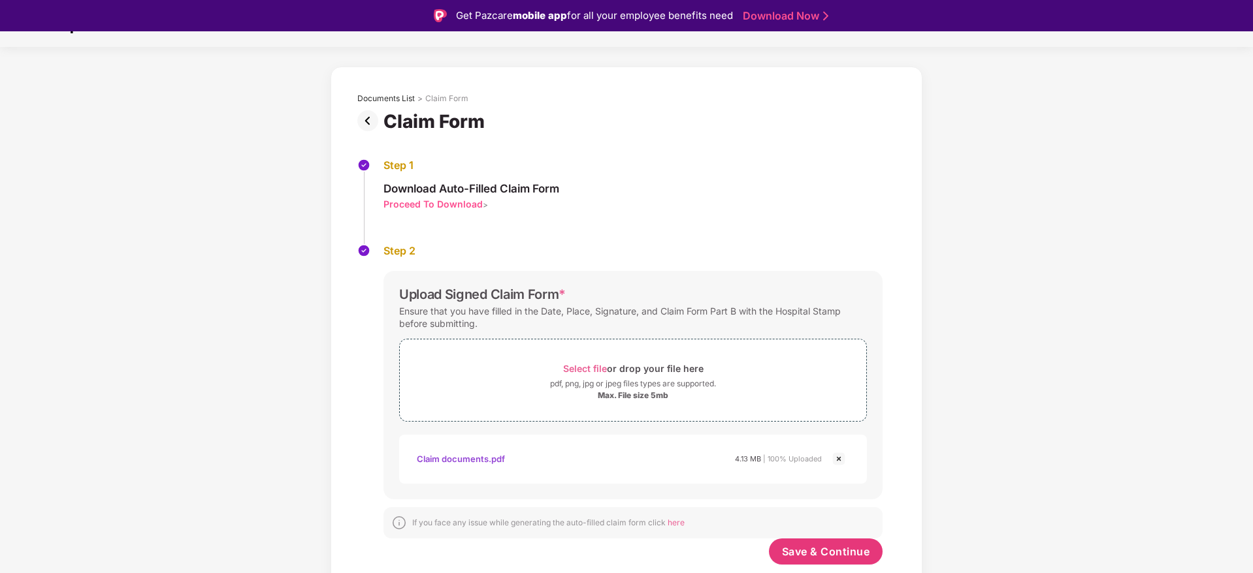
scroll to position [31, 0]
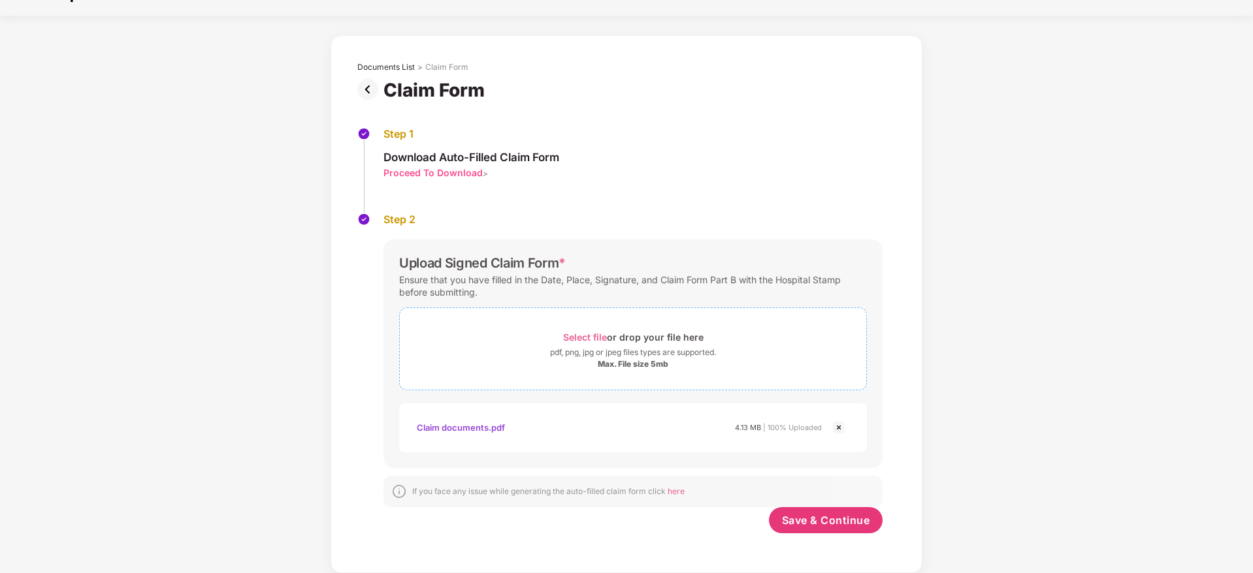
click at [585, 337] on span "Select file" at bounding box center [585, 337] width 44 height 11
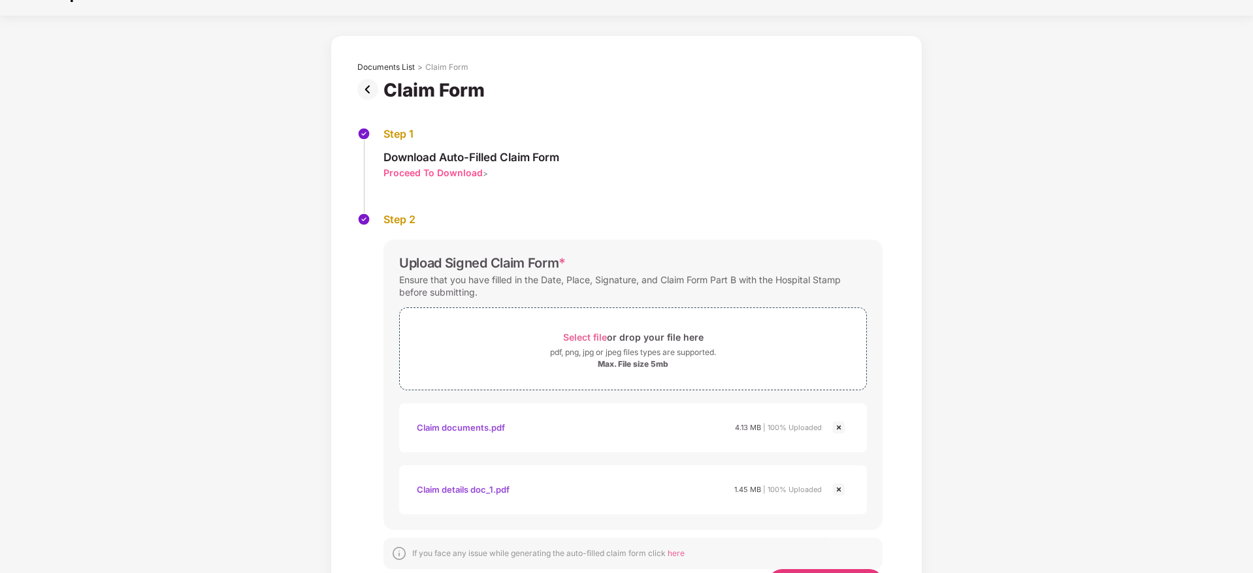
click at [910, 380] on div "Step 1 Download Auto-Filled Claim Form Proceed To Download > Step 2 Upload Sign…" at bounding box center [626, 364] width 577 height 527
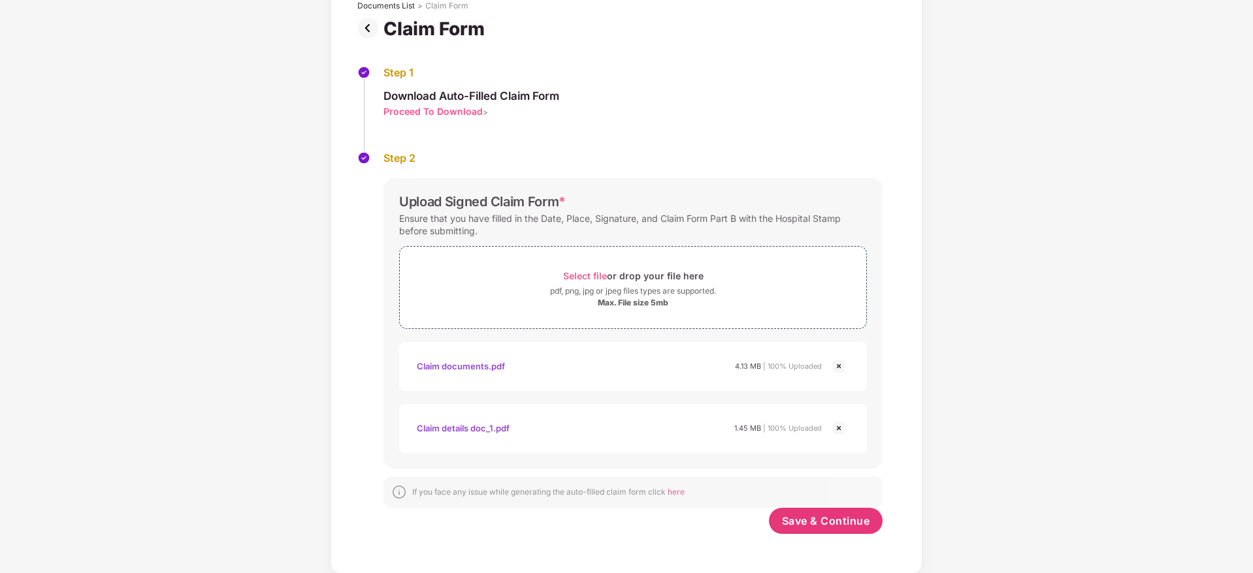
scroll to position [88, 0]
click at [827, 521] on span "Save & Continue" at bounding box center [826, 520] width 88 height 14
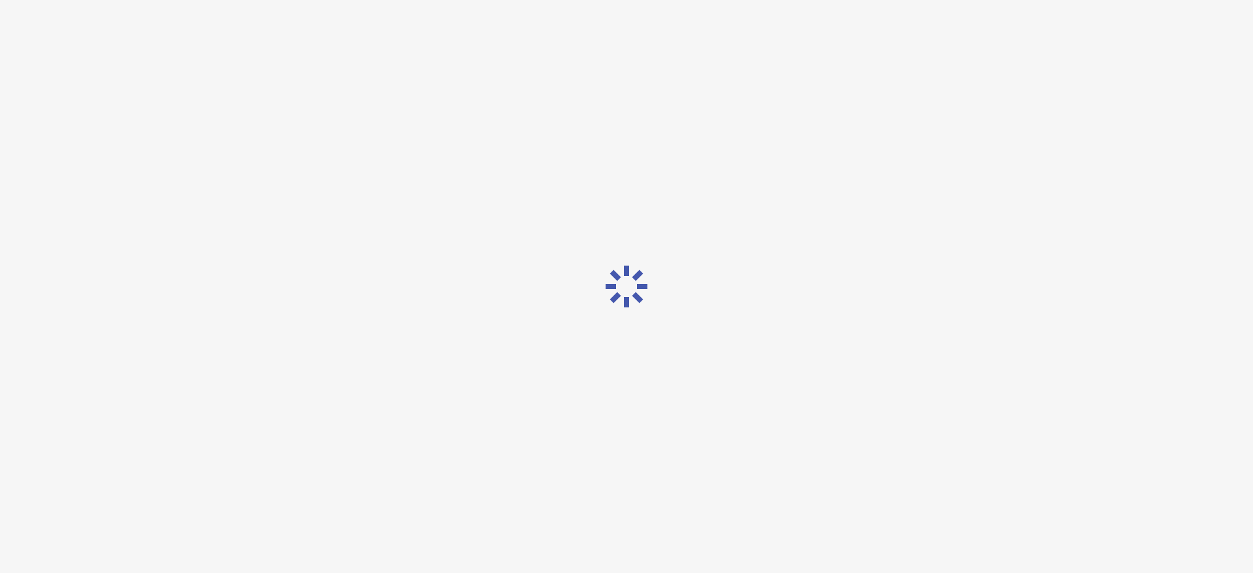
scroll to position [0, 0]
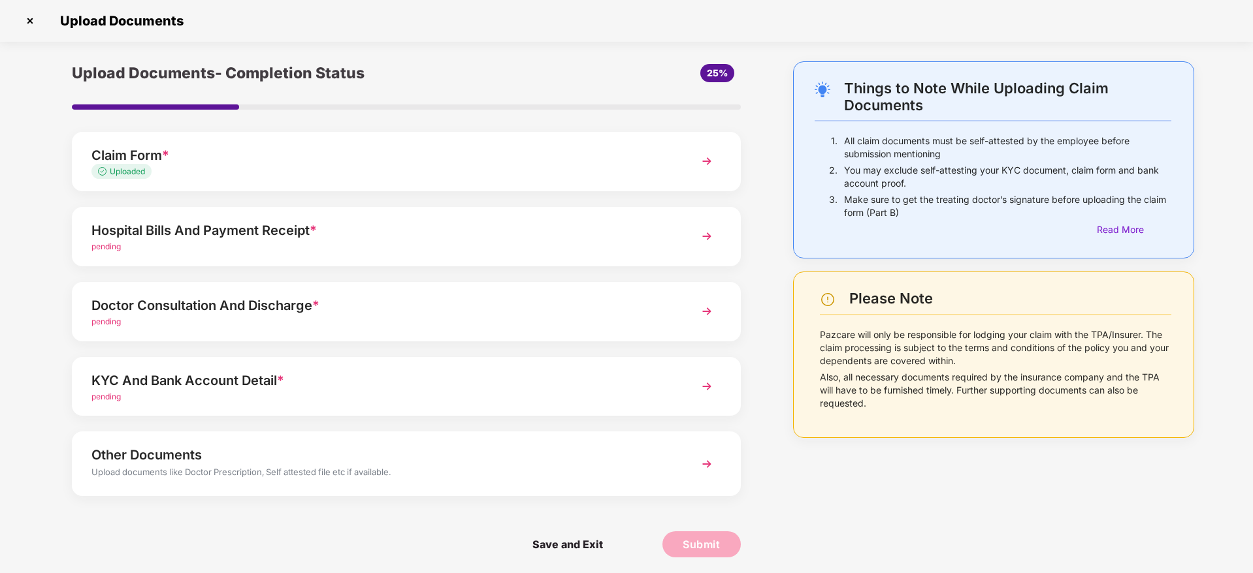
click at [601, 238] on div "Hospital Bills And Payment Receipt *" at bounding box center [379, 230] width 577 height 21
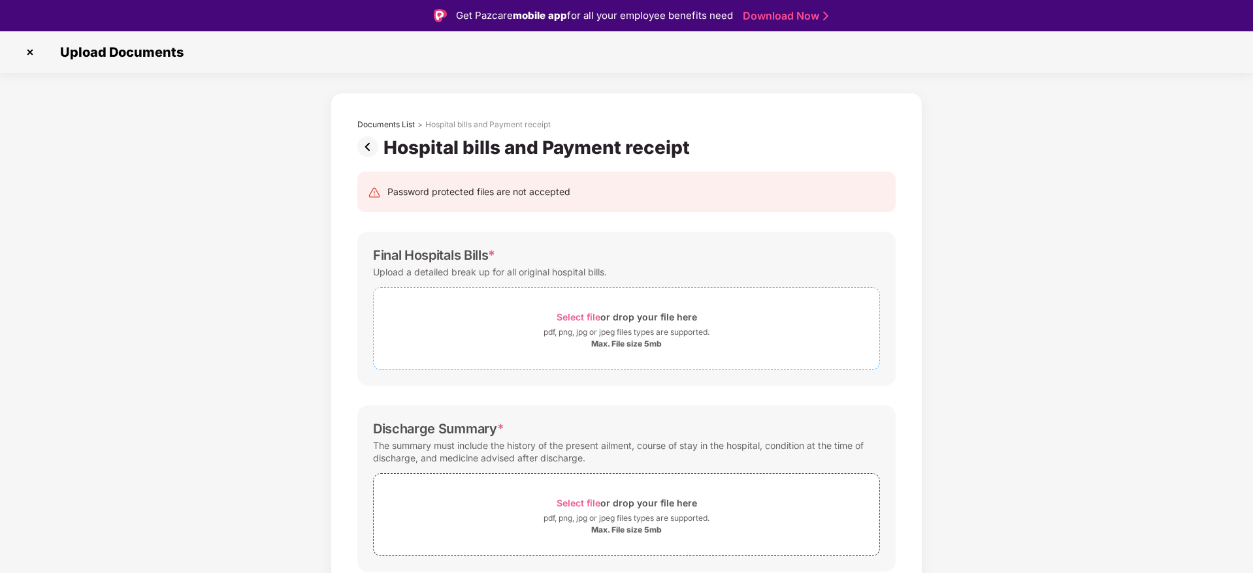
click at [560, 310] on div "Select file or drop your file here" at bounding box center [626, 317] width 140 height 18
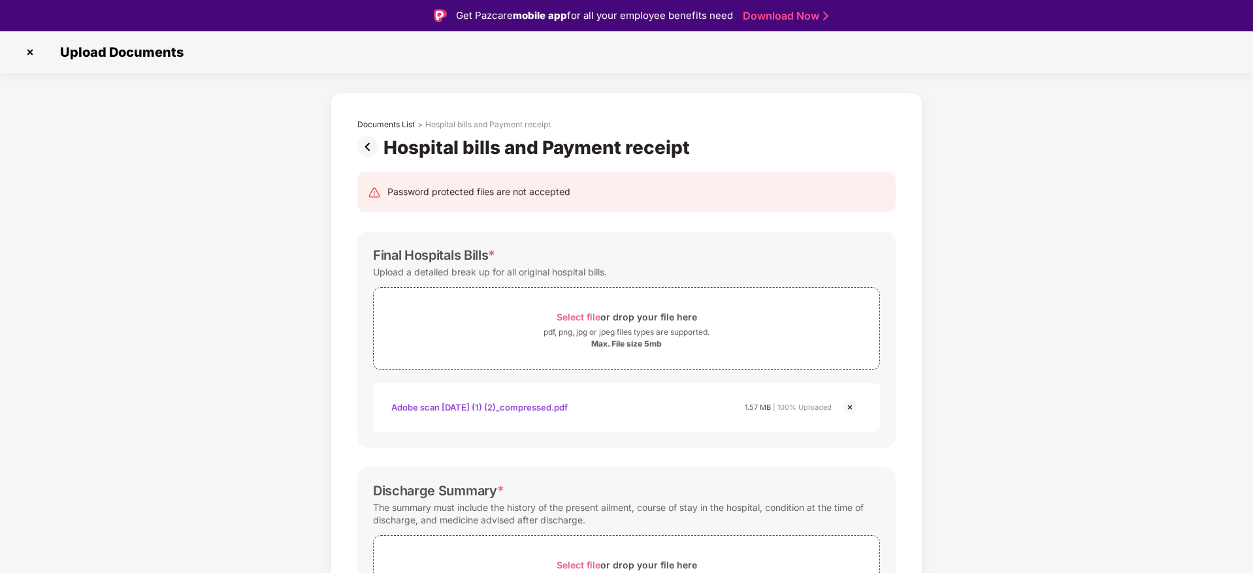
click at [911, 310] on div "Password protected files are not accepted Final Hospitals Bills * Upload a deta…" at bounding box center [626, 519] width 577 height 721
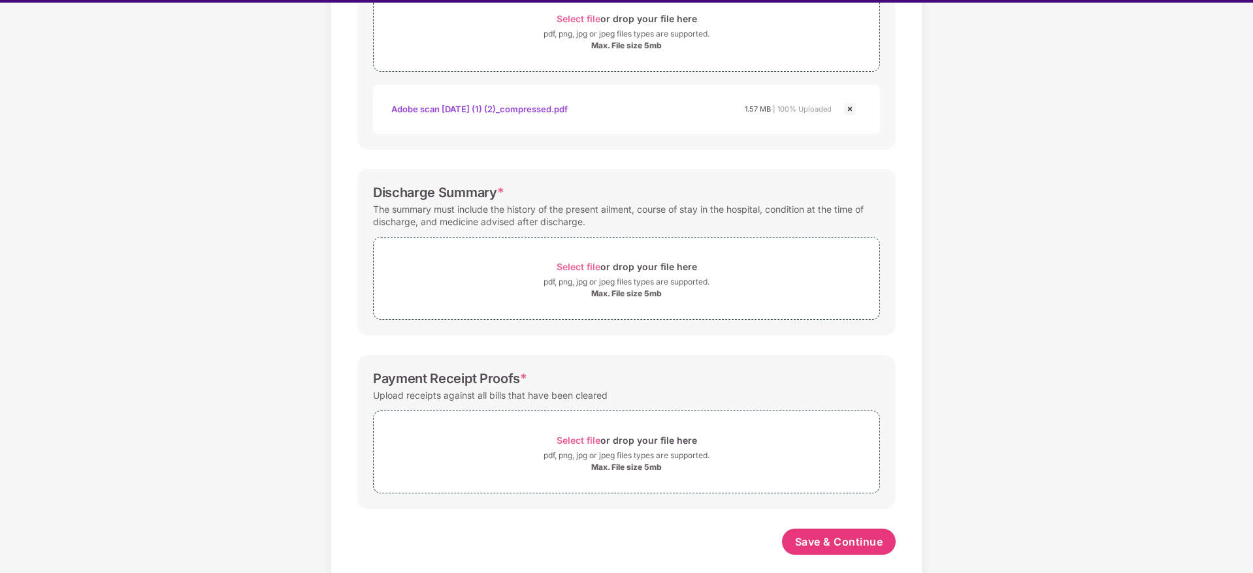
scroll to position [31, 0]
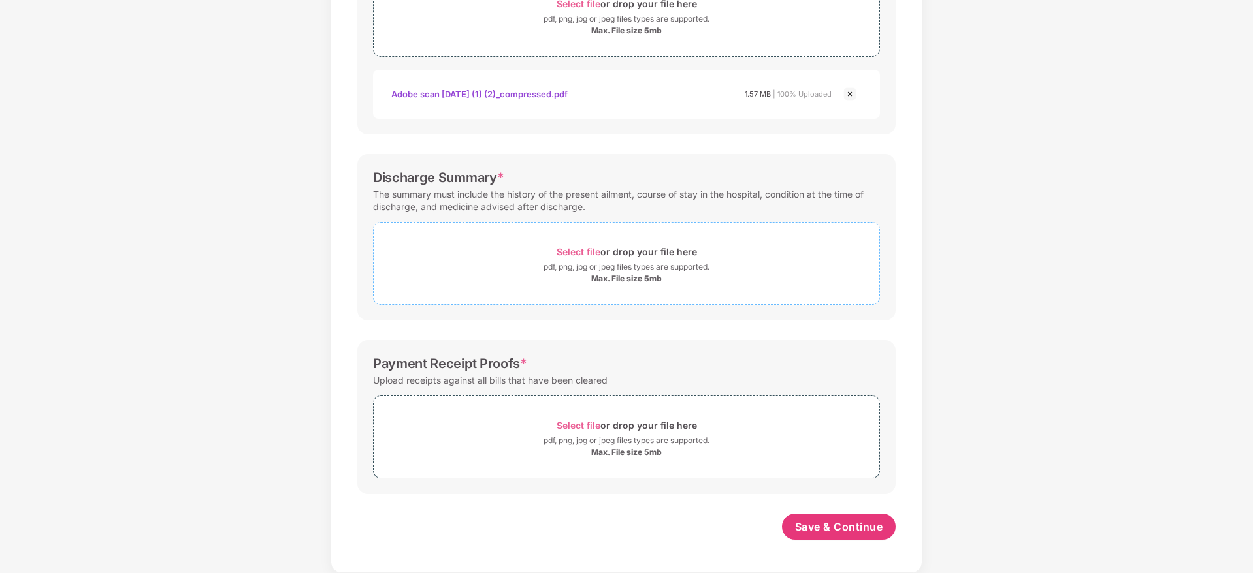
click at [581, 248] on span "Select file" at bounding box center [578, 251] width 44 height 11
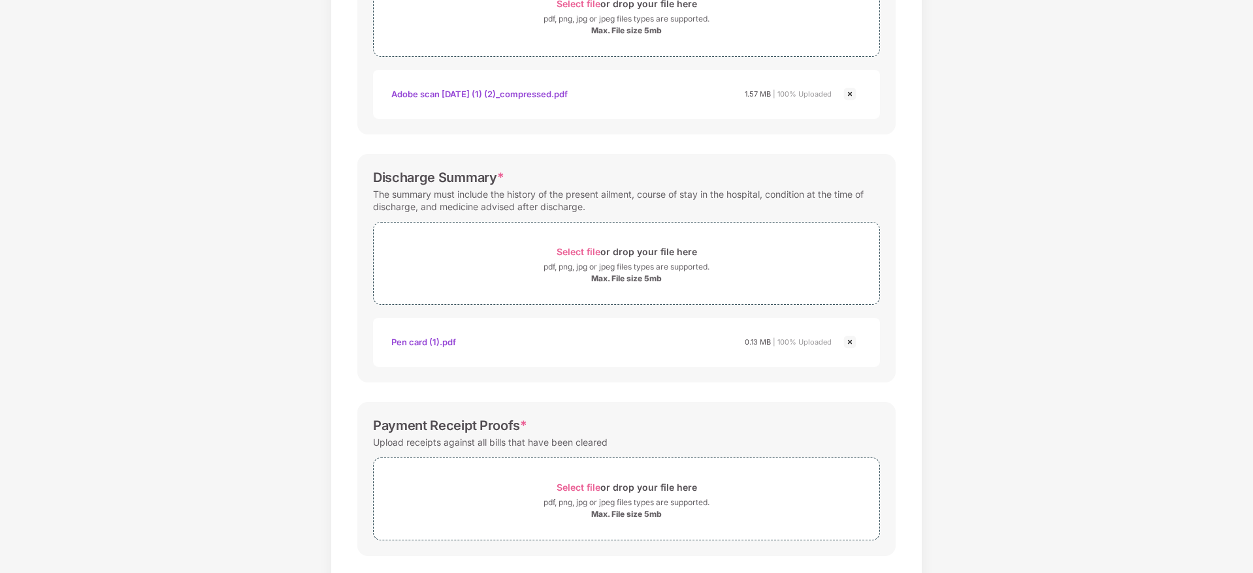
click at [901, 336] on div "Password protected files are not accepted Final Hospitals Bills * Upload a deta…" at bounding box center [626, 236] width 577 height 783
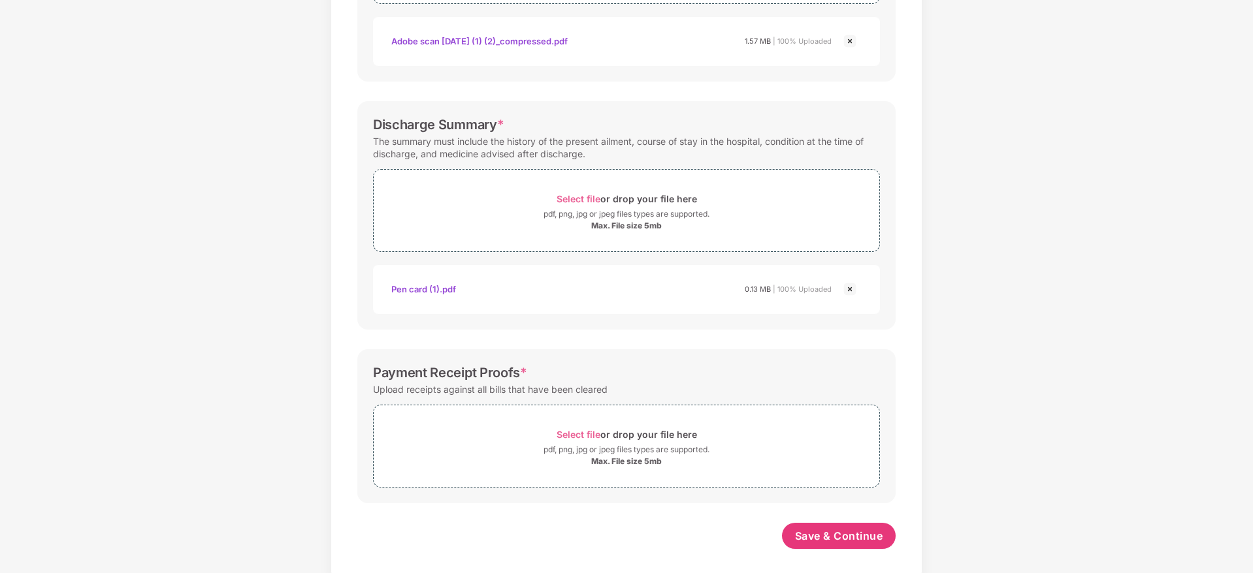
scroll to position [344, 0]
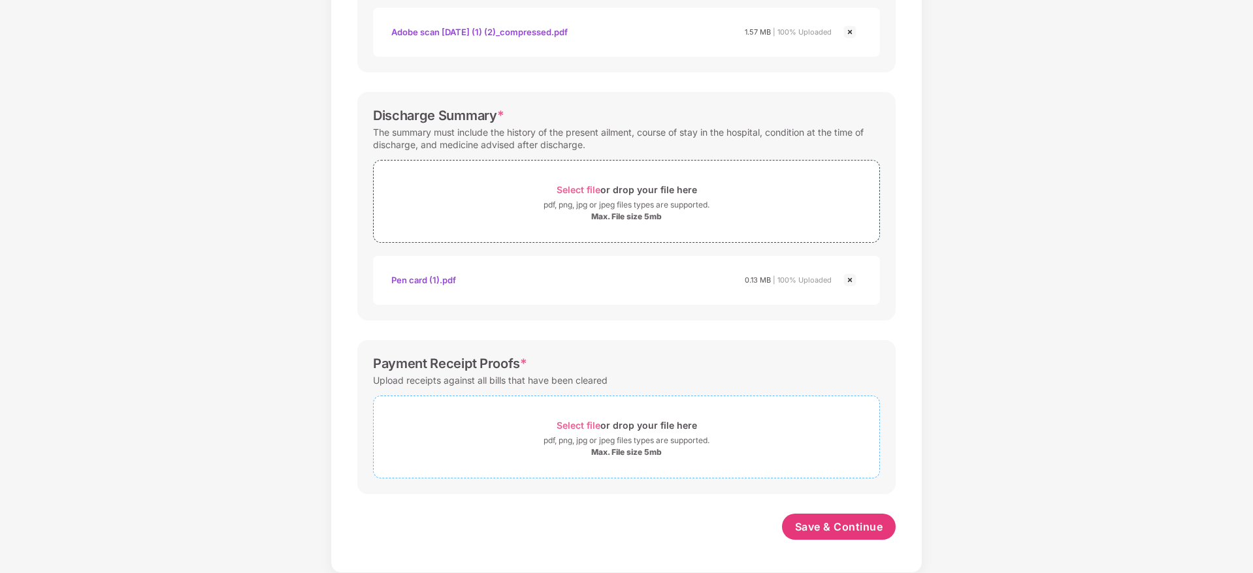
click at [568, 422] on span "Select file" at bounding box center [578, 425] width 44 height 11
click at [907, 368] on div "Password protected files are not accepted Final Hospitals Bills * Upload a deta…" at bounding box center [626, 205] width 577 height 845
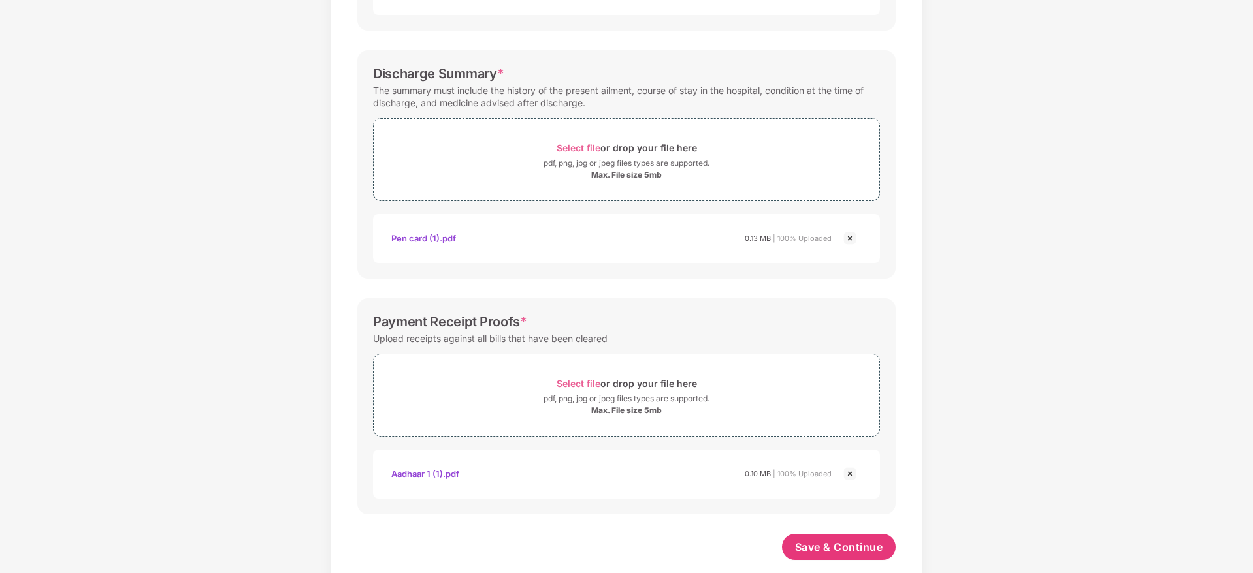
scroll to position [406, 0]
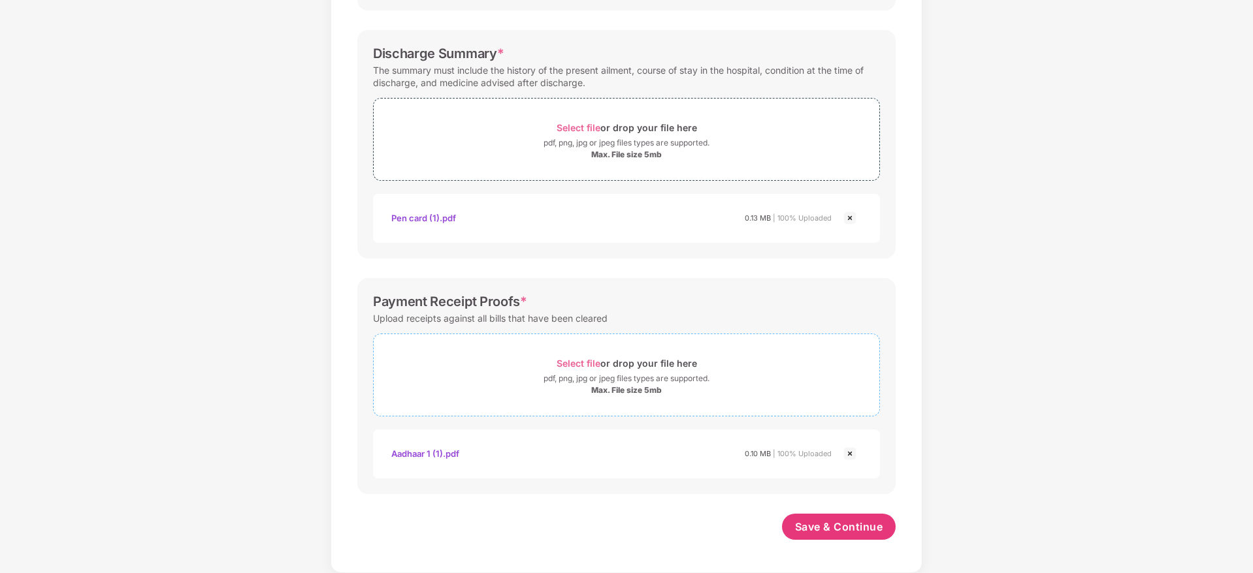
click at [579, 364] on span "Select file" at bounding box center [578, 363] width 44 height 11
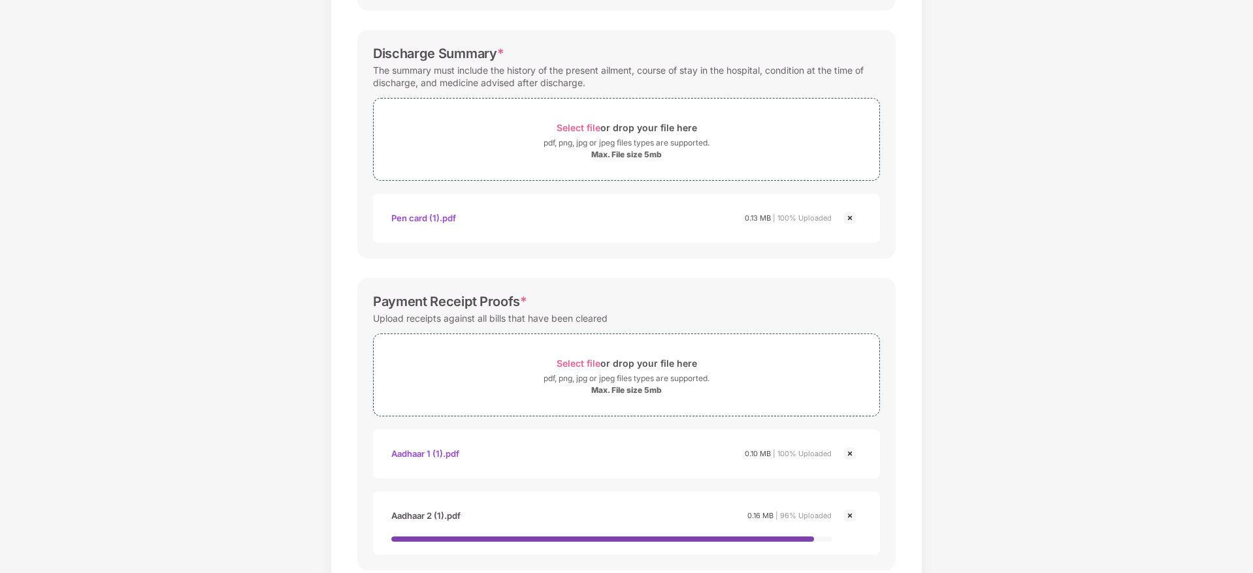
click at [901, 341] on div "Password protected files are not accepted Final Hospitals Bills * Upload a deta…" at bounding box center [626, 181] width 577 height 921
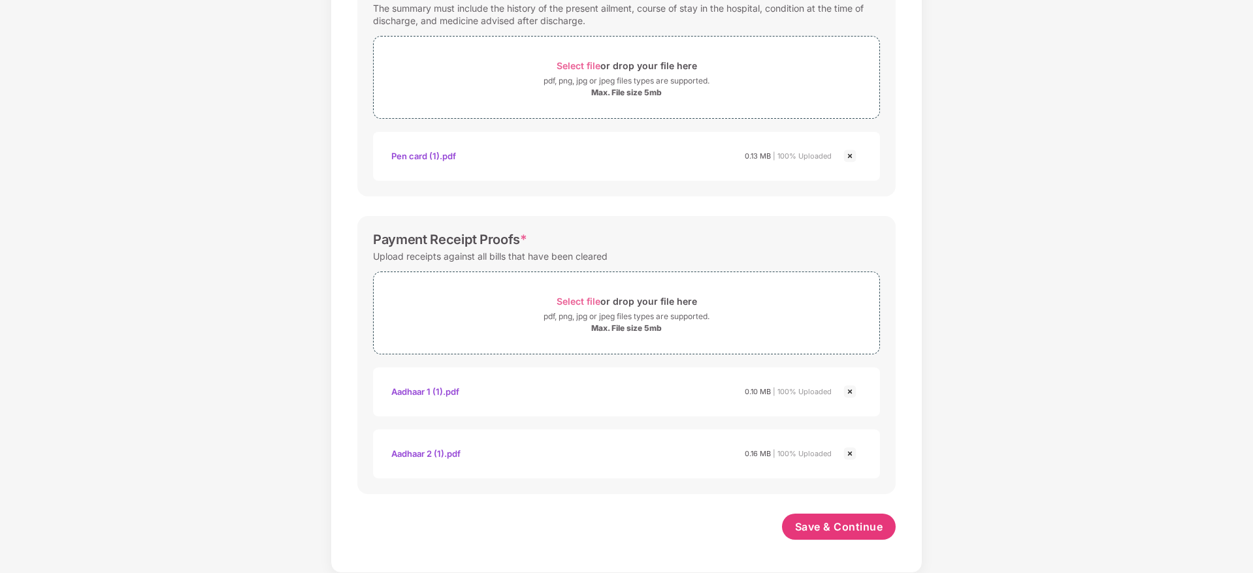
scroll to position [468, 0]
click at [912, 341] on div "Password protected files are not accepted Final Hospitals Bills * Upload a deta…" at bounding box center [626, 112] width 577 height 907
click at [828, 519] on button "Save & Continue" at bounding box center [839, 527] width 114 height 26
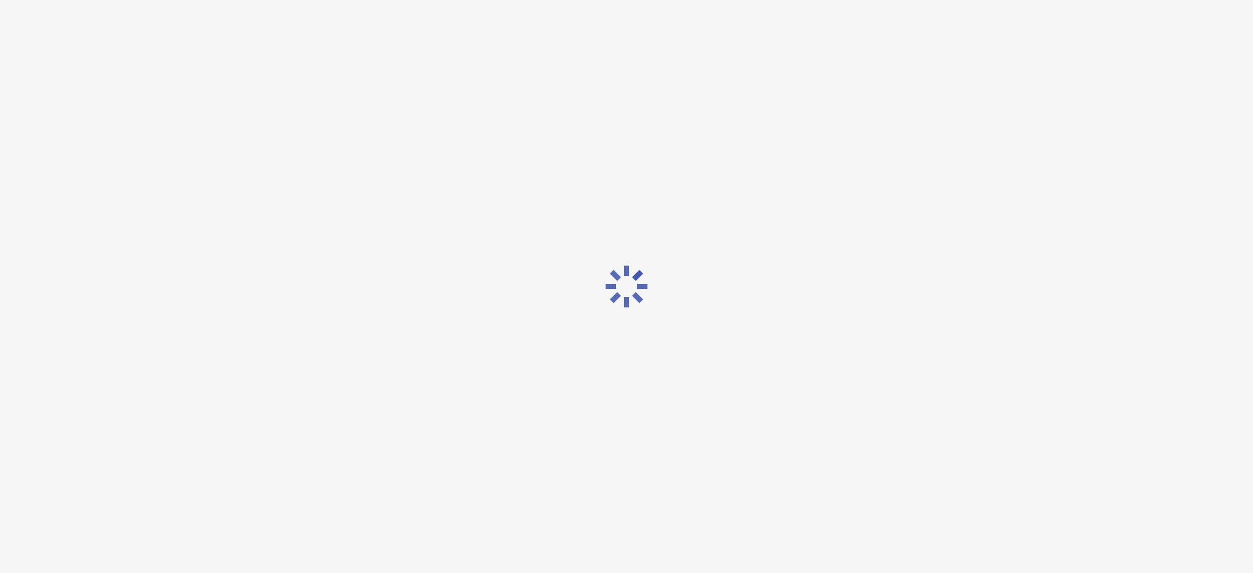
scroll to position [0, 0]
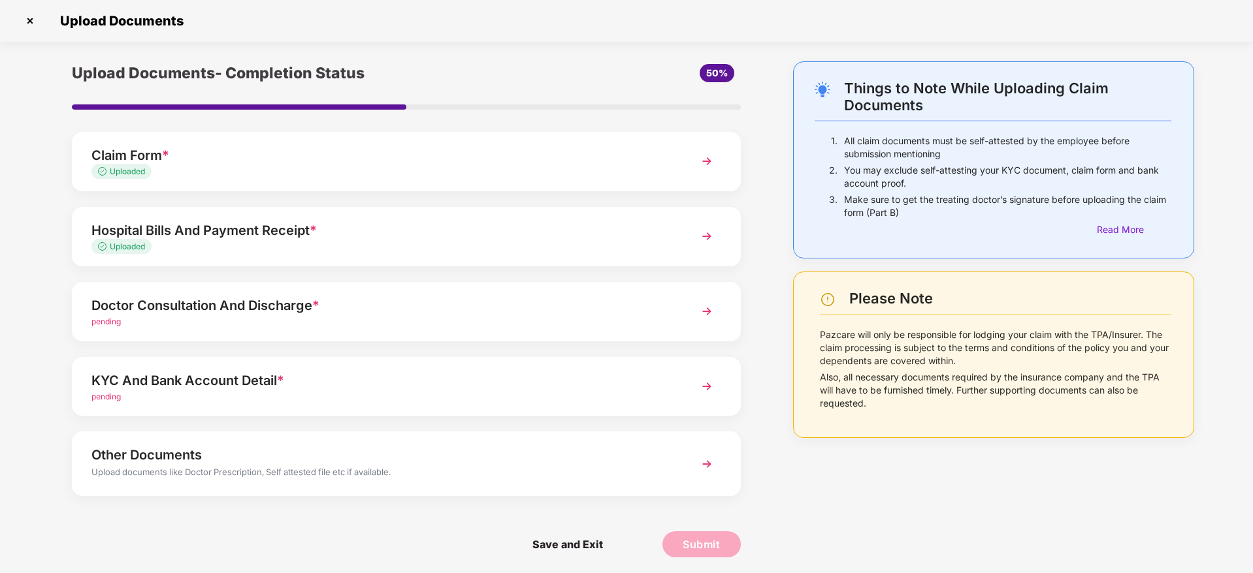
click at [644, 300] on div "Doctor Consultation And Discharge *" at bounding box center [379, 305] width 577 height 21
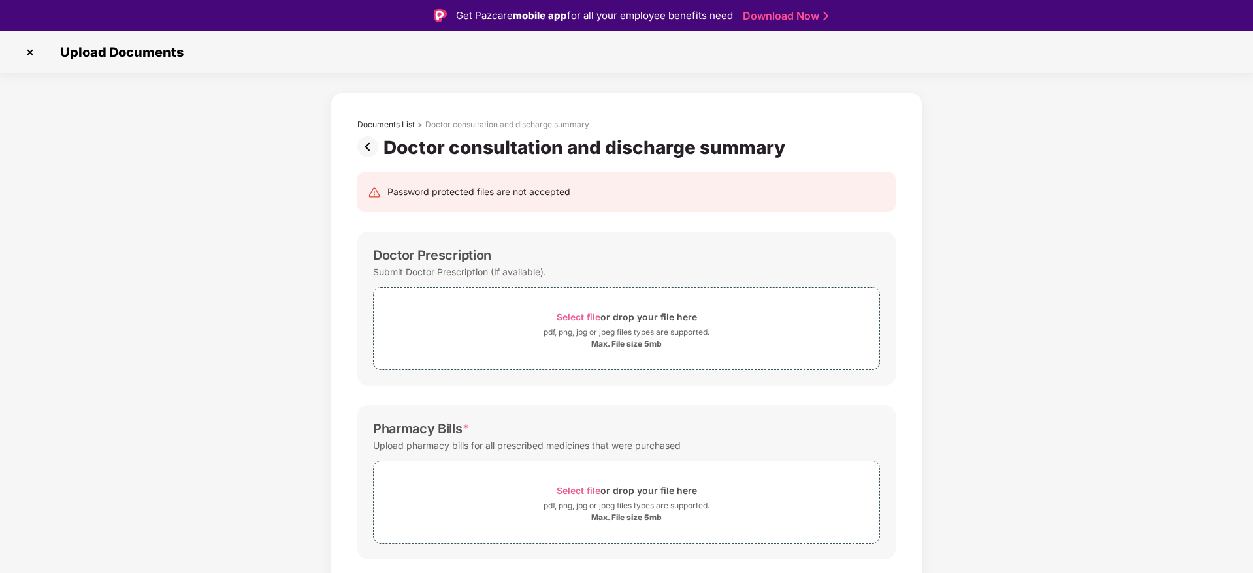
click at [903, 296] on div "Password protected files are not accepted Doctor Prescription Submit Doctor Pre…" at bounding box center [626, 488] width 577 height 659
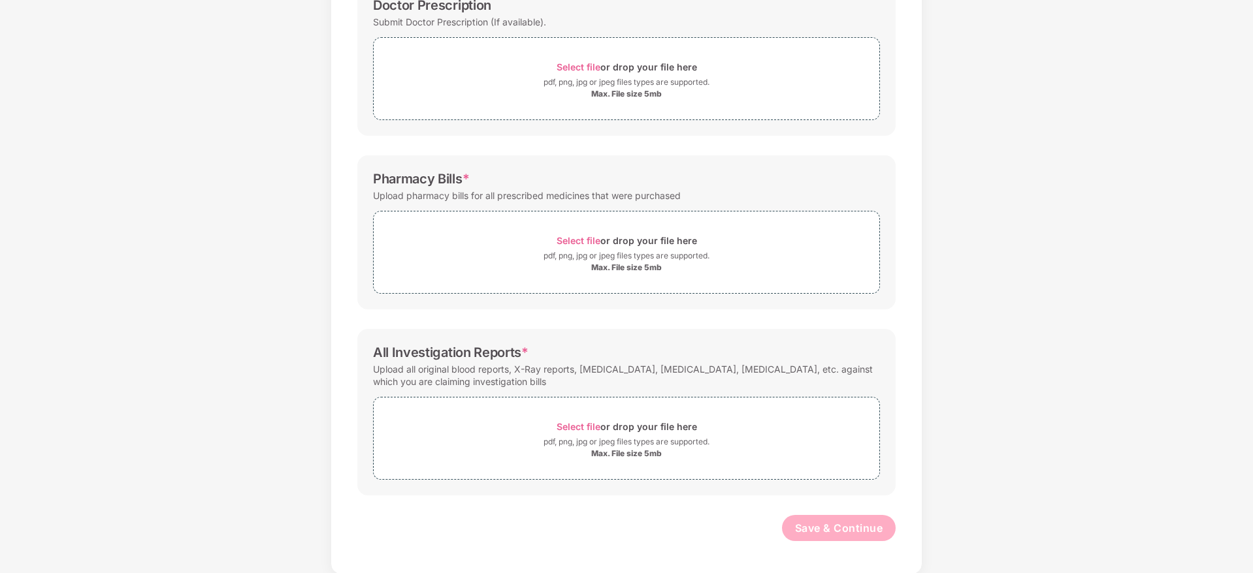
scroll to position [220, 0]
click at [566, 240] on span "Select file" at bounding box center [578, 239] width 44 height 11
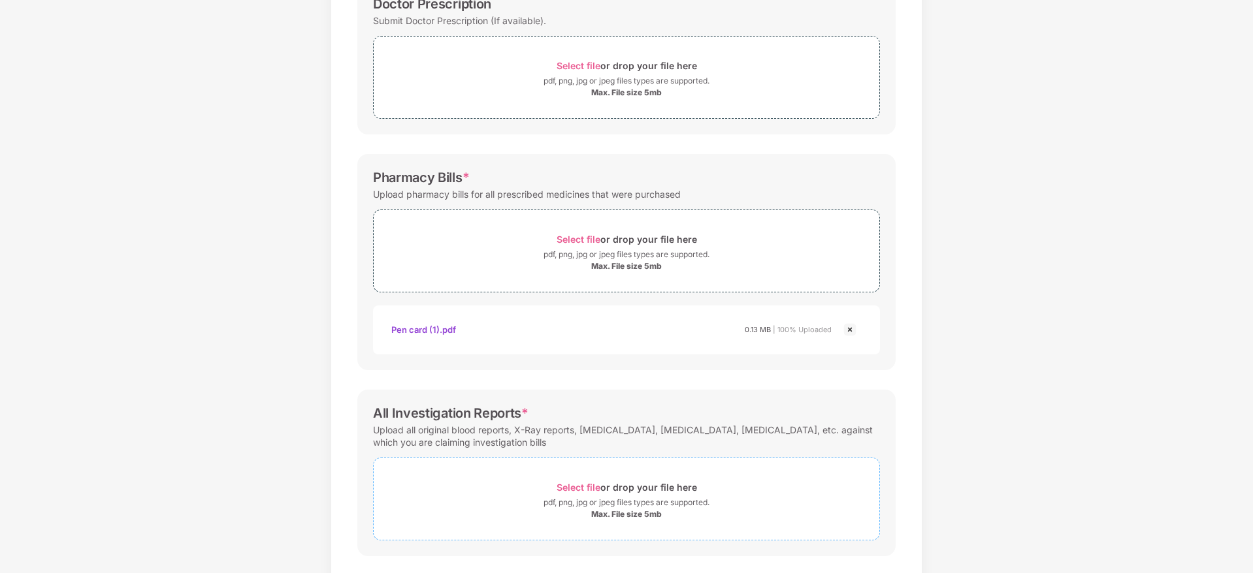
click at [572, 496] on div "Select file or drop your file here" at bounding box center [626, 488] width 140 height 18
click at [576, 486] on span "Select file" at bounding box center [578, 487] width 44 height 11
click at [902, 372] on div "Password protected files are not accepted Doctor Prescription Submit Doctor Pre…" at bounding box center [626, 329] width 577 height 845
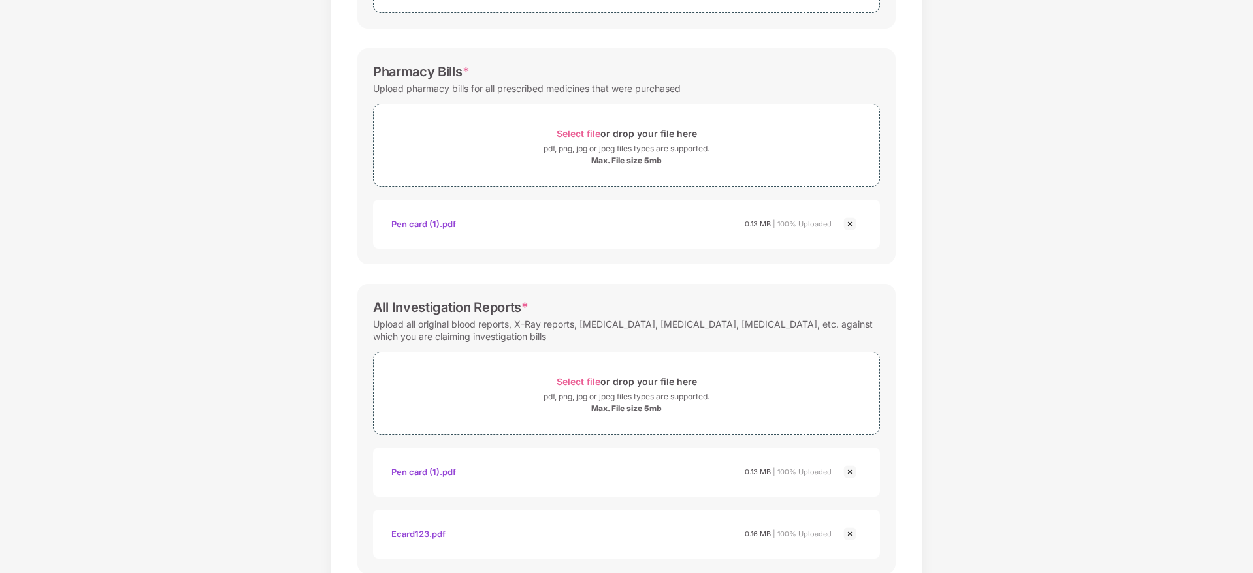
scroll to position [406, 0]
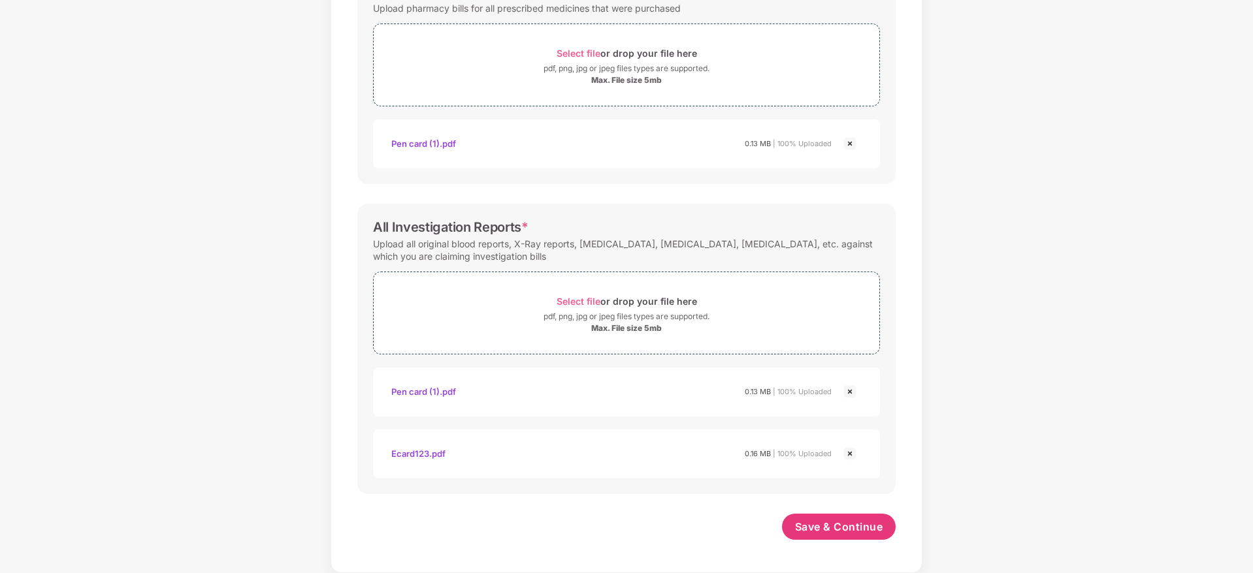
click at [848, 391] on img at bounding box center [850, 392] width 16 height 16
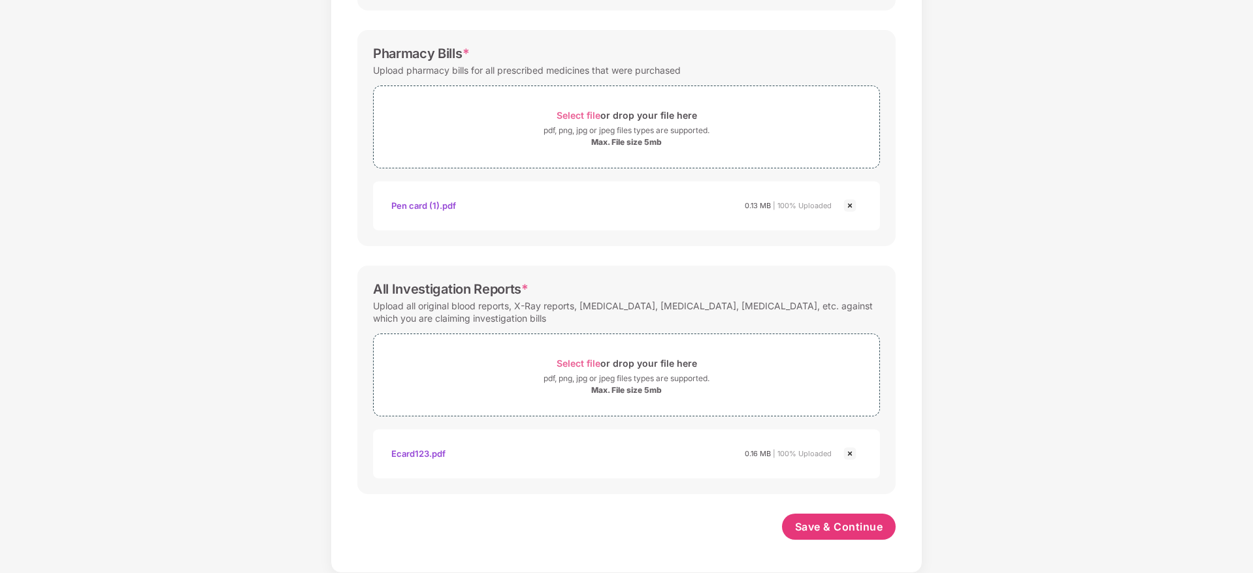
scroll to position [344, 0]
click at [812, 527] on span "Save & Continue" at bounding box center [839, 527] width 88 height 14
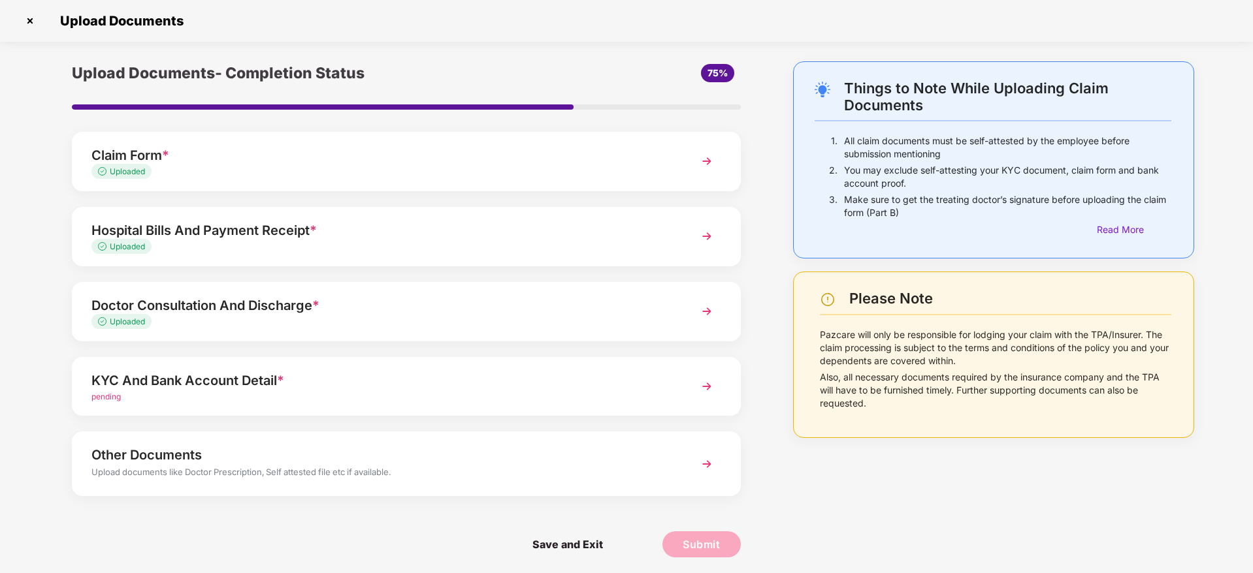
click at [397, 376] on div "KYC And Bank Account Detail *" at bounding box center [379, 380] width 577 height 21
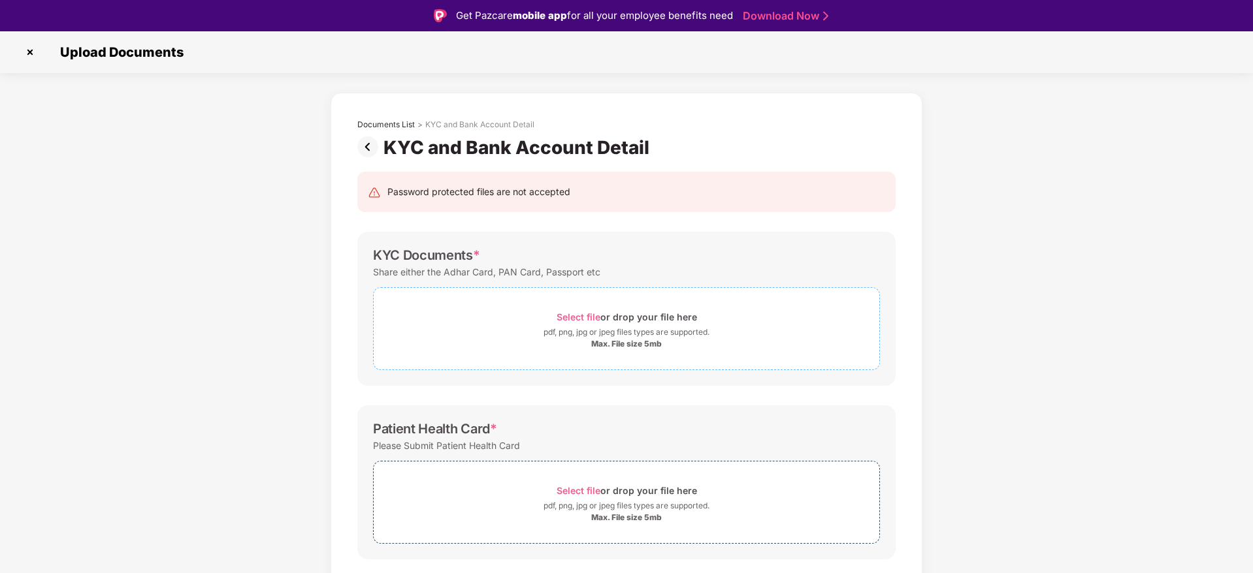
click at [576, 314] on span "Select file" at bounding box center [578, 317] width 44 height 11
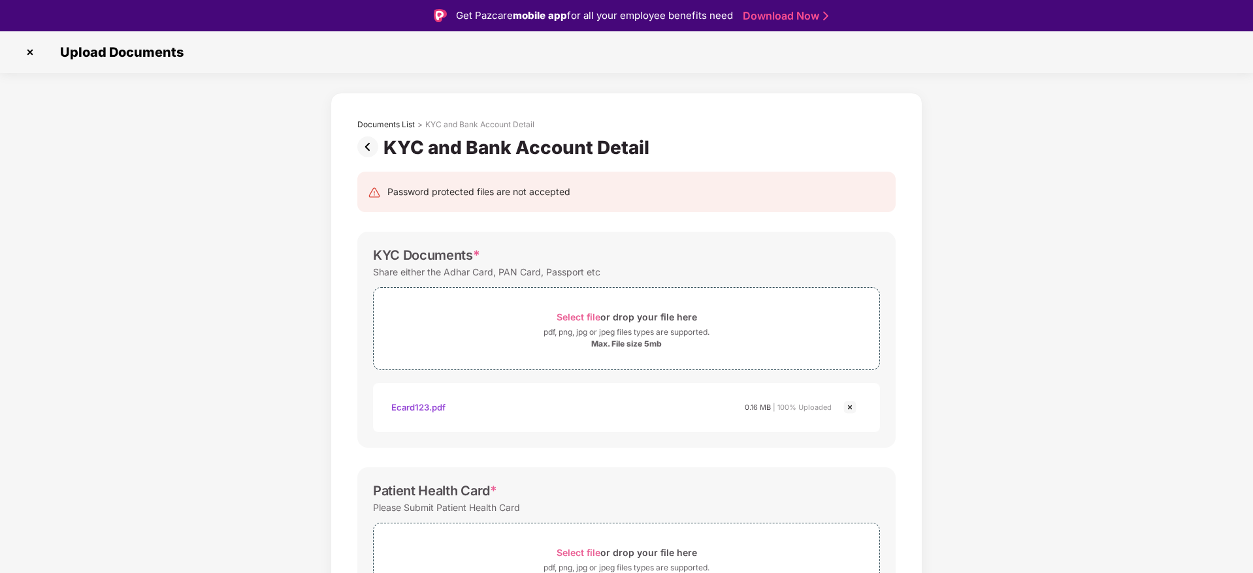
click at [898, 379] on div "Password protected files are not accepted KYC Documents * Share either the Adha…" at bounding box center [626, 513] width 577 height 709
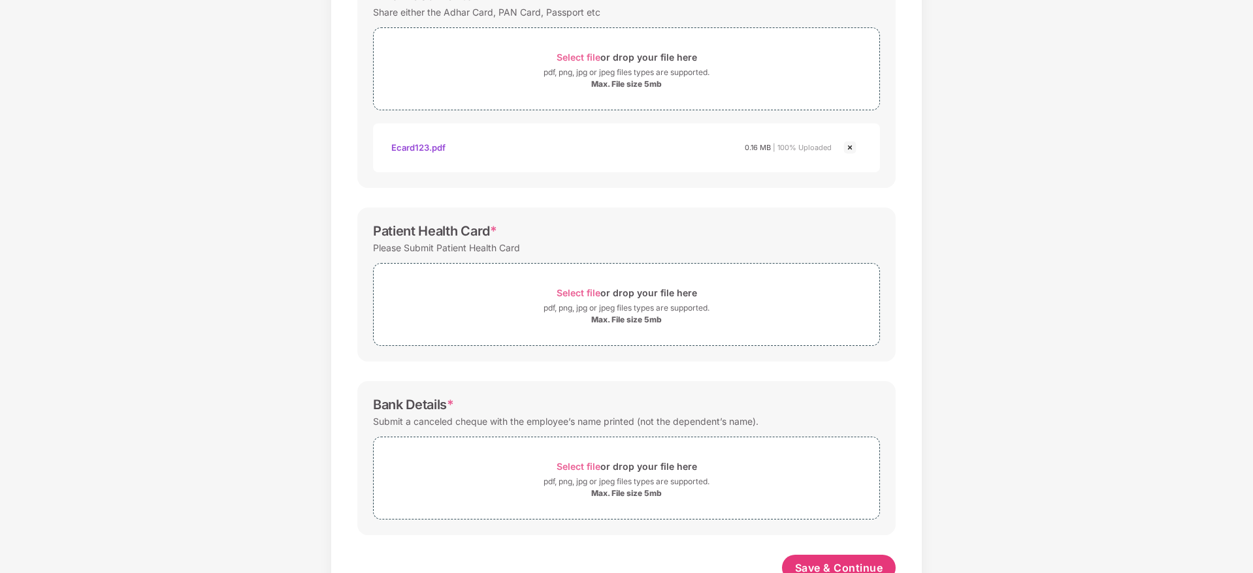
scroll to position [270, 0]
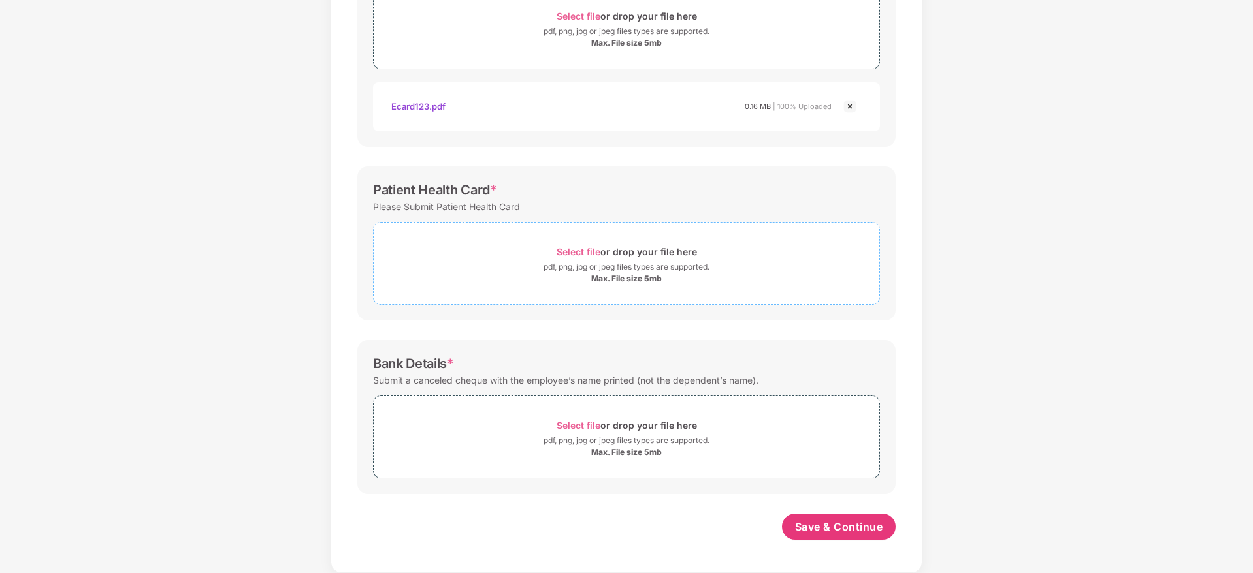
click at [571, 248] on span "Select file" at bounding box center [578, 251] width 44 height 11
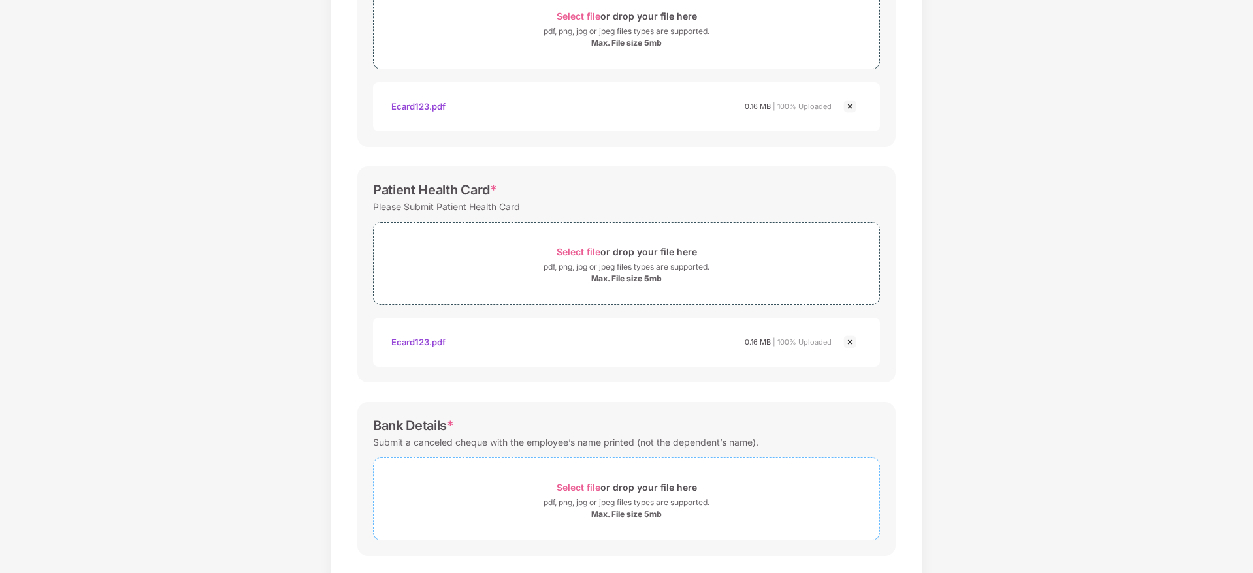
click at [577, 494] on div "Select file or drop your file here" at bounding box center [626, 488] width 140 height 18
click at [848, 106] on img at bounding box center [850, 107] width 16 height 16
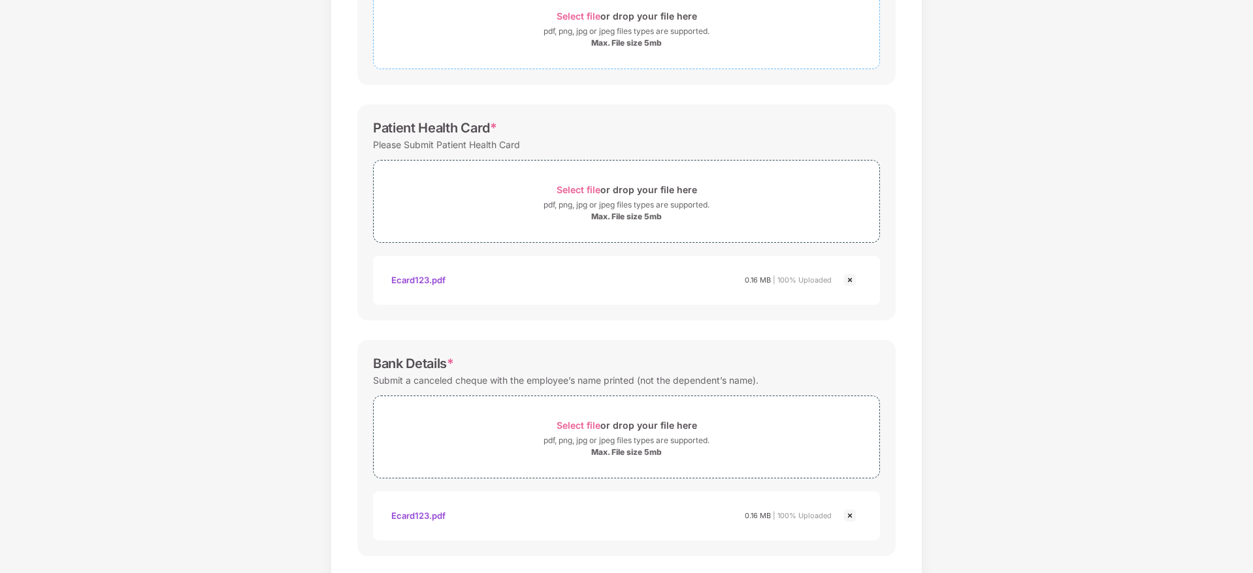
click at [575, 12] on span "Select file" at bounding box center [578, 15] width 44 height 11
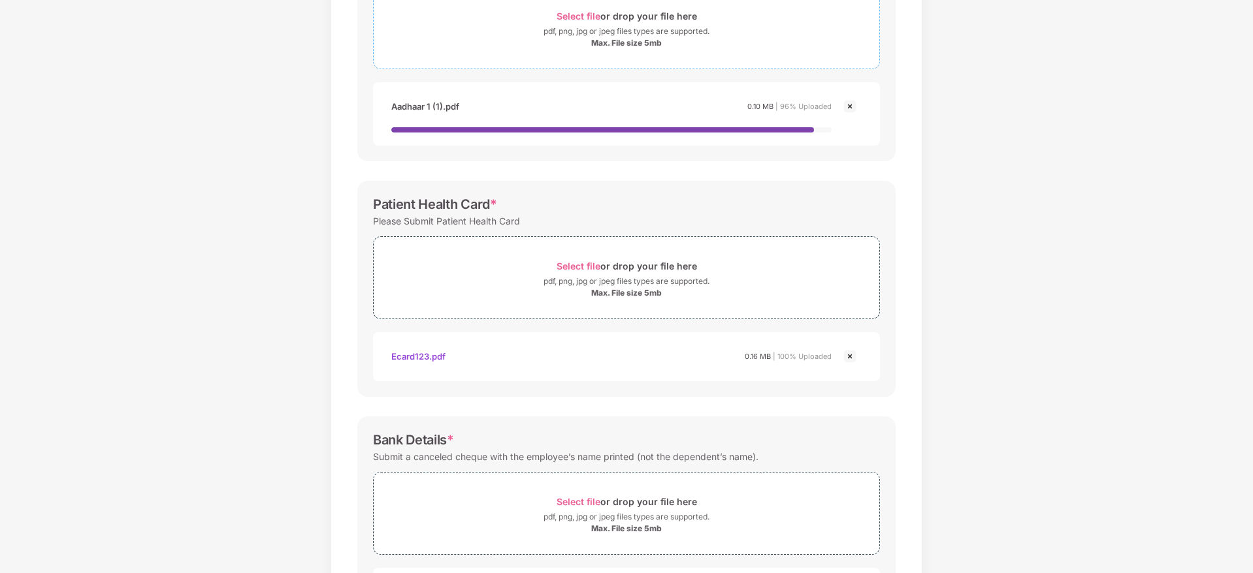
click at [581, 18] on span "Select file" at bounding box center [578, 15] width 44 height 11
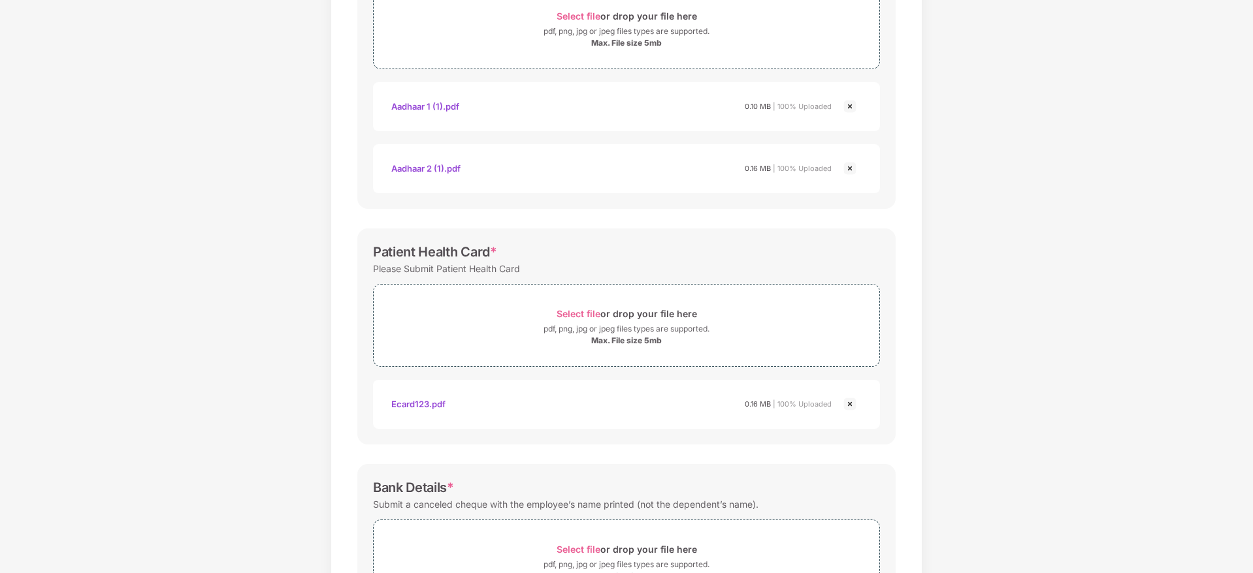
click at [902, 228] on div "Password protected files are not accepted KYC Documents * Share either the Adha…" at bounding box center [626, 305] width 577 height 895
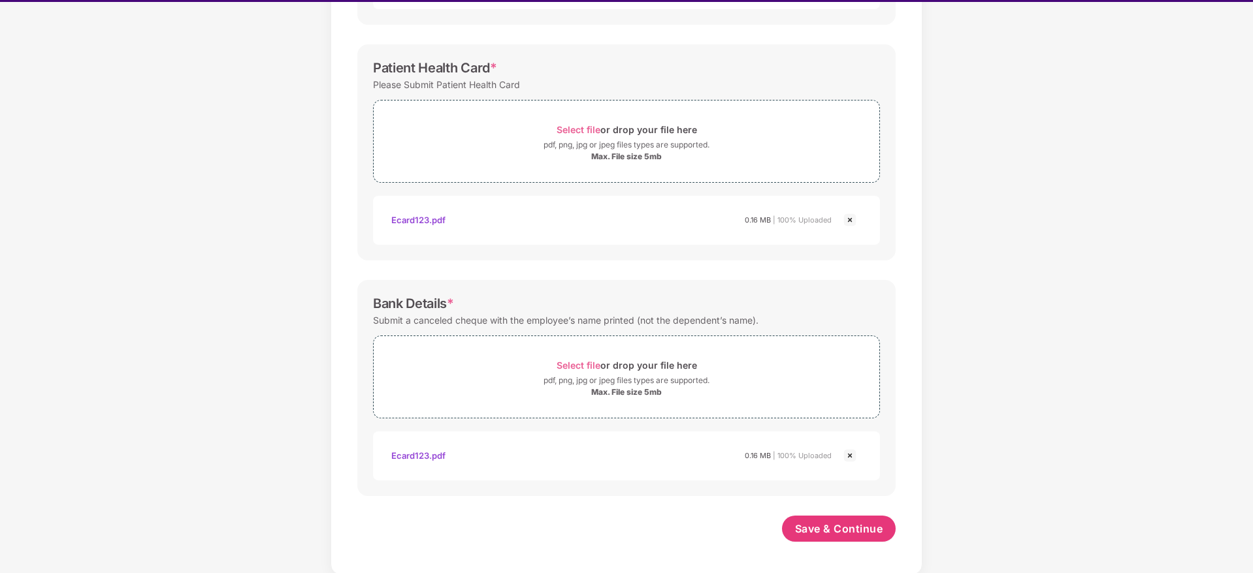
scroll to position [31, 0]
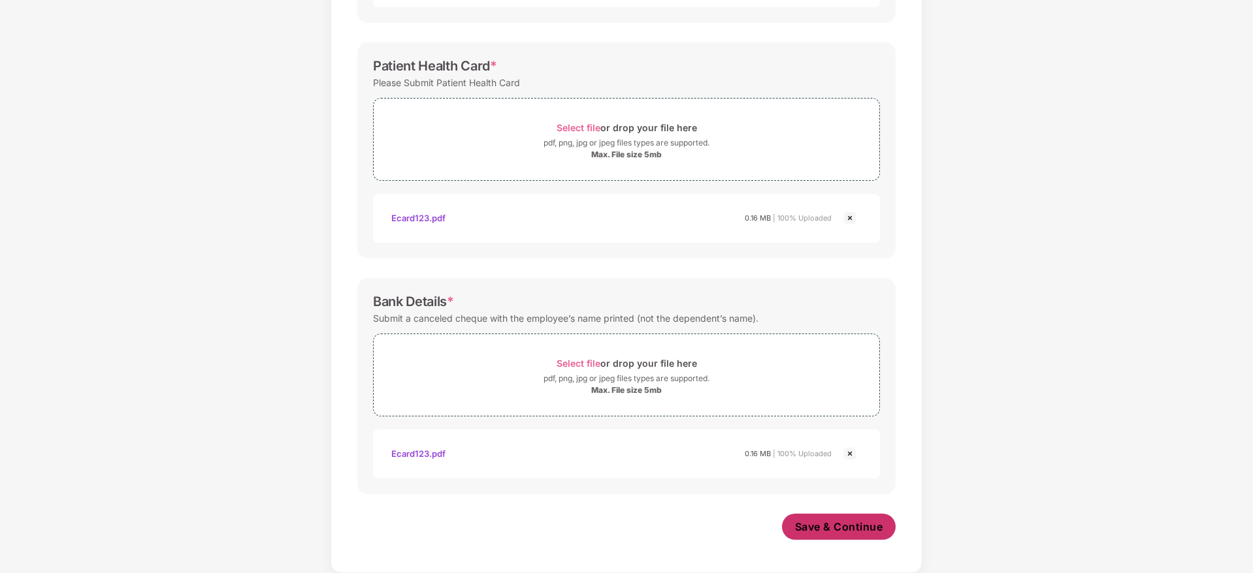
click at [833, 535] on button "Save & Continue" at bounding box center [839, 527] width 114 height 26
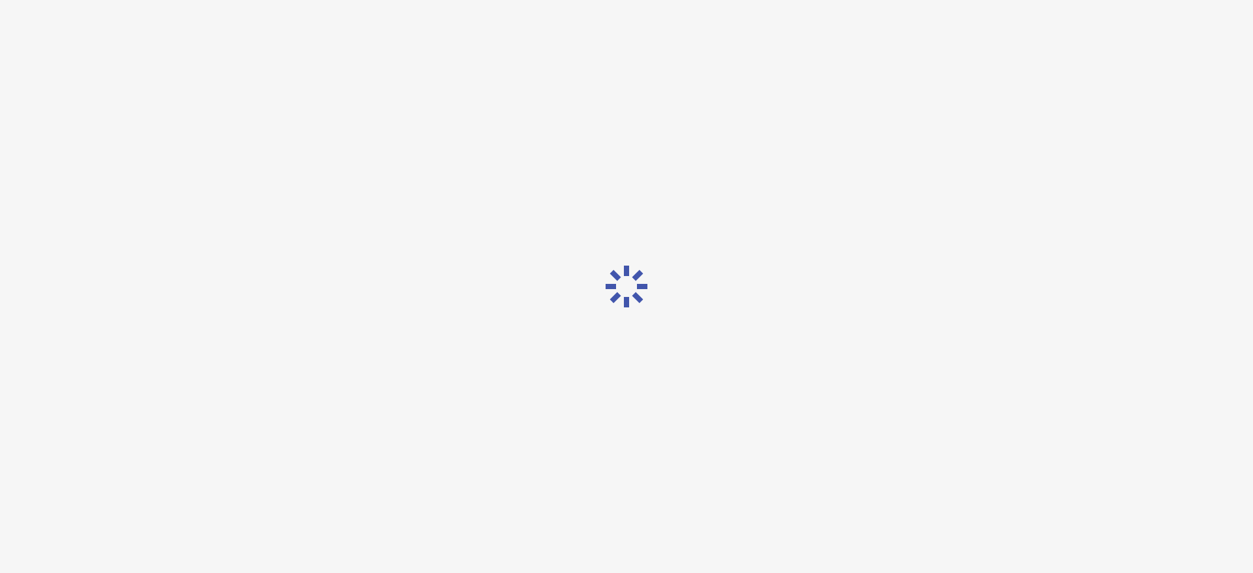
scroll to position [0, 0]
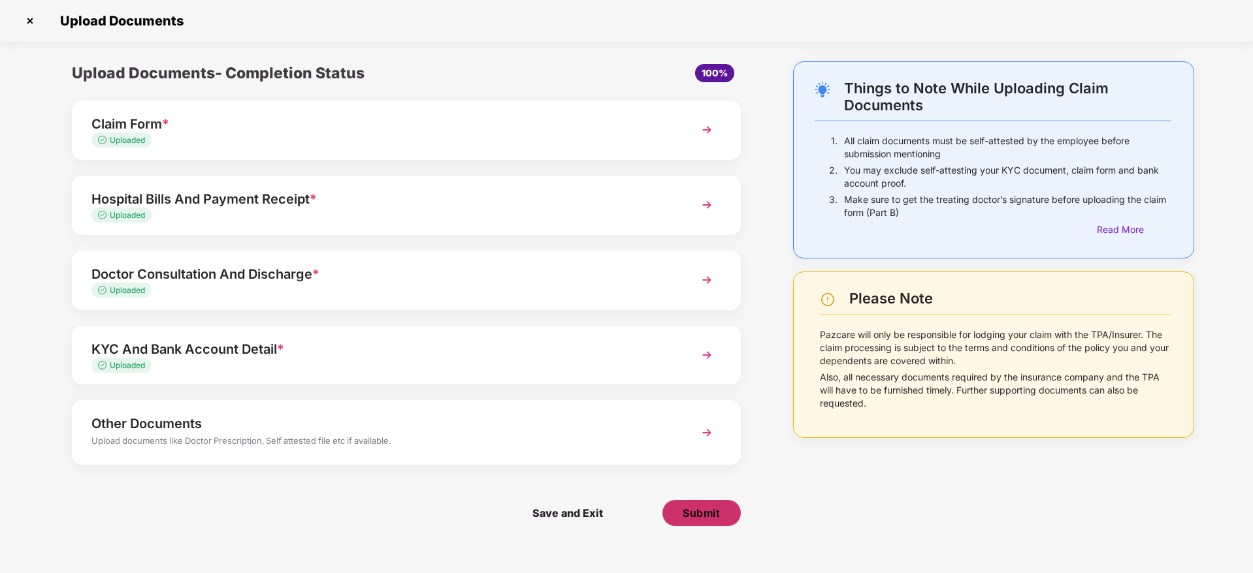
click at [711, 513] on span "Submit" at bounding box center [700, 513] width 37 height 14
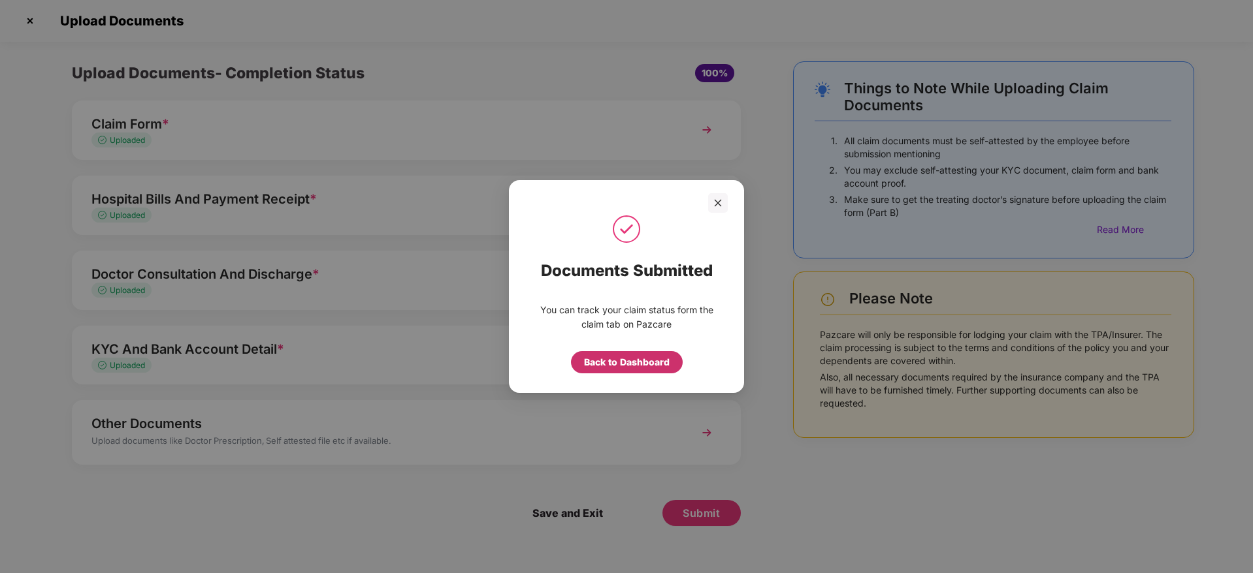
click at [643, 354] on div "Back to Dashboard" at bounding box center [627, 362] width 112 height 22
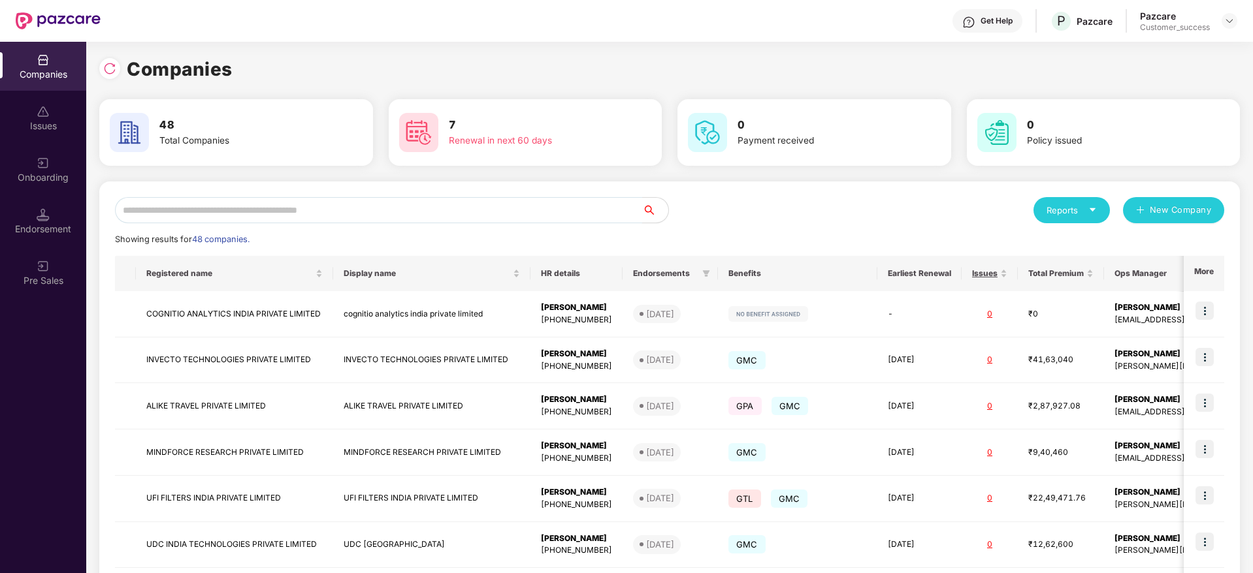
click at [257, 208] on input "text" at bounding box center [378, 210] width 527 height 26
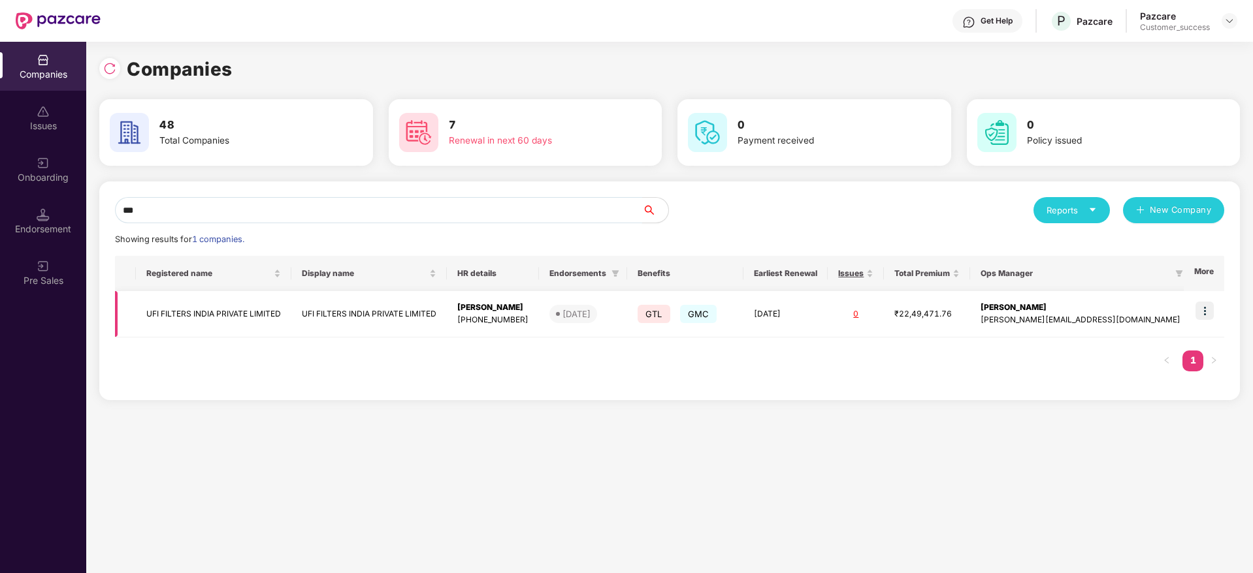
type input "***"
click at [1211, 303] on img at bounding box center [1204, 311] width 18 height 18
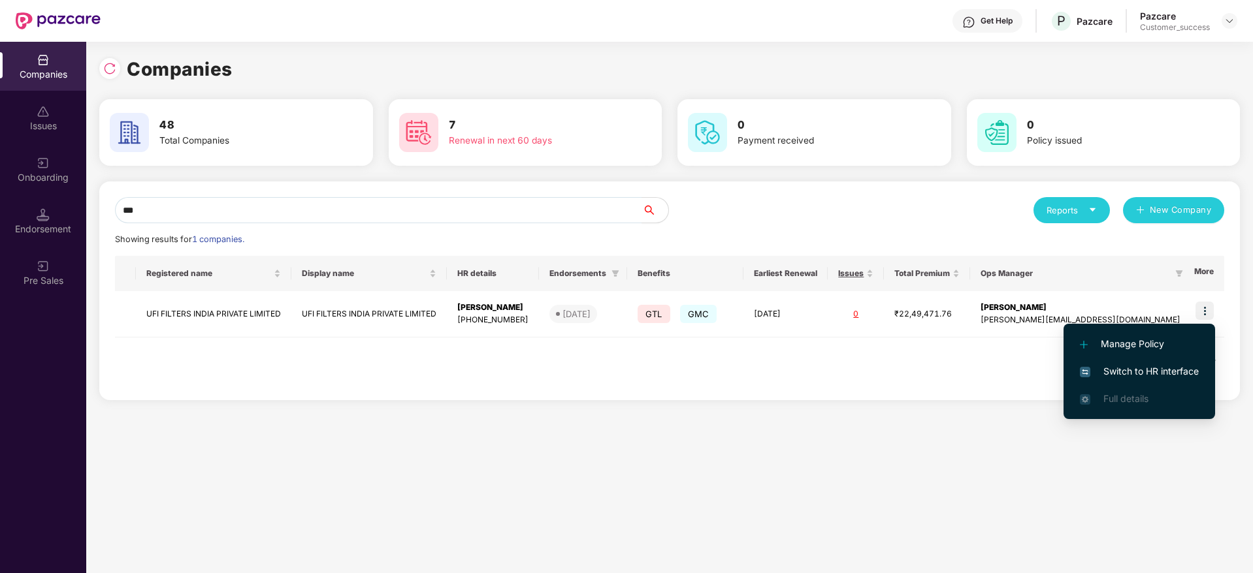
click at [1151, 369] on span "Switch to HR interface" at bounding box center [1139, 371] width 119 height 14
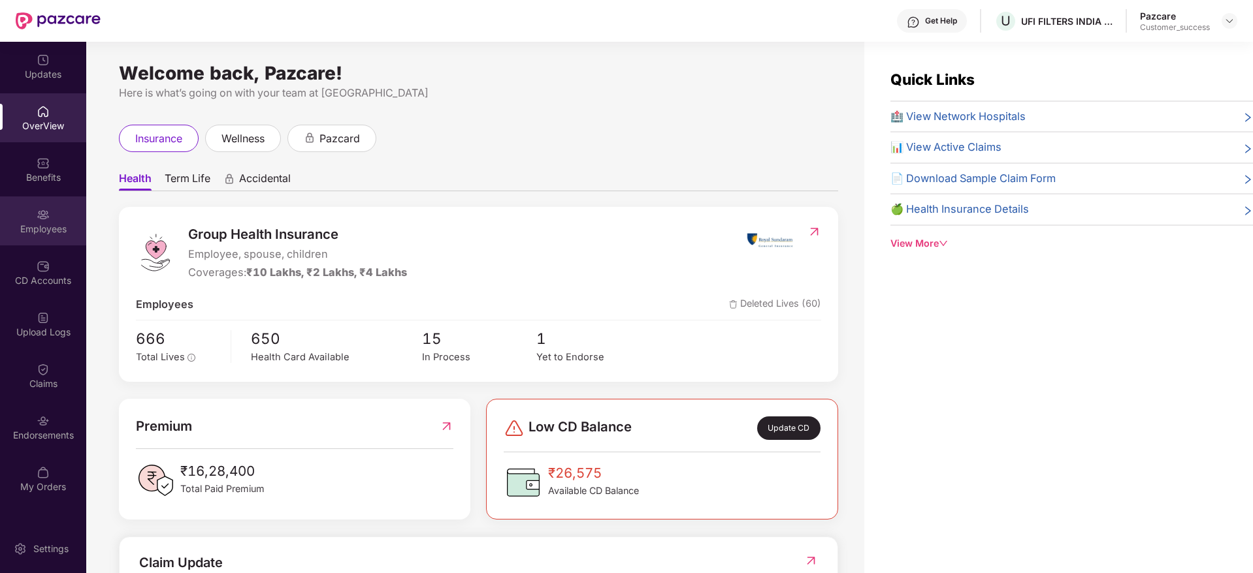
click at [44, 225] on div "Employees" at bounding box center [43, 229] width 86 height 13
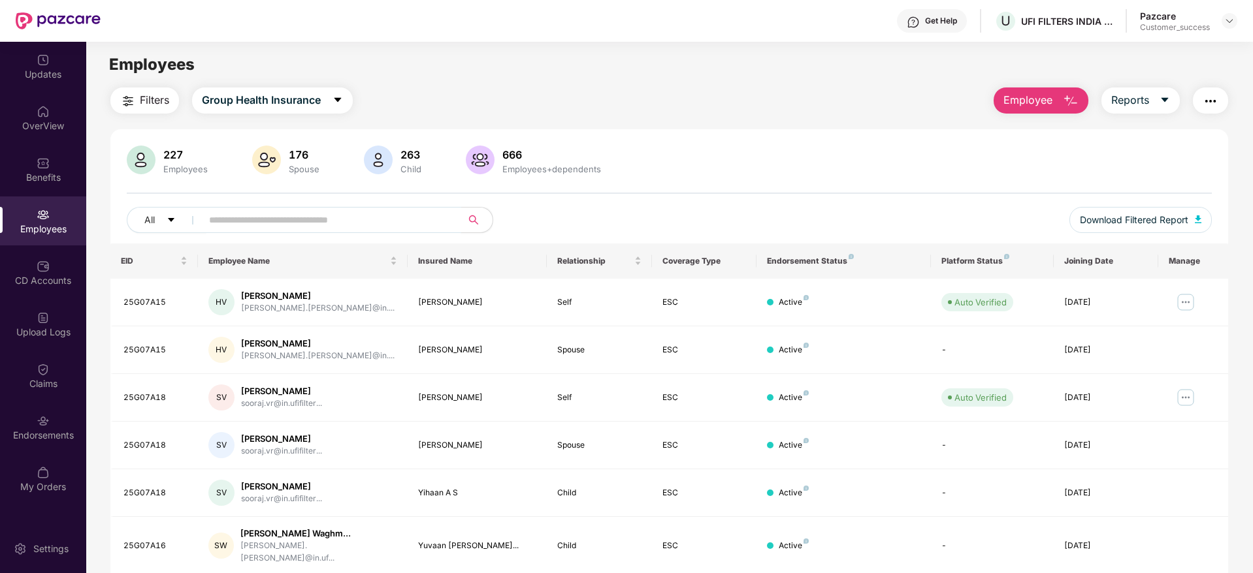
click at [259, 227] on input "text" at bounding box center [326, 220] width 234 height 20
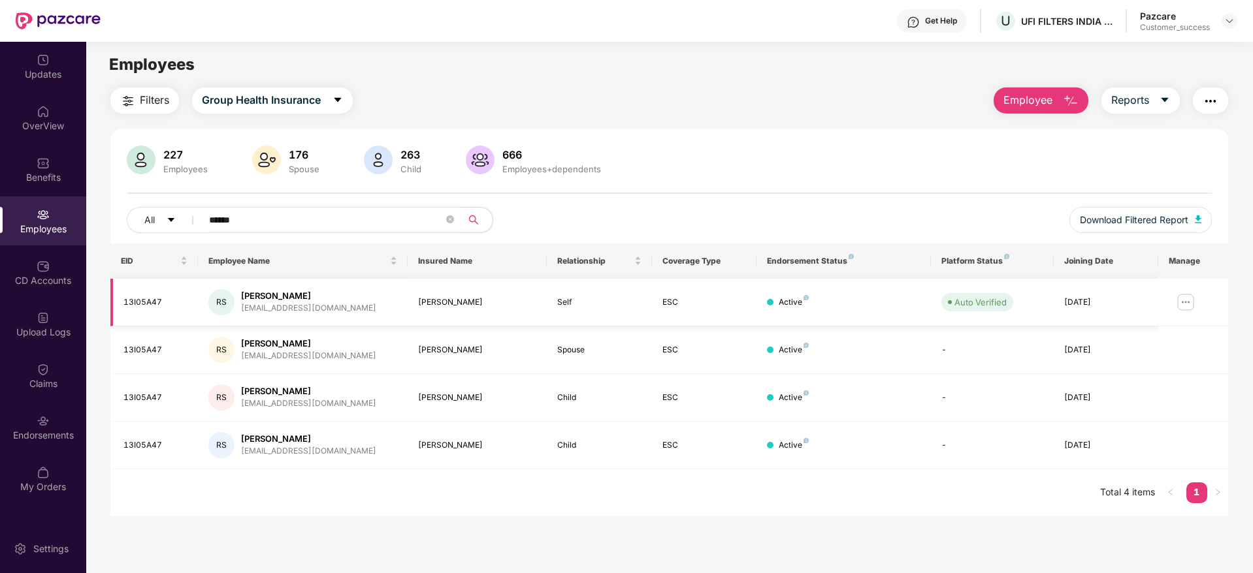
type input "******"
click at [1191, 300] on img at bounding box center [1185, 302] width 21 height 21
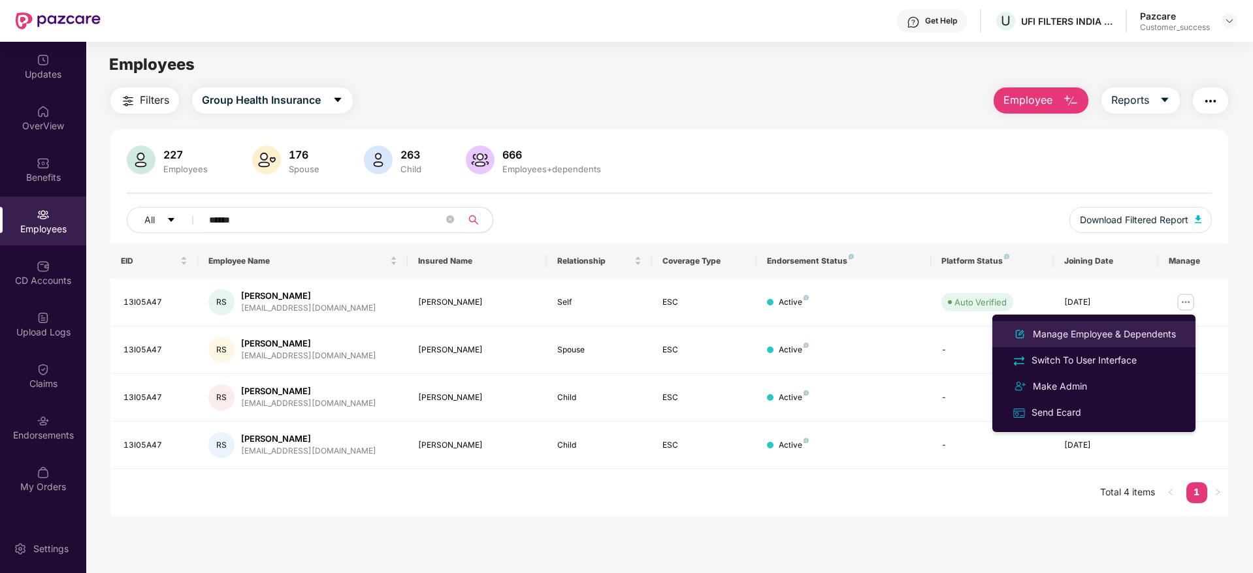
click at [1089, 330] on div "Manage Employee & Dependents" at bounding box center [1104, 334] width 148 height 14
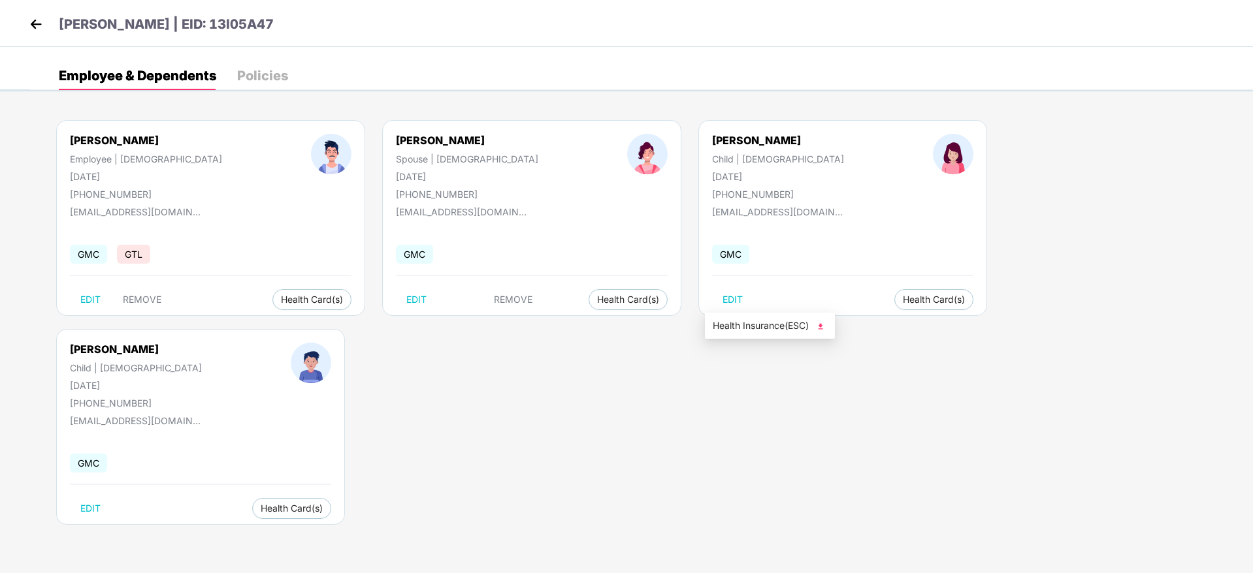
click at [756, 321] on span "Health Insurance(ESC)" at bounding box center [770, 326] width 114 height 14
